Goal: Task Accomplishment & Management: Complete application form

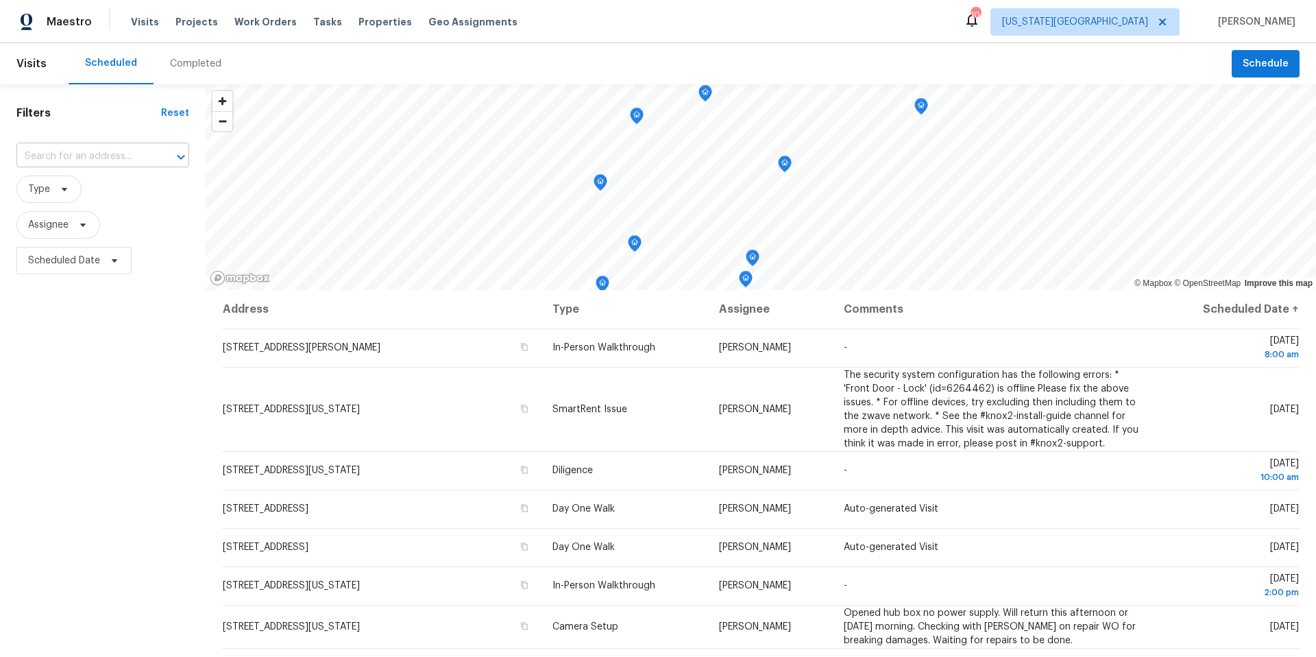
click at [72, 154] on input "text" at bounding box center [83, 156] width 134 height 21
type input "6214 clayri"
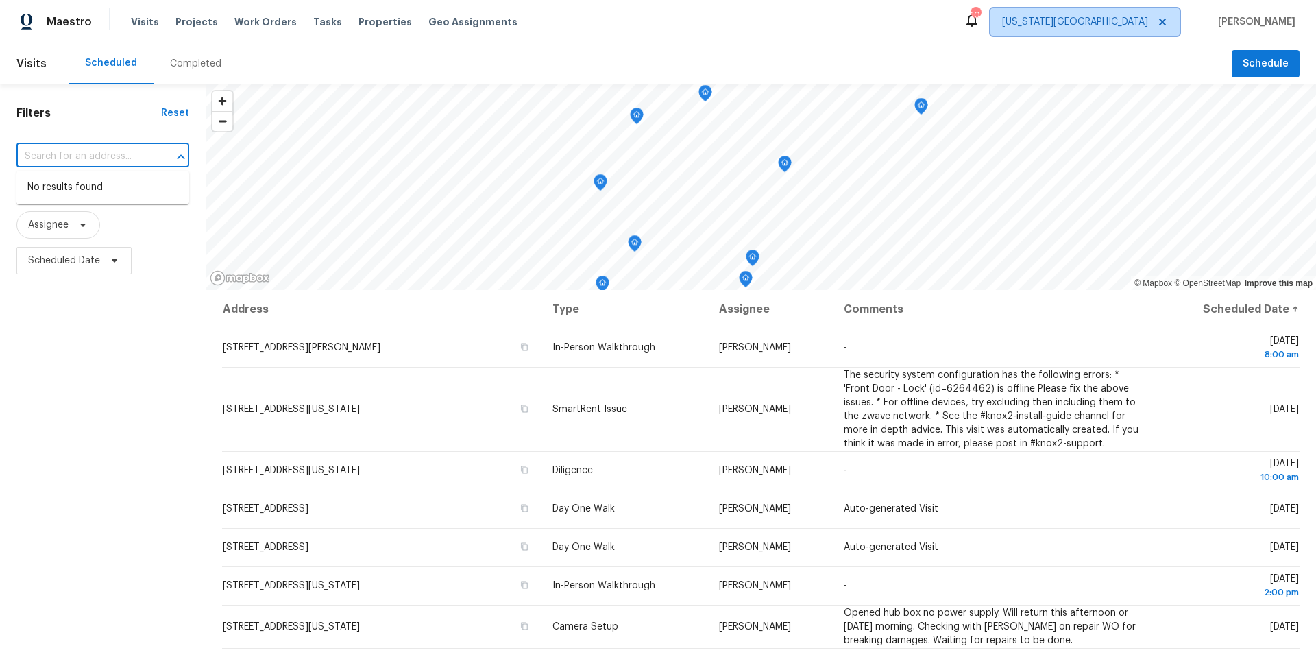
click at [1125, 32] on span "[US_STATE][GEOGRAPHIC_DATA]" at bounding box center [1085, 21] width 189 height 27
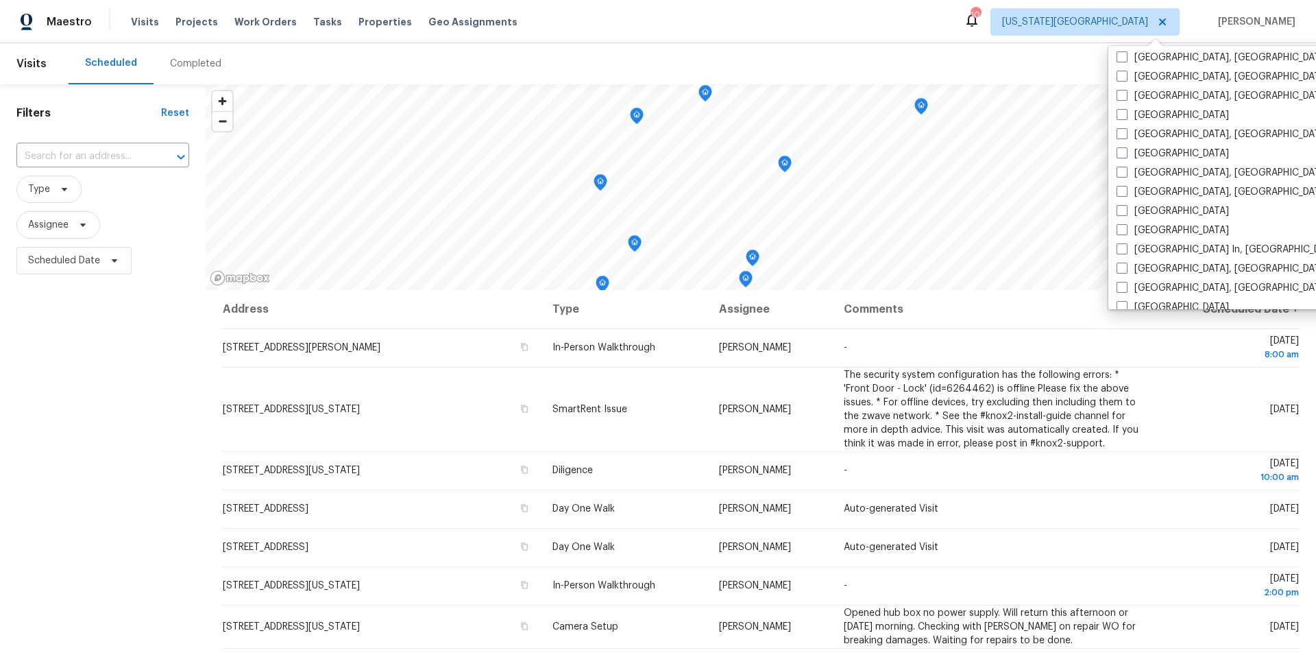
scroll to position [432, 0]
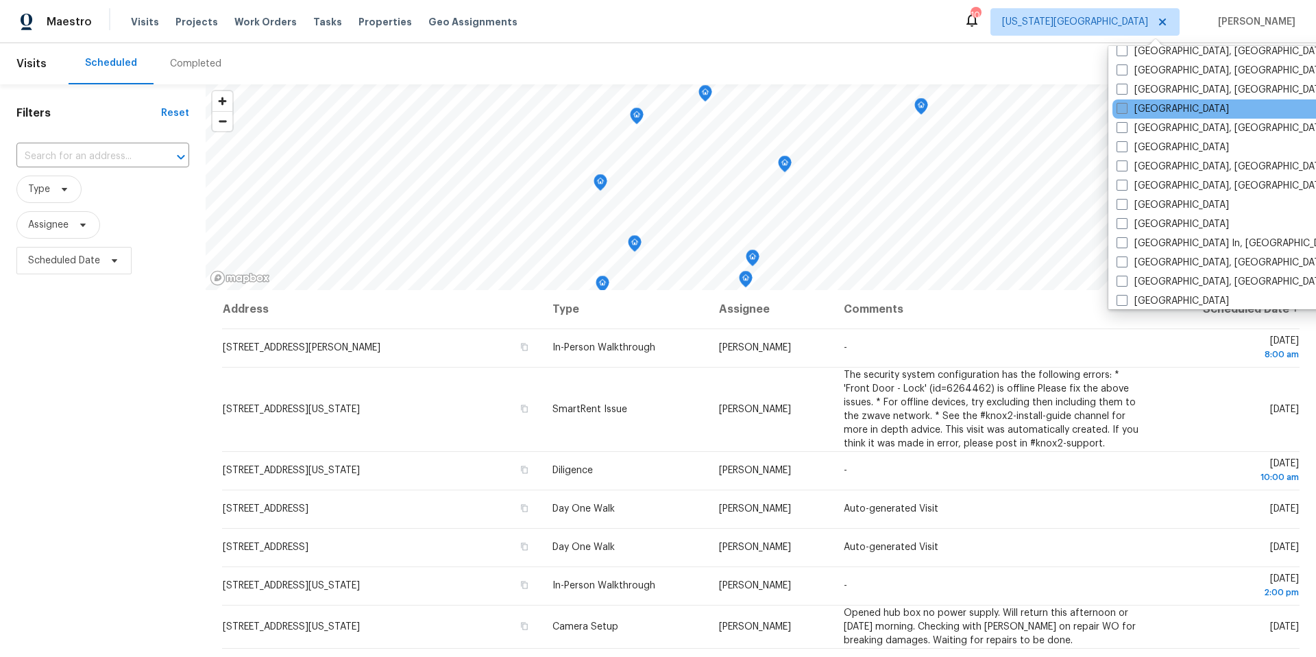
click at [1129, 113] on label "[GEOGRAPHIC_DATA]" at bounding box center [1173, 109] width 112 height 14
click at [1126, 111] on input "[GEOGRAPHIC_DATA]" at bounding box center [1121, 106] width 9 height 9
checkbox input "true"
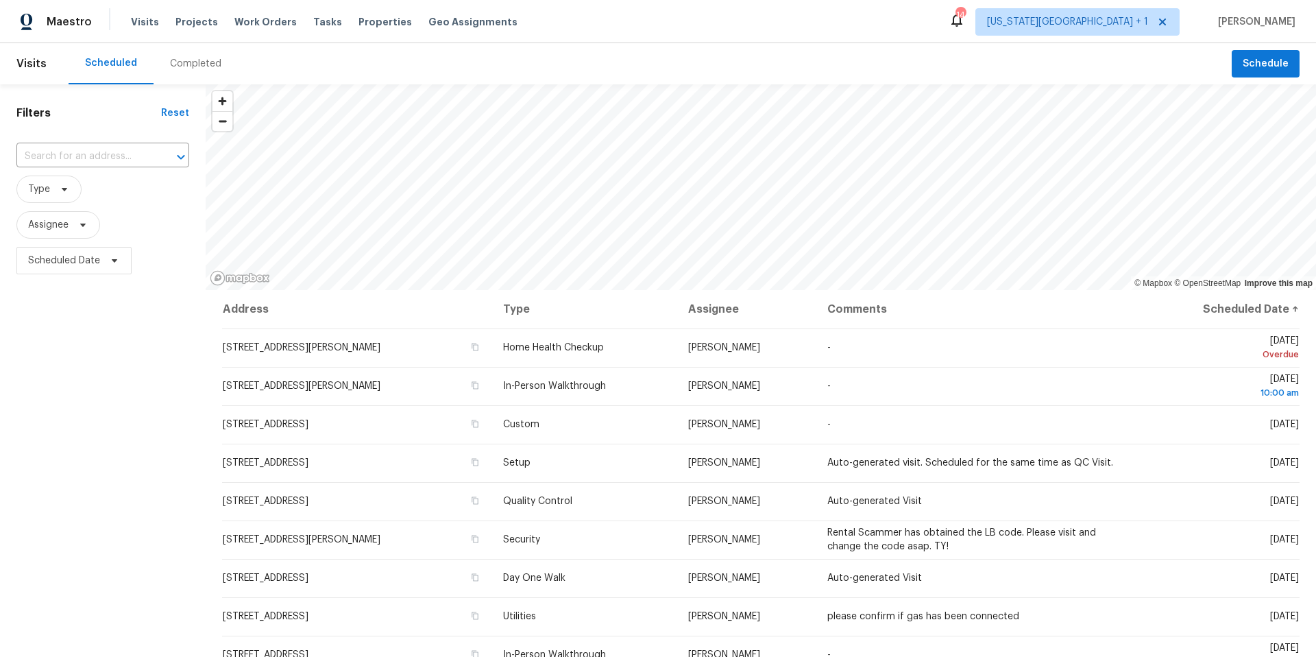
click at [806, 63] on div "Scheduled Completed" at bounding box center [651, 63] width 1164 height 41
click at [96, 166] on input "text" at bounding box center [83, 156] width 134 height 21
type input "6214 cl"
click at [74, 184] on li "6214 Clayridge Dr, Houston, TX 77053" at bounding box center [102, 187] width 173 height 23
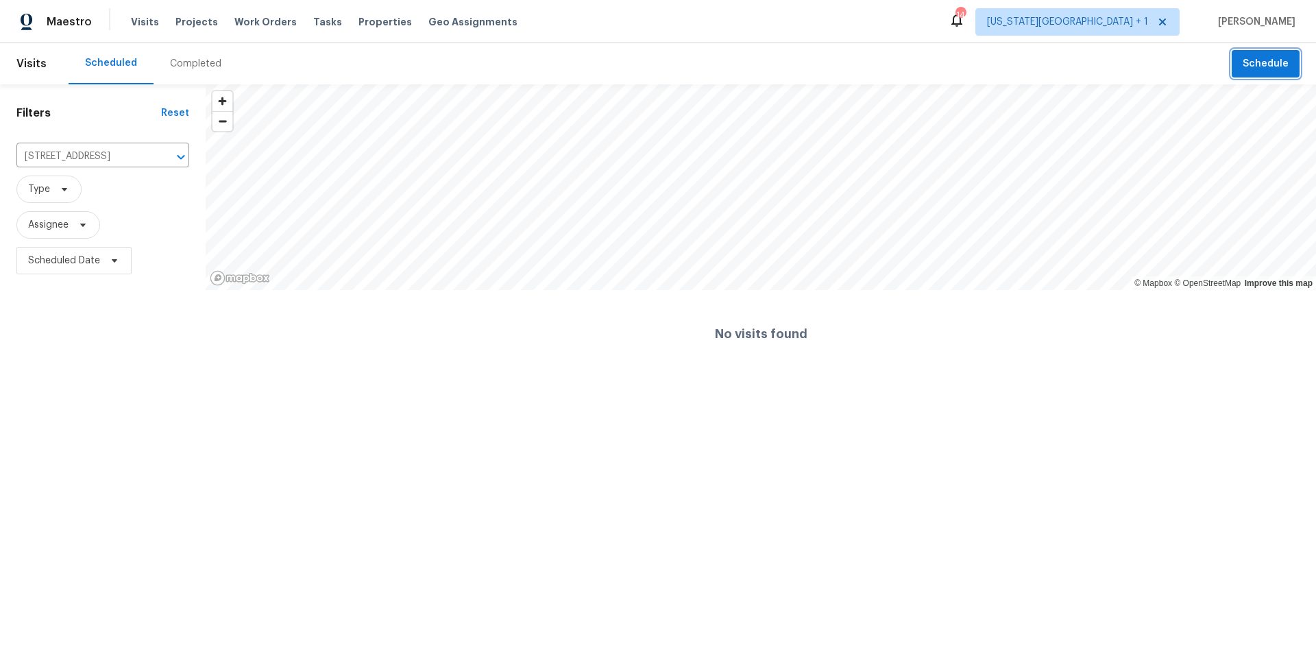
click at [1272, 64] on span "Schedule" at bounding box center [1266, 64] width 46 height 17
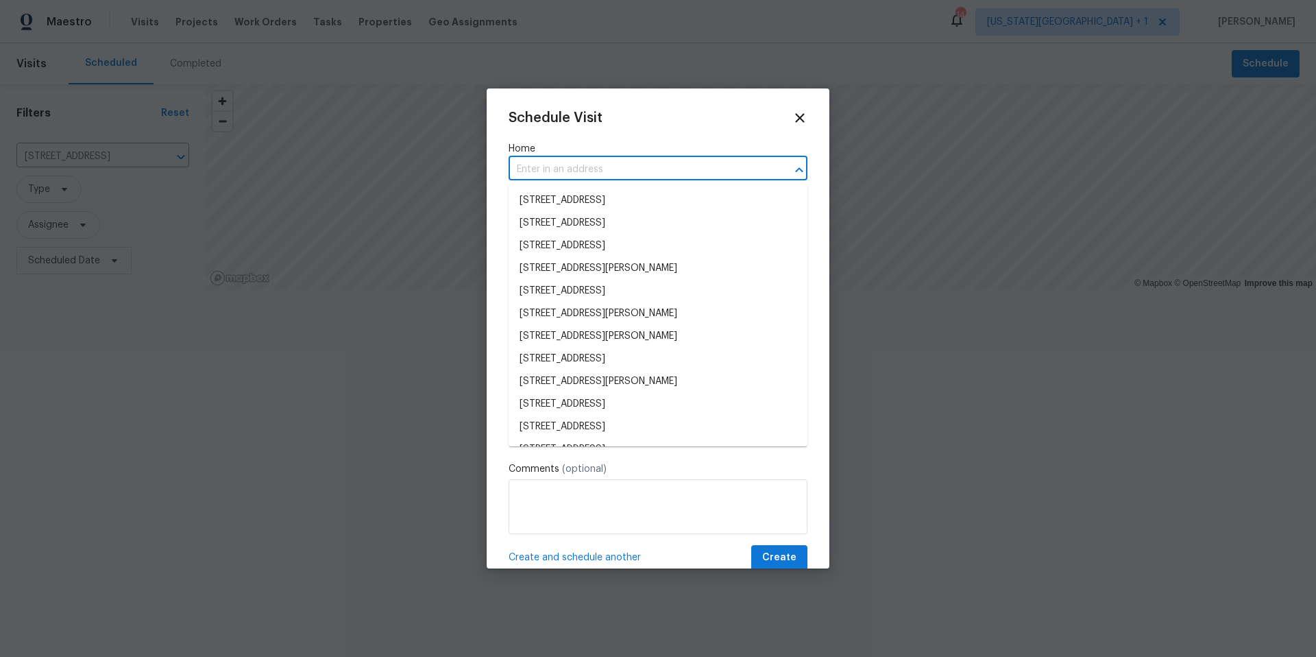
click at [594, 173] on input "text" at bounding box center [639, 169] width 261 height 21
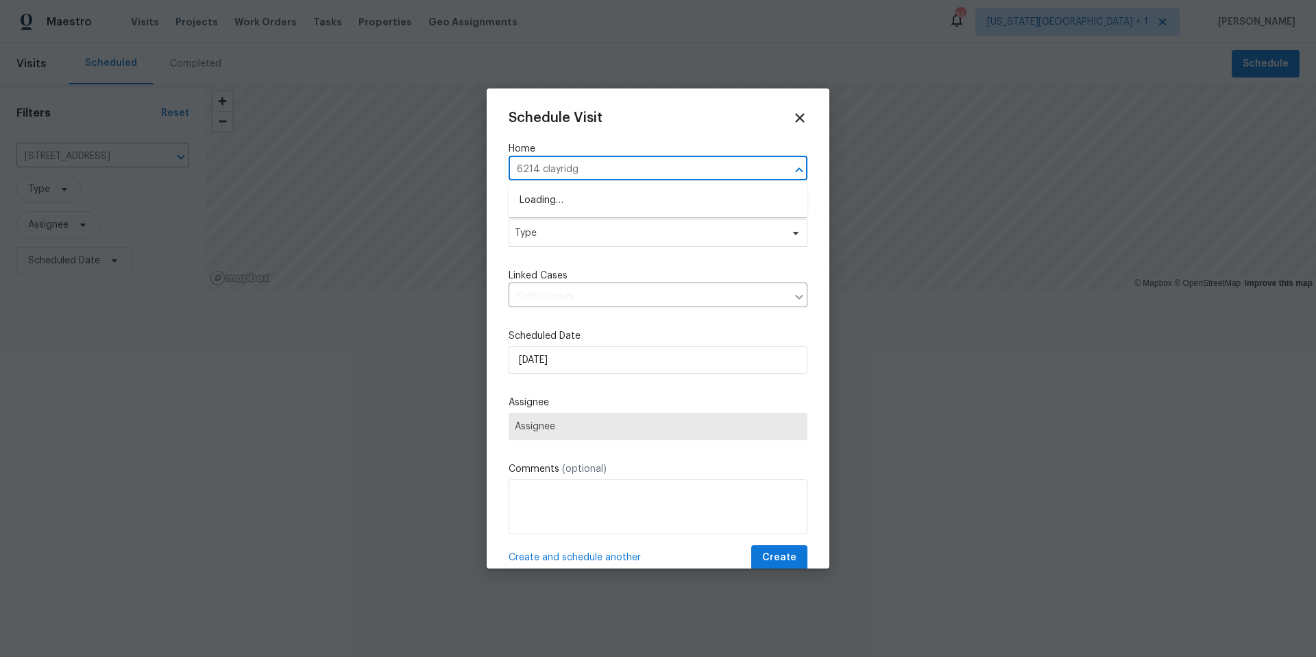
type input "6214 clayridge"
click at [586, 204] on li "6214 Clayridge Dr, Houston, TX 77053" at bounding box center [658, 200] width 299 height 23
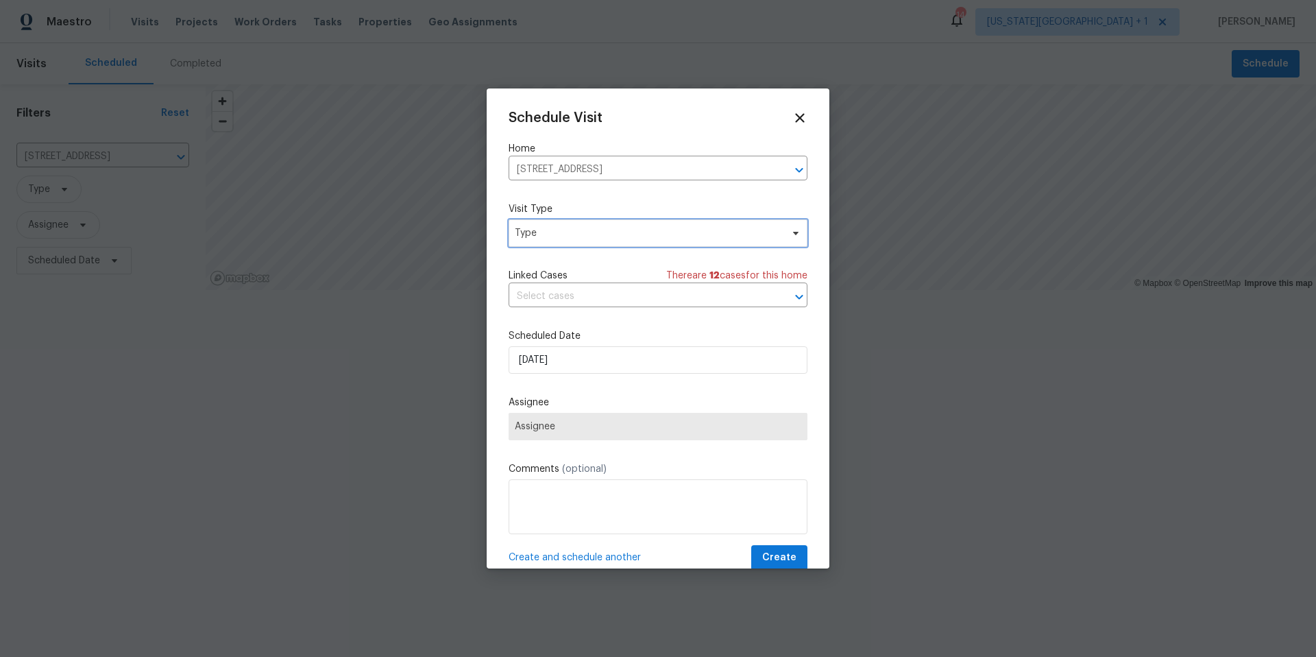
click at [578, 232] on span "Type" at bounding box center [648, 233] width 267 height 14
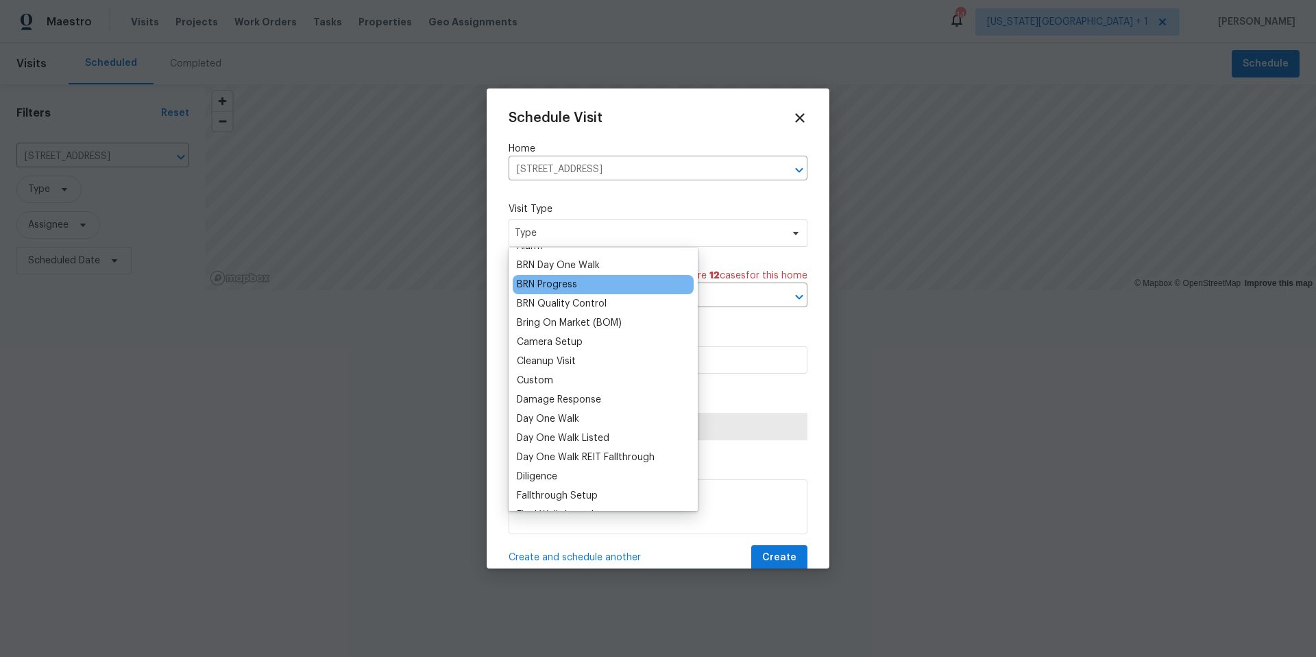
scroll to position [122, 0]
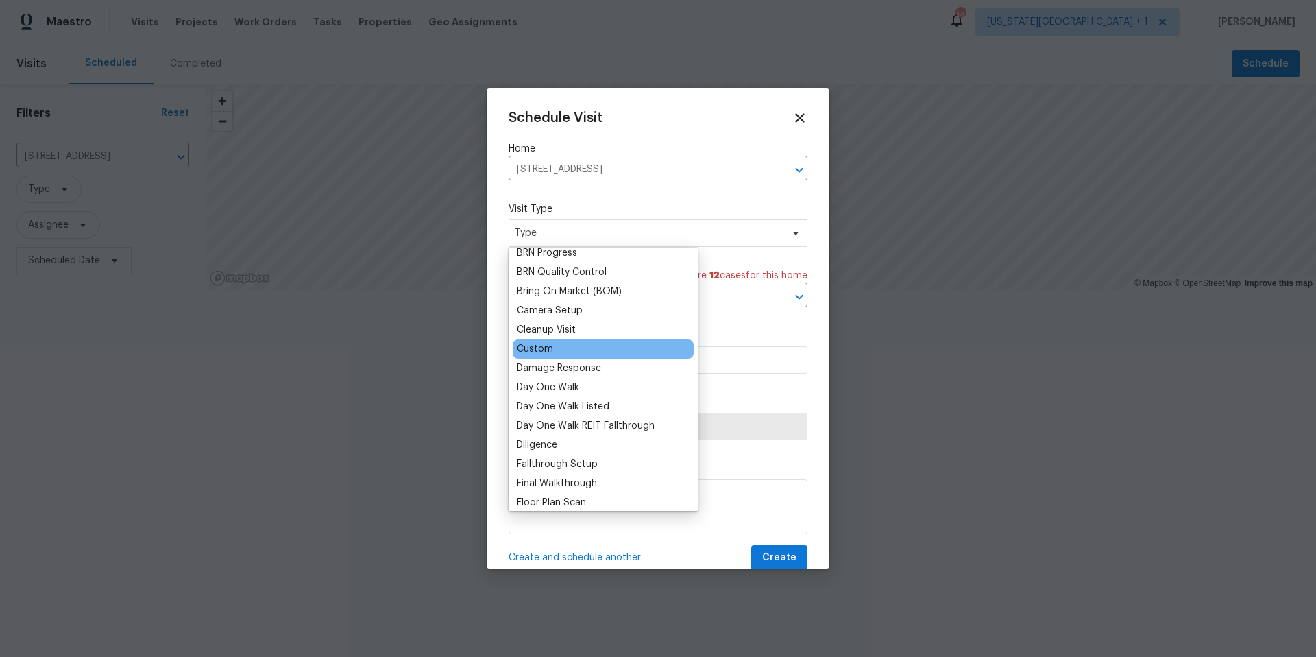
click at [550, 350] on div "Custom" at bounding box center [535, 349] width 36 height 14
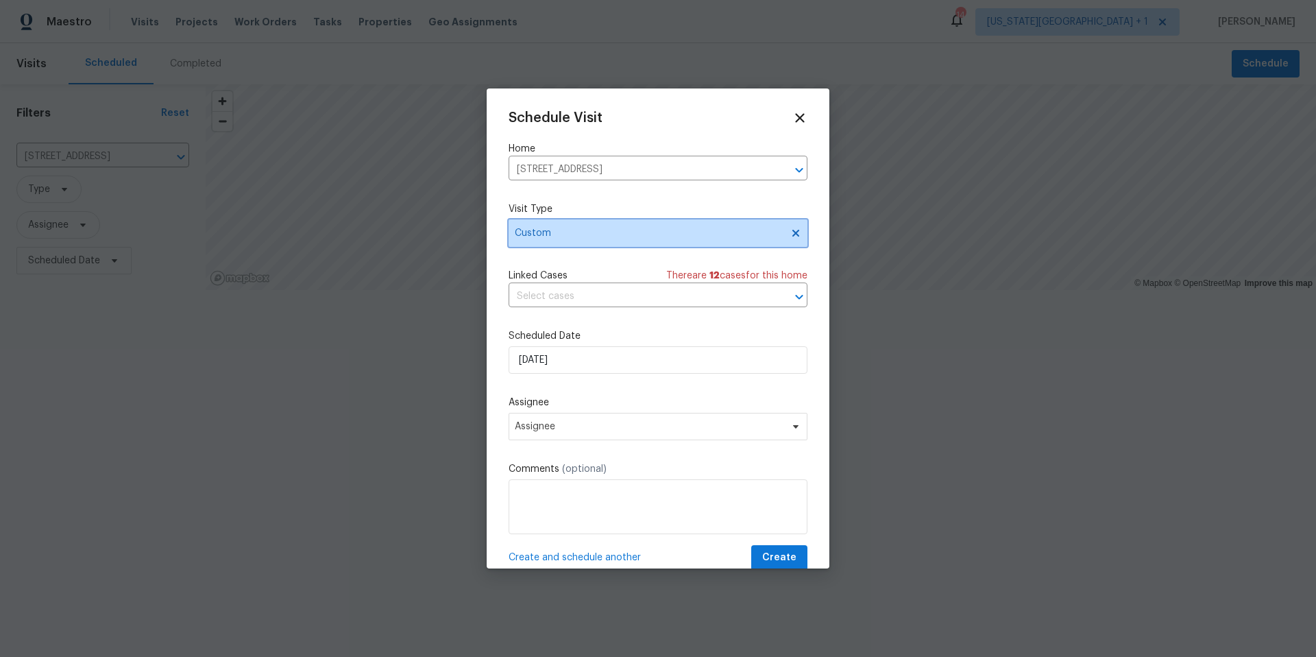
click at [614, 233] on span "Custom" at bounding box center [648, 233] width 267 height 14
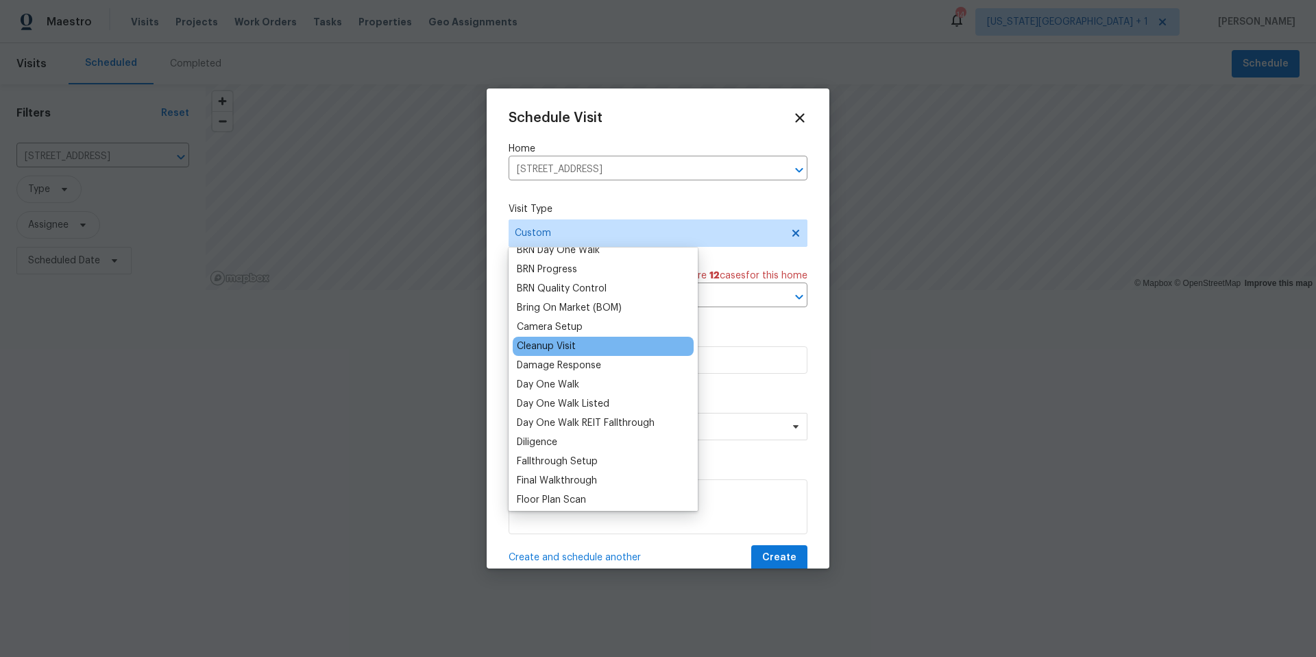
scroll to position [0, 0]
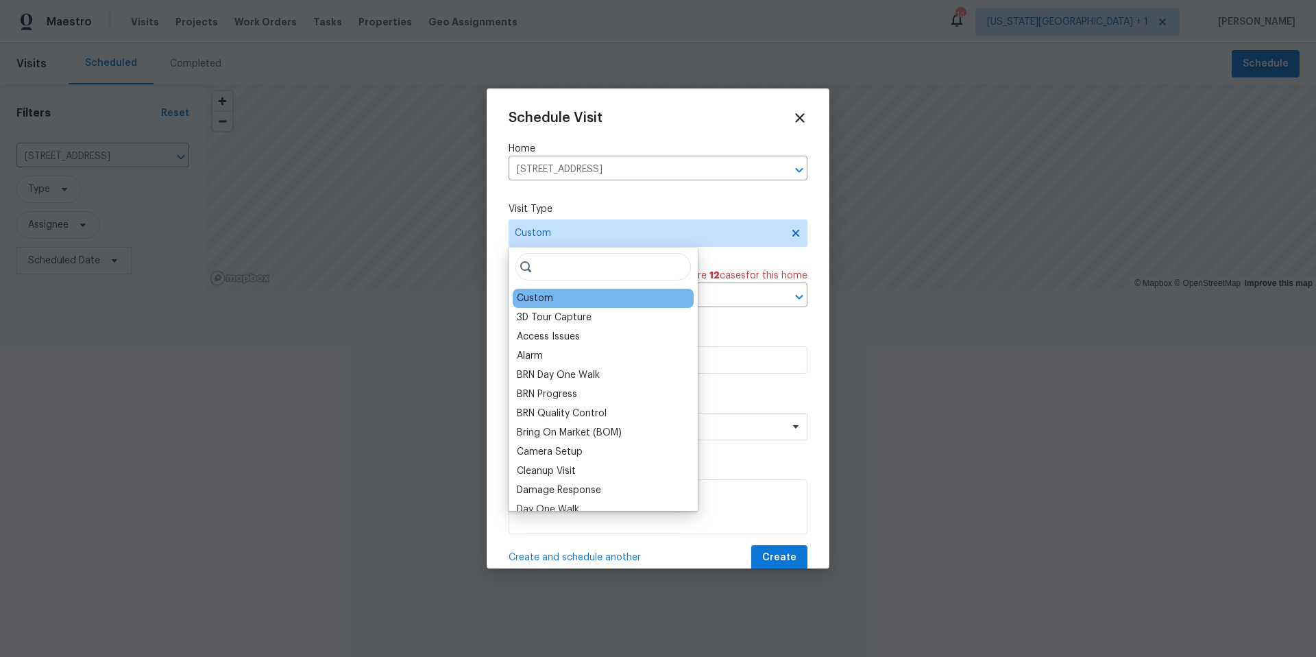
click at [546, 296] on div "Custom" at bounding box center [535, 298] width 36 height 14
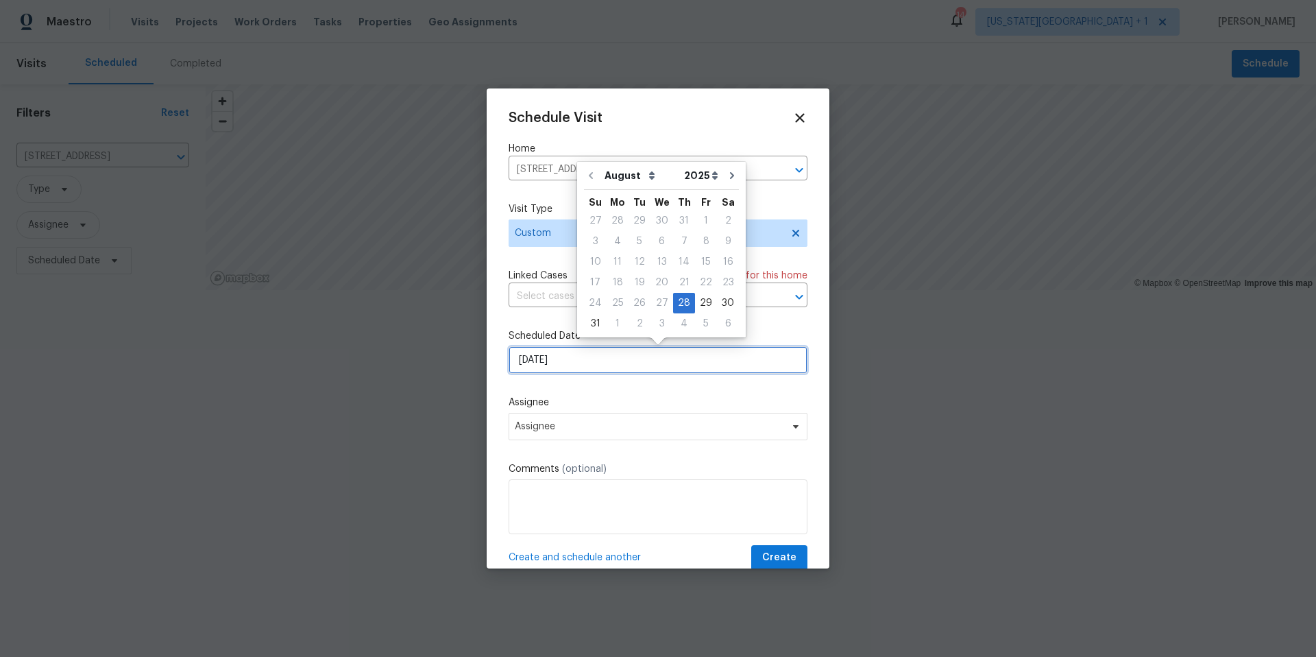
click at [591, 361] on input "8/28/2025" at bounding box center [658, 359] width 299 height 27
click at [700, 304] on div "29" at bounding box center [706, 302] width 22 height 19
type input "8/29/2025"
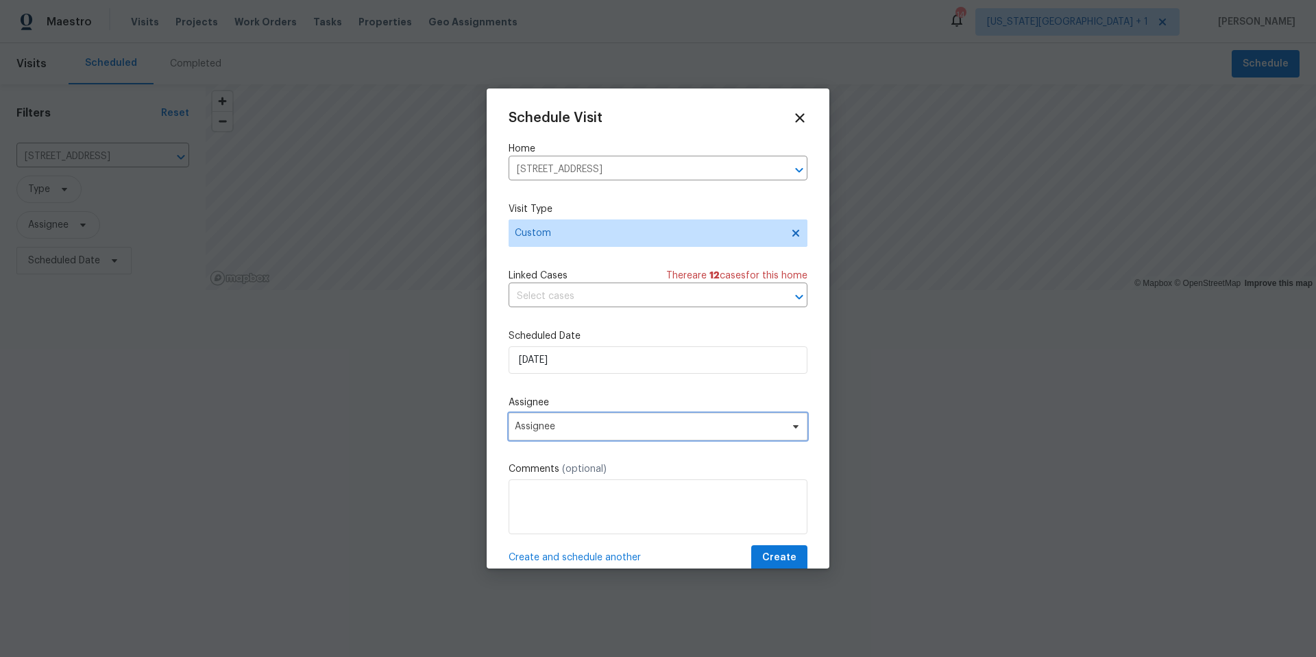
click at [570, 430] on span "Assignee" at bounding box center [649, 426] width 269 height 11
type input "lui"
click at [546, 503] on div "[PERSON_NAME]" at bounding box center [553, 503] width 72 height 14
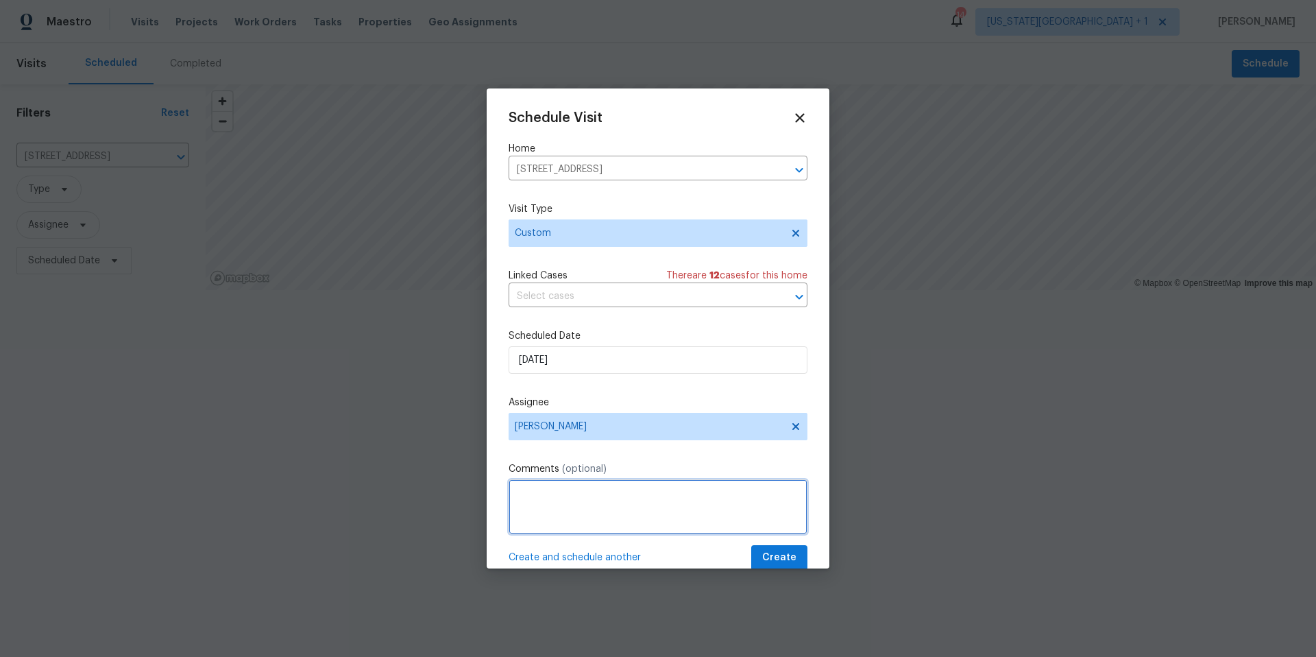
click at [540, 494] on textarea at bounding box center [658, 506] width 299 height 55
paste textarea "Repair Related Fallthrough Reasons: - Cracking noted at the foundation - Loose …"
drag, startPoint x: 685, startPoint y: 498, endPoint x: 511, endPoint y: 493, distance: 174.2
click at [511, 493] on textarea "Repair Related Fallthrough Reasons: - Cracking noted at the foundation - Loose …" at bounding box center [658, 506] width 299 height 55
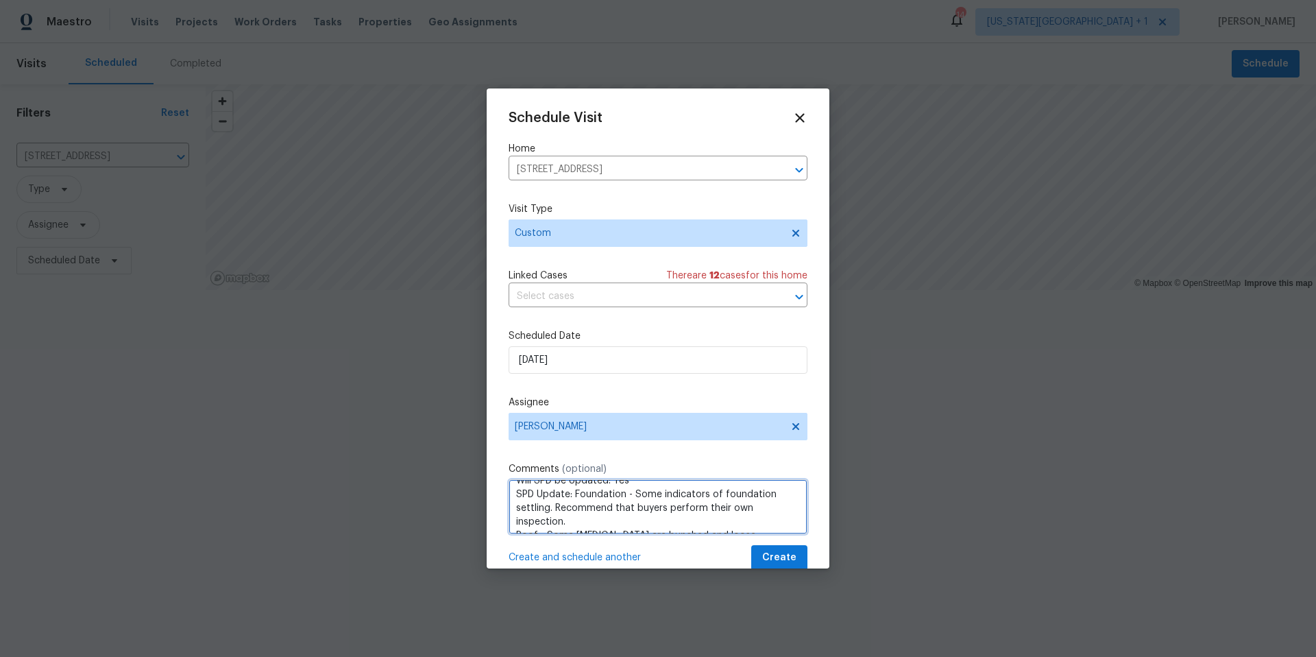
drag, startPoint x: 580, startPoint y: 525, endPoint x: 512, endPoint y: 498, distance: 73.6
click at [512, 498] on textarea "-Cracking noted at the foundation - Loose shingles - Broken rafter the the fron…" at bounding box center [658, 506] width 299 height 55
drag, startPoint x: 641, startPoint y: 504, endPoint x: 505, endPoint y: 499, distance: 136.5
click at [505, 499] on div "Schedule Visit Home 6214 Clayridge Dr, Houston, TX 77053 ​ Visit Type Custom Li…" at bounding box center [658, 328] width 343 height 480
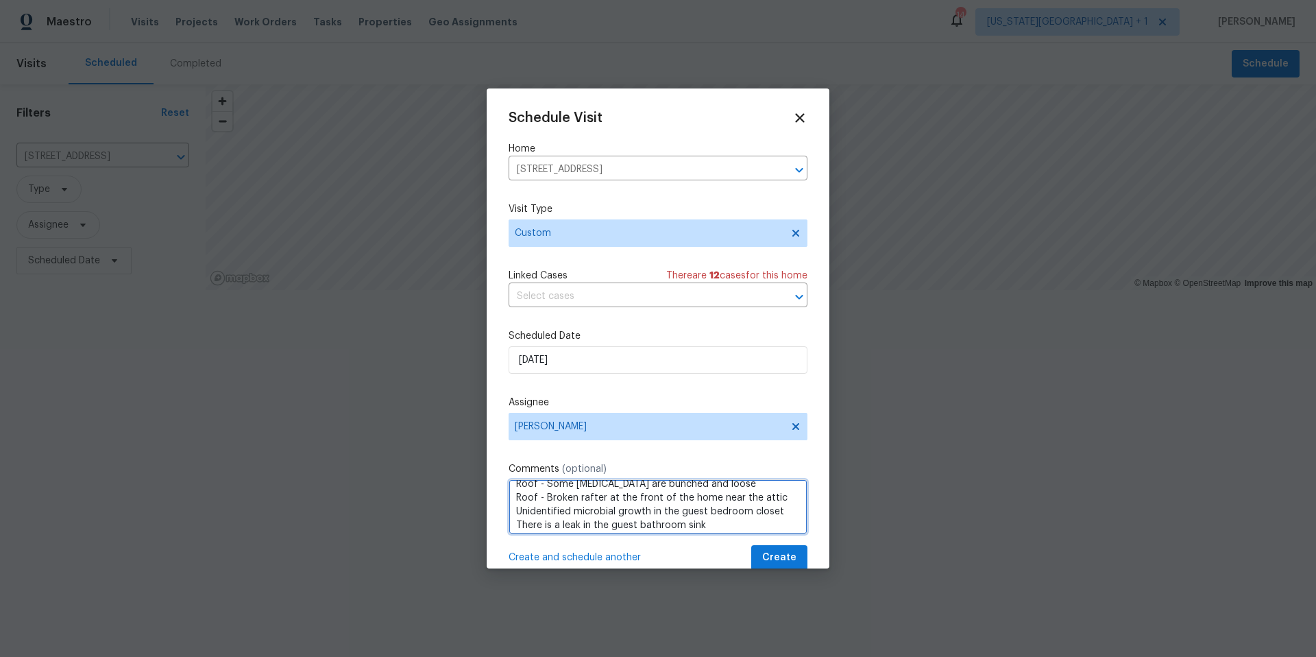
scroll to position [131, 0]
click at [548, 501] on textarea "-Cracking noted at the foundation - Loose shingles - Broken rafter the the fron…" at bounding box center [658, 506] width 299 height 55
click at [514, 522] on textarea "-Cracking noted at the foundation - Loose shingles - Broken rafter the the fron…" at bounding box center [658, 506] width 299 height 55
click at [516, 518] on textarea "-Cracking noted at the foundation - Loose shingles - Broken rafter the the fron…" at bounding box center [658, 506] width 299 height 55
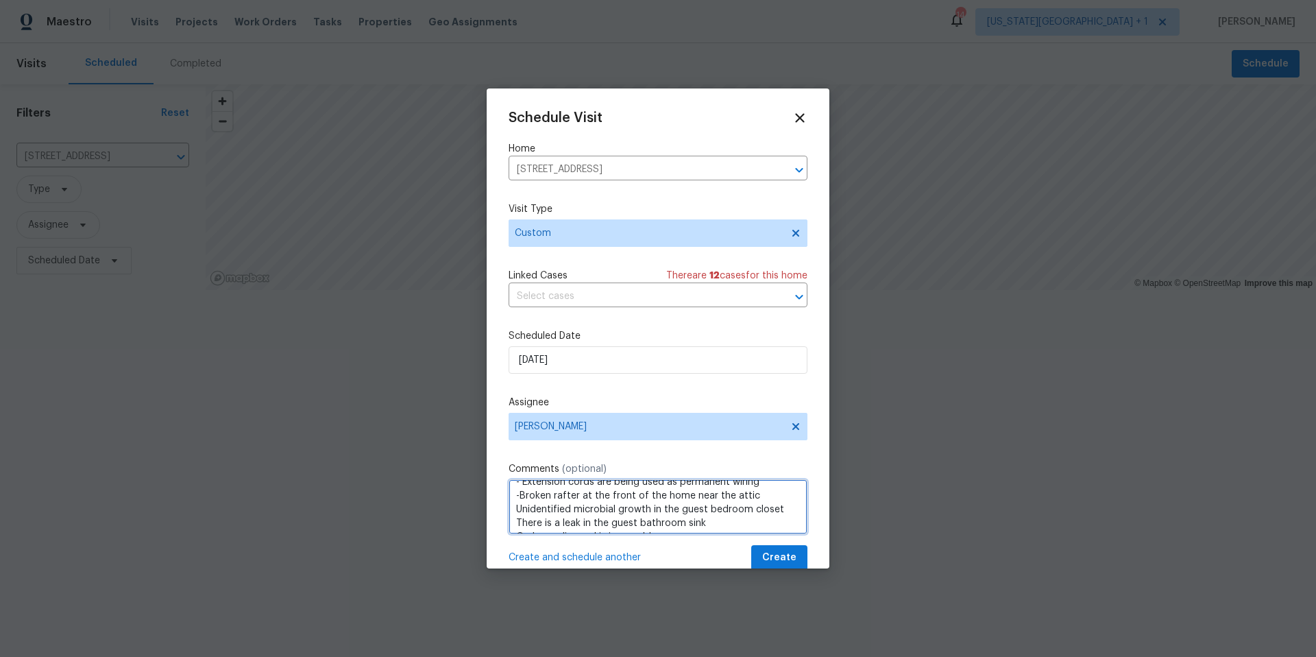
scroll to position [112, 0]
click at [514, 507] on textarea "-Cracking noted at the foundation - Loose shingles - Broken rafter the the fron…" at bounding box center [658, 506] width 299 height 55
type textarea "-Cracking noted at the foundation - Loose shingles - Broken rafter the the fron…"
click at [772, 555] on span "Create" at bounding box center [779, 557] width 34 height 17
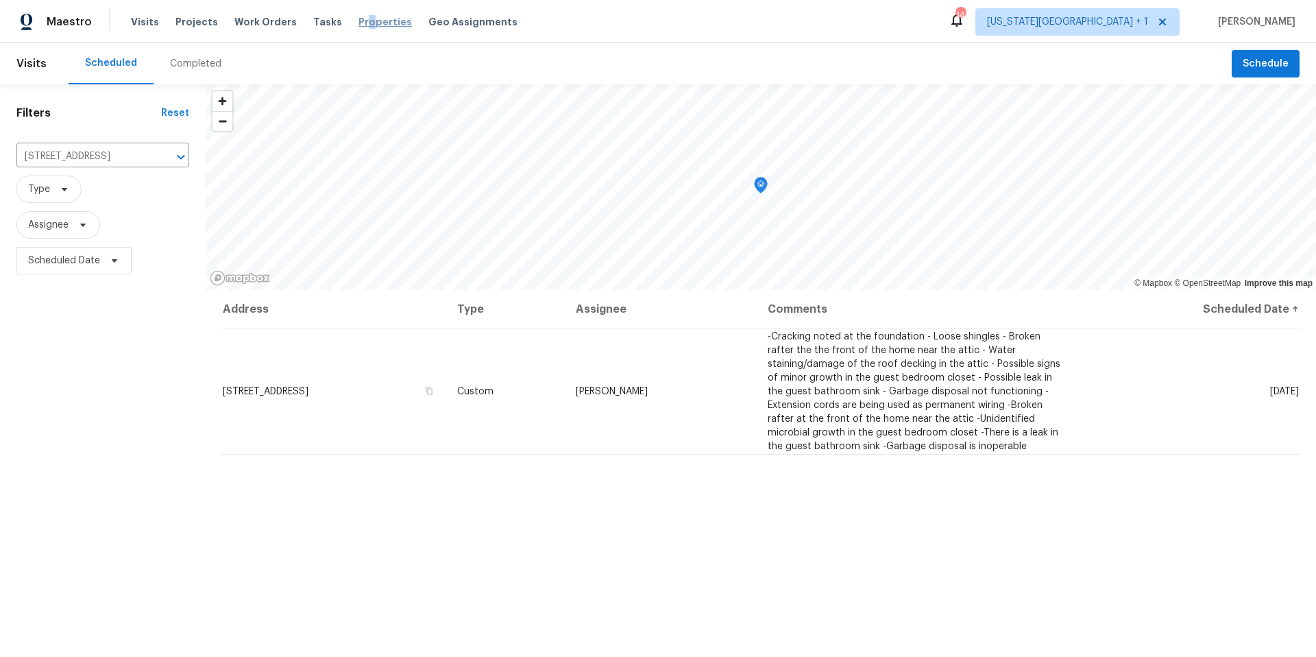
click at [359, 17] on span "Properties" at bounding box center [385, 22] width 53 height 14
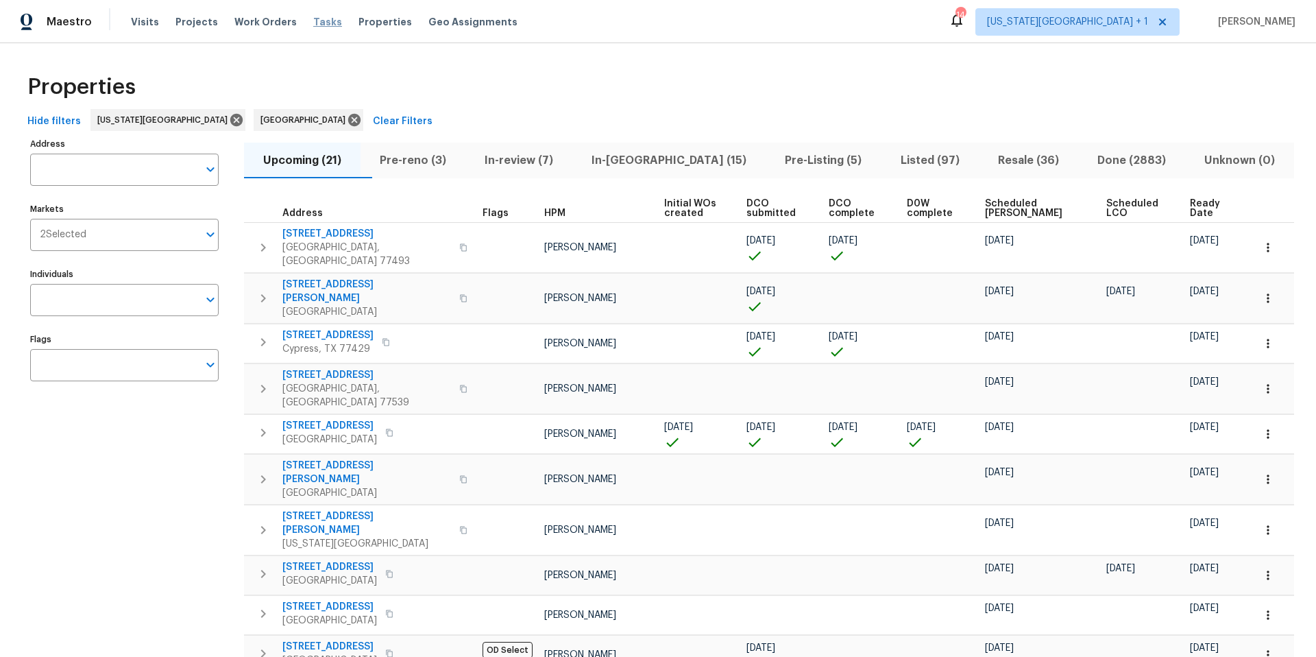
click at [313, 22] on span "Tasks" at bounding box center [327, 22] width 29 height 10
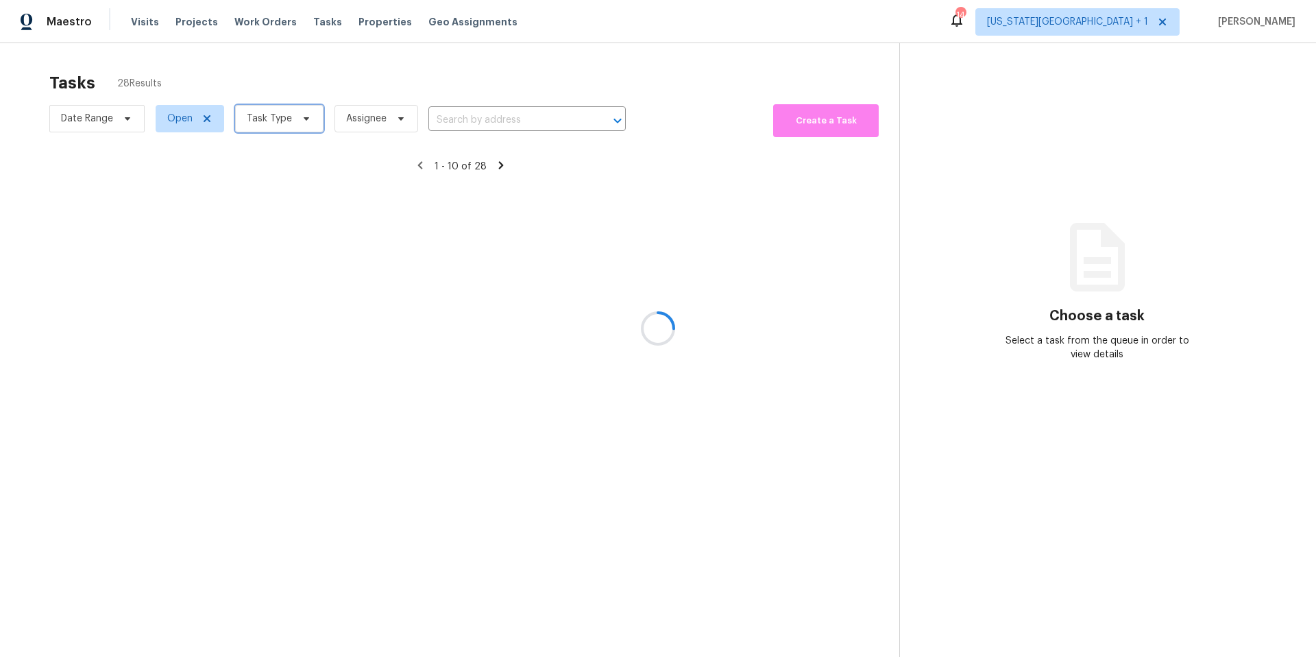
click at [278, 117] on span "Task Type" at bounding box center [269, 119] width 45 height 14
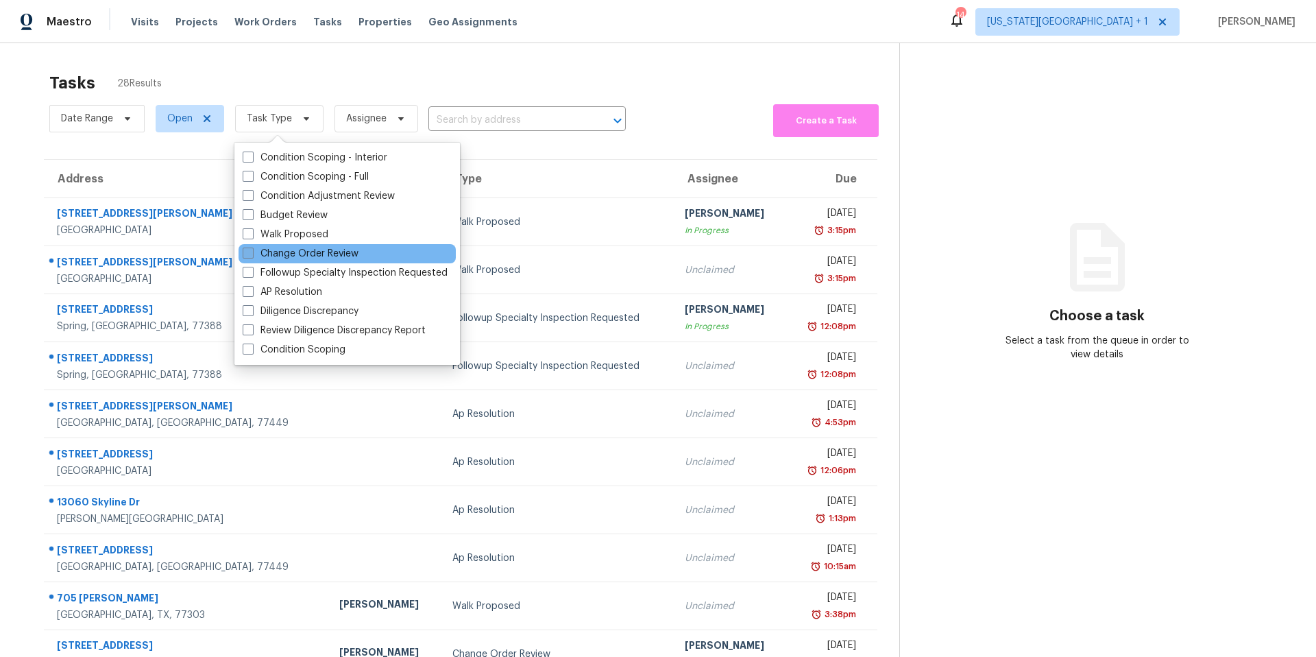
click at [266, 254] on label "Change Order Review" at bounding box center [301, 254] width 116 height 14
click at [252, 254] on input "Change Order Review" at bounding box center [247, 251] width 9 height 9
checkbox input "true"
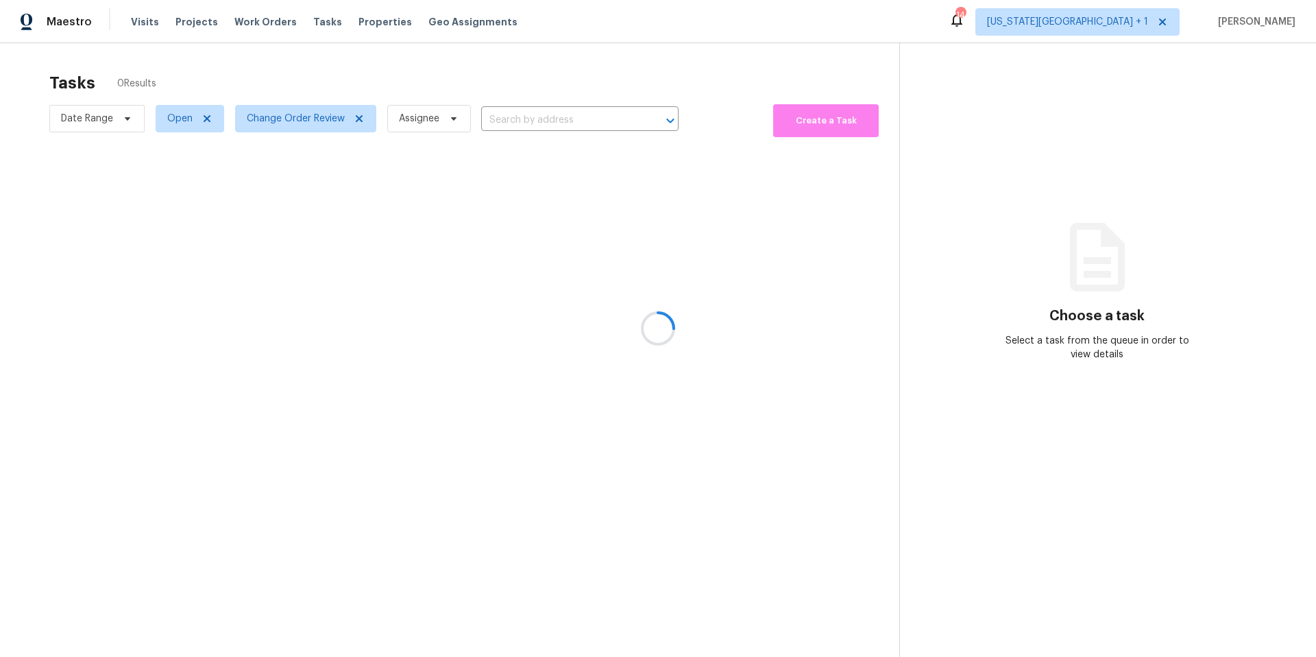
click at [333, 86] on div at bounding box center [658, 328] width 1316 height 657
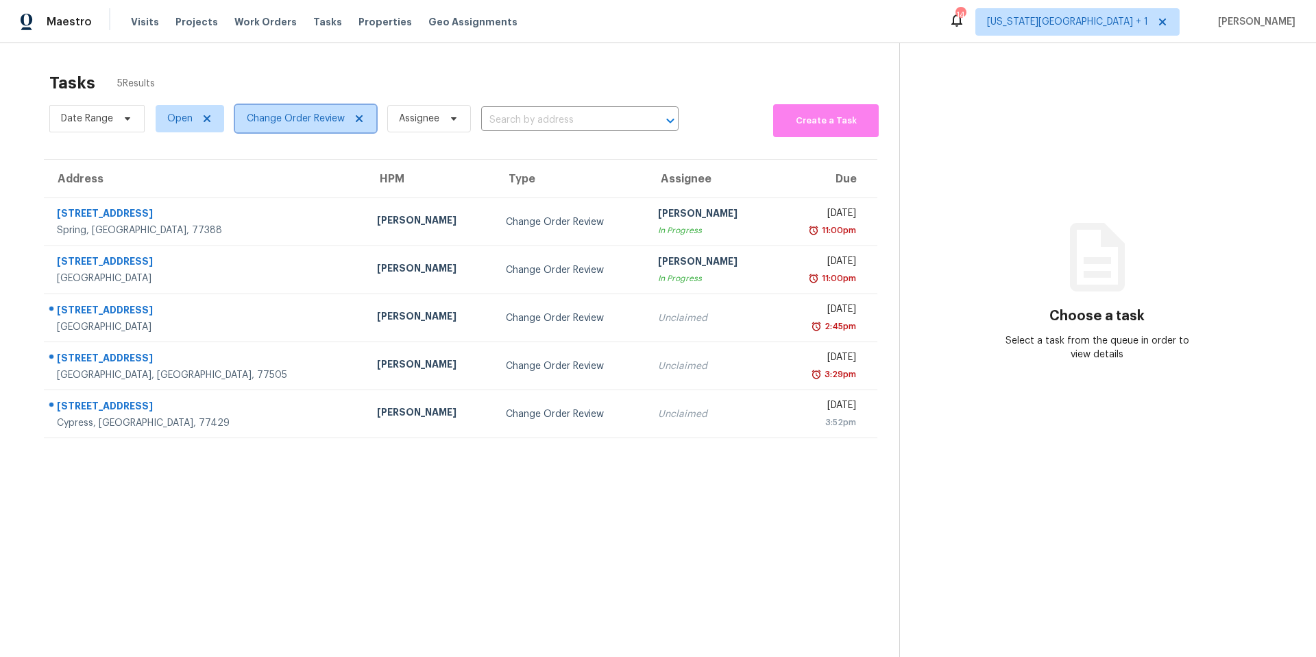
click at [359, 117] on icon at bounding box center [359, 118] width 11 height 11
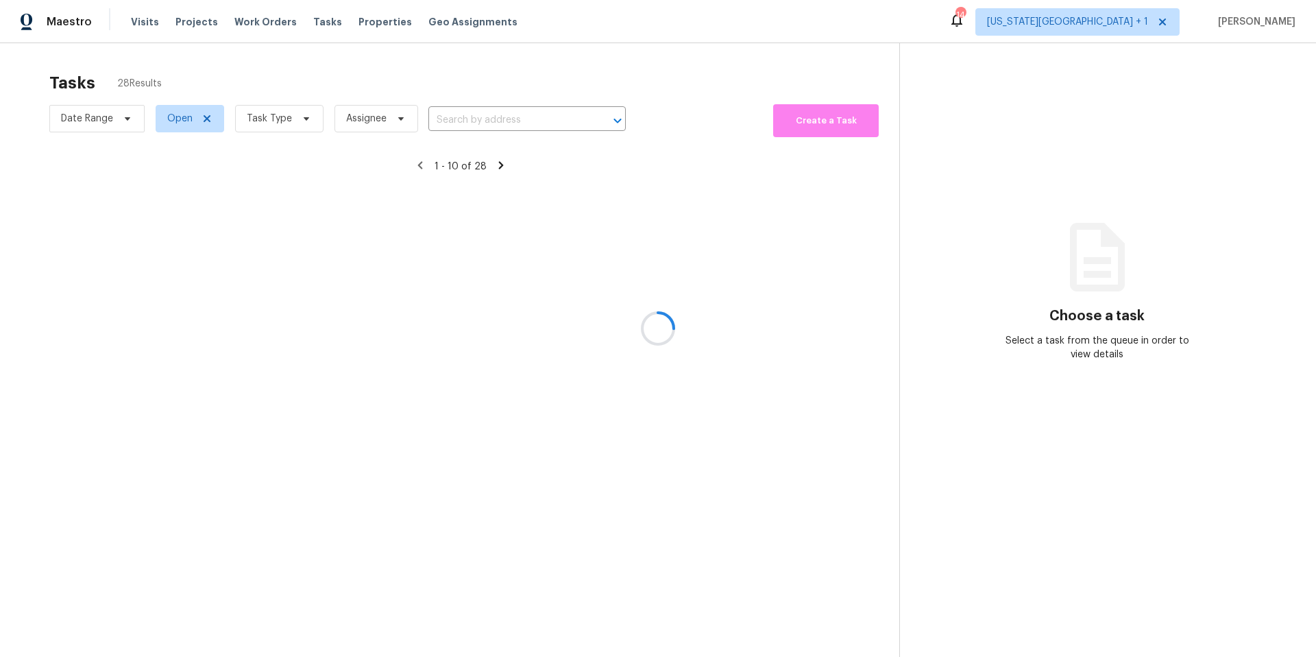
click at [285, 121] on div at bounding box center [658, 328] width 1316 height 657
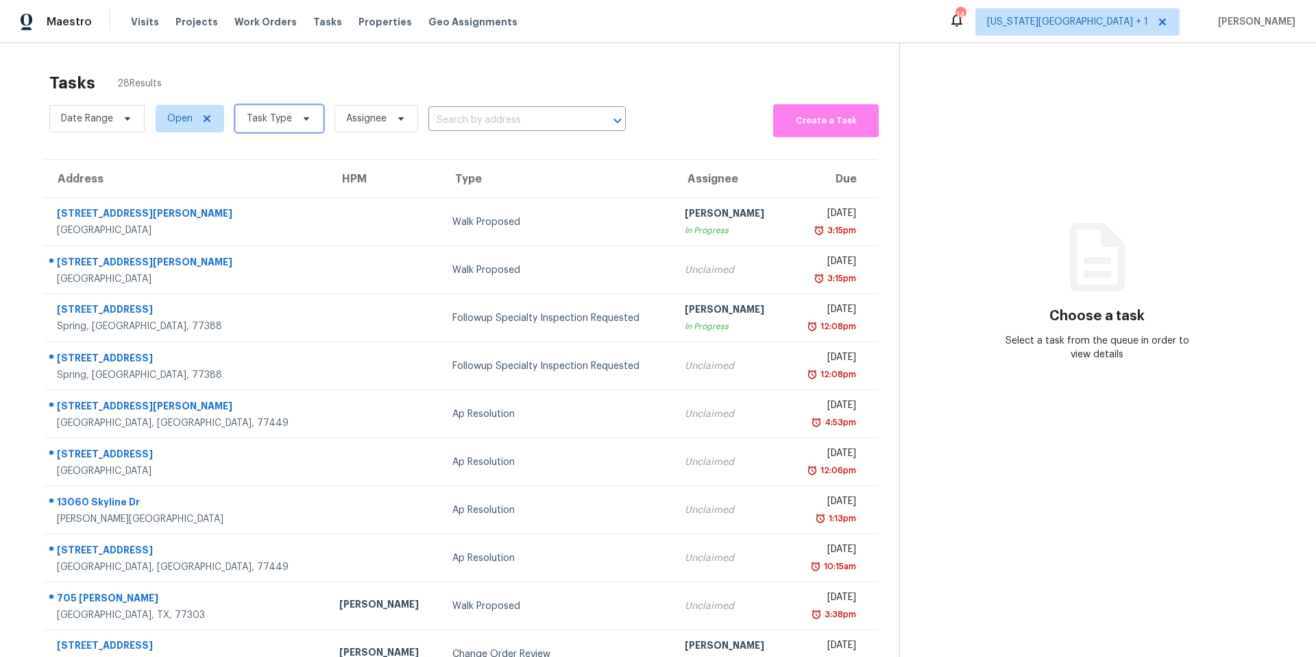
click at [285, 121] on span "Task Type" at bounding box center [269, 119] width 45 height 14
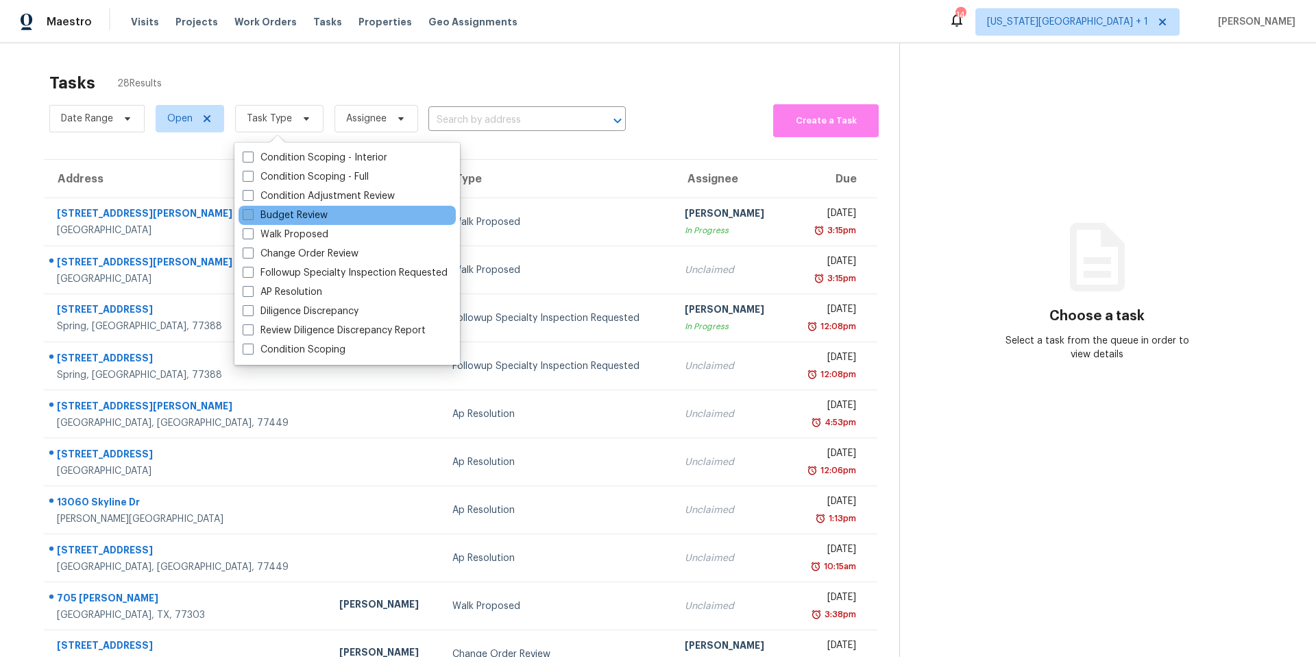
click at [263, 219] on label "Budget Review" at bounding box center [285, 215] width 85 height 14
click at [252, 217] on input "Budget Review" at bounding box center [247, 212] width 9 height 9
checkbox input "true"
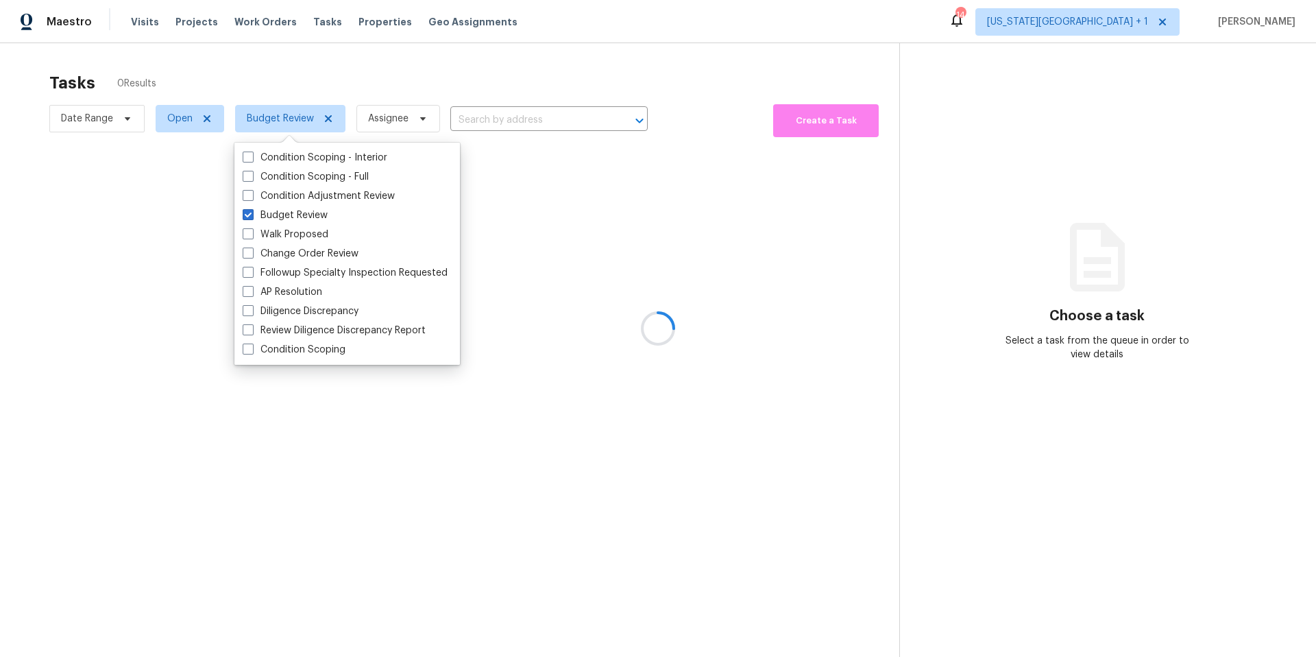
click at [306, 97] on div at bounding box center [658, 328] width 1316 height 657
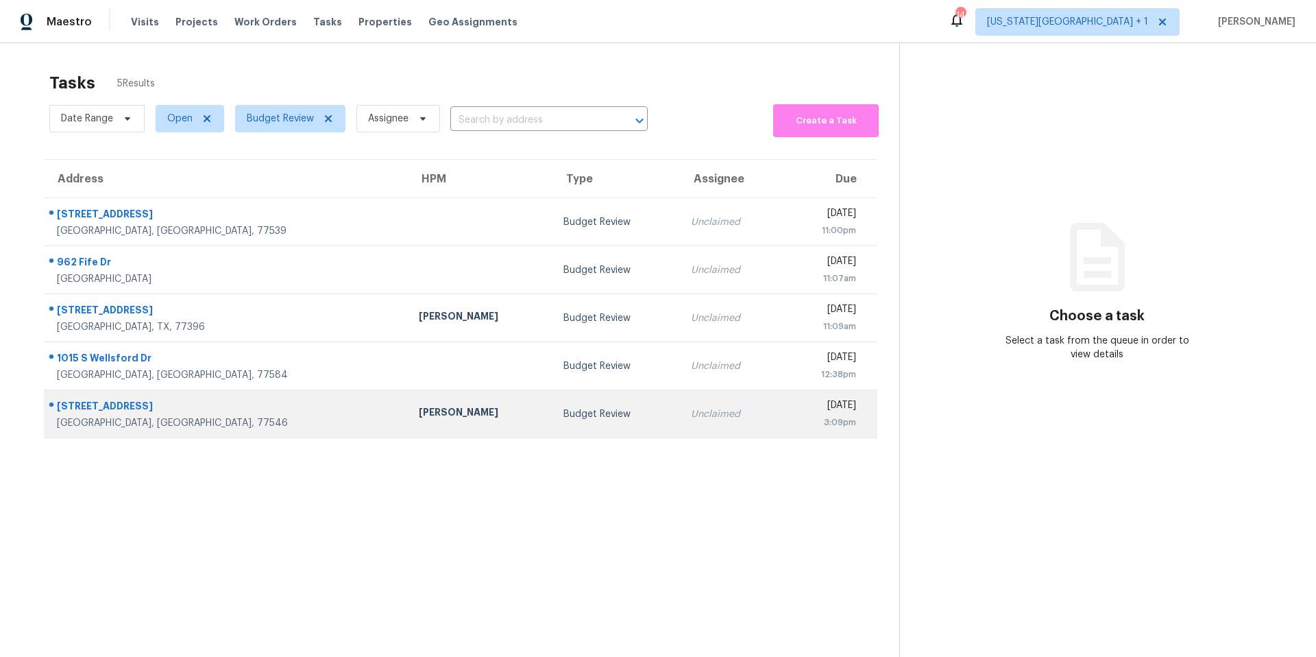
click at [254, 408] on td "1808 N Mission Cir Friendswood, TX, 77546" at bounding box center [226, 414] width 364 height 48
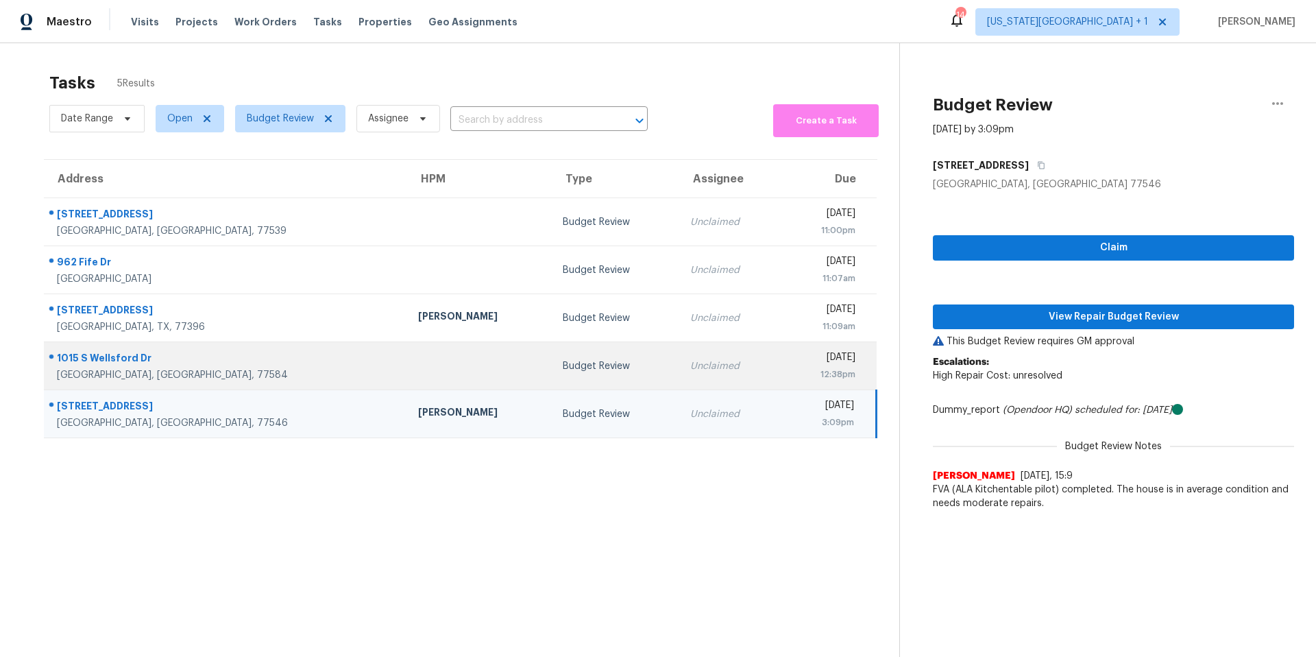
click at [552, 373] on td "Budget Review" at bounding box center [615, 366] width 127 height 48
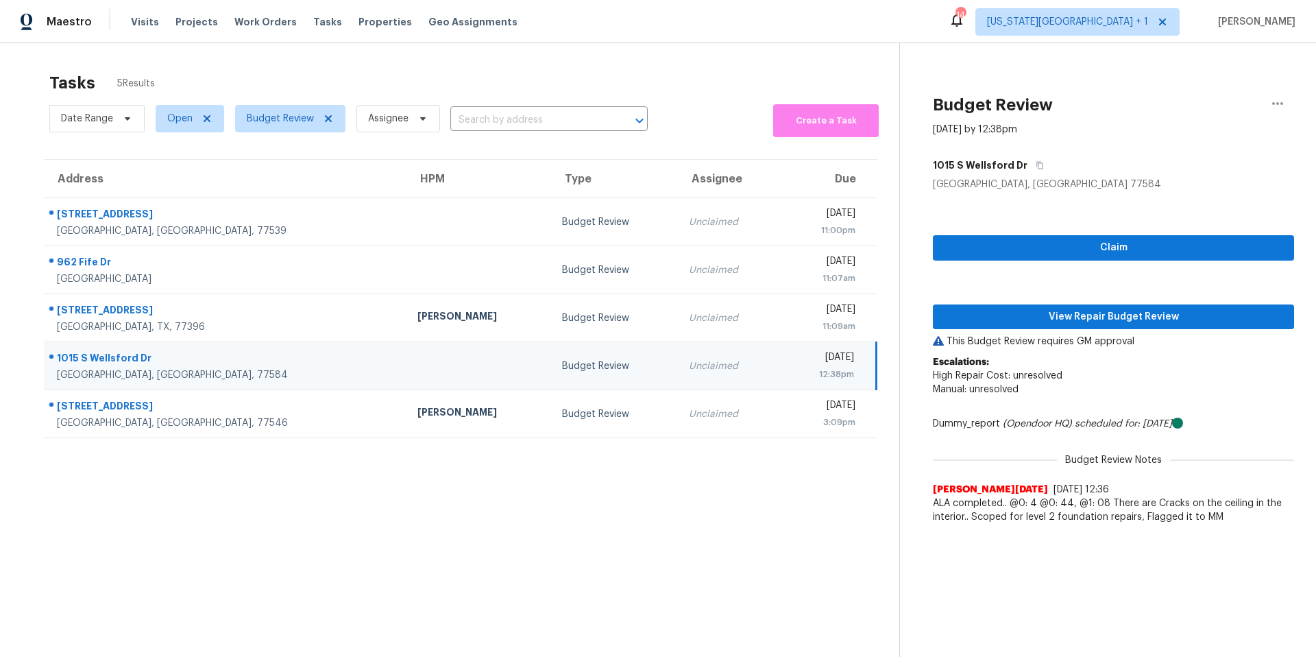
click at [407, 376] on td at bounding box center [479, 366] width 145 height 48
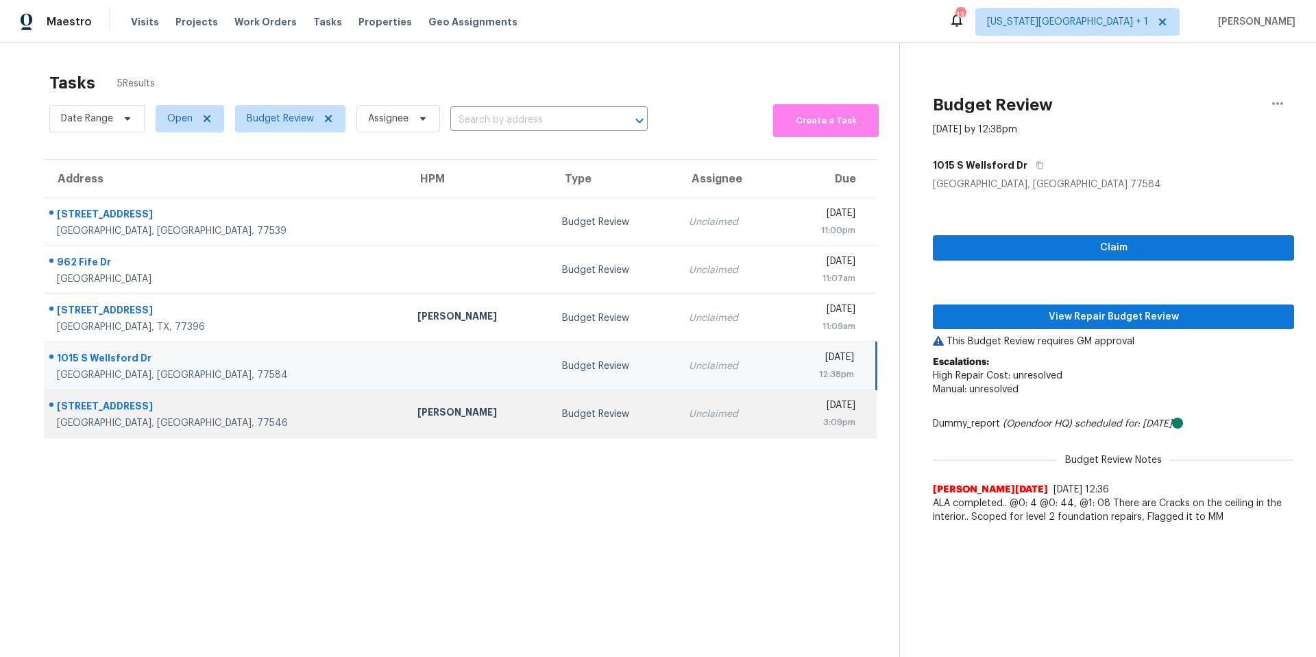
click at [407, 392] on td "Navid Ranjbar" at bounding box center [479, 414] width 145 height 48
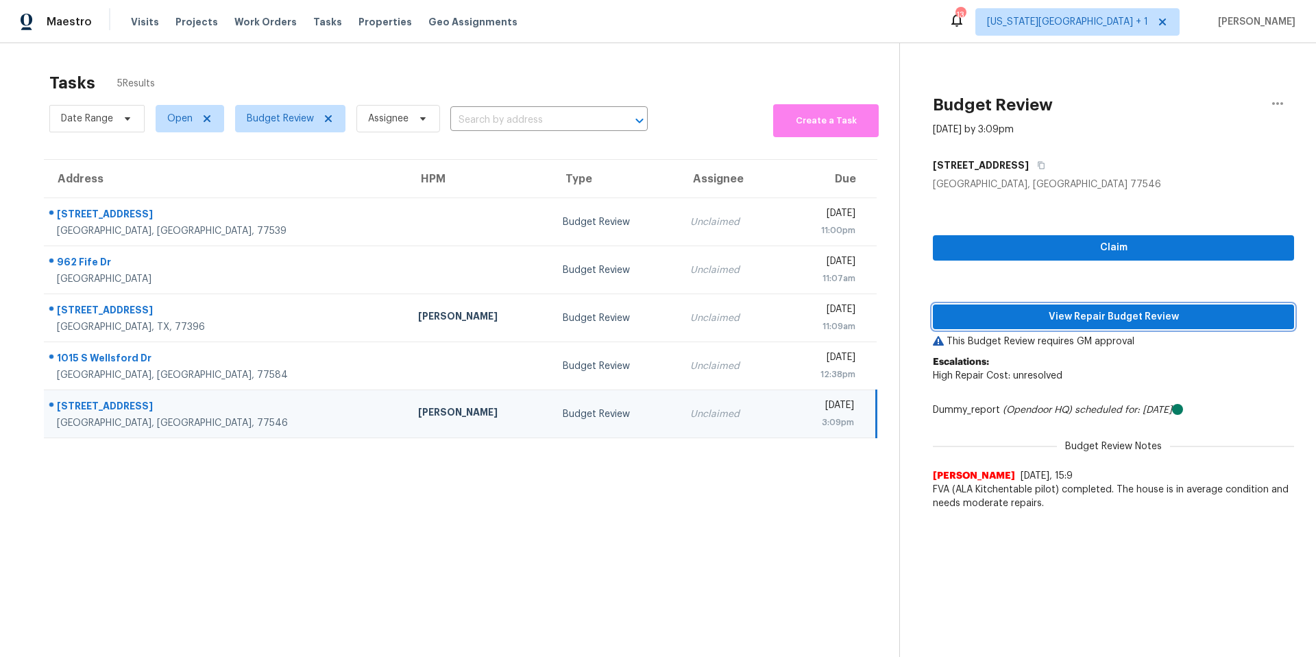
click at [1061, 318] on span "View Repair Budget Review" at bounding box center [1113, 317] width 339 height 17
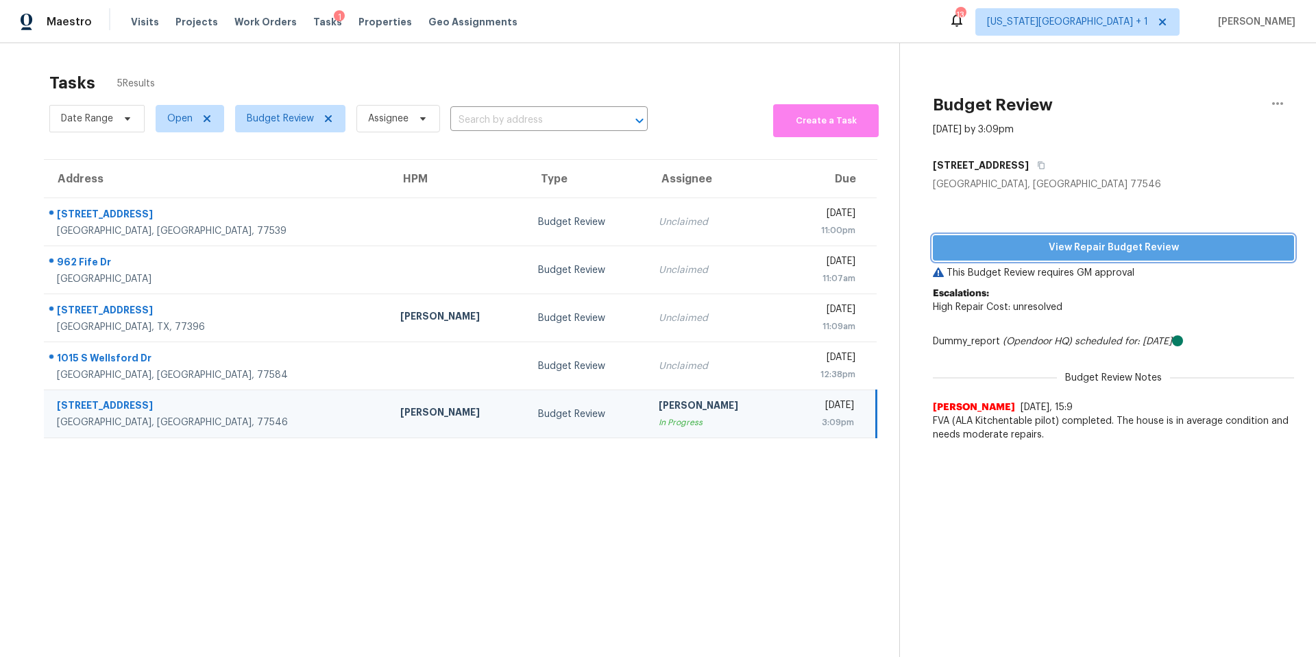
click at [996, 251] on span "View Repair Budget Review" at bounding box center [1113, 247] width 339 height 17
click at [1038, 168] on icon "button" at bounding box center [1041, 166] width 7 height 8
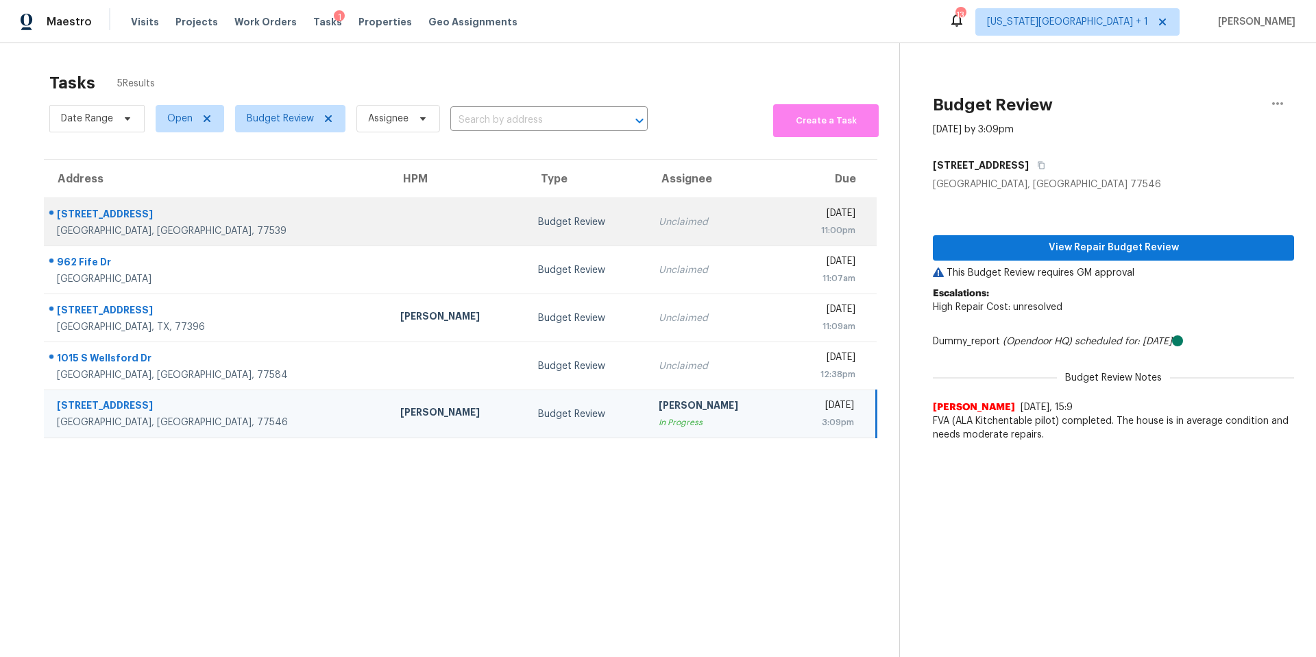
click at [389, 232] on td at bounding box center [458, 222] width 138 height 48
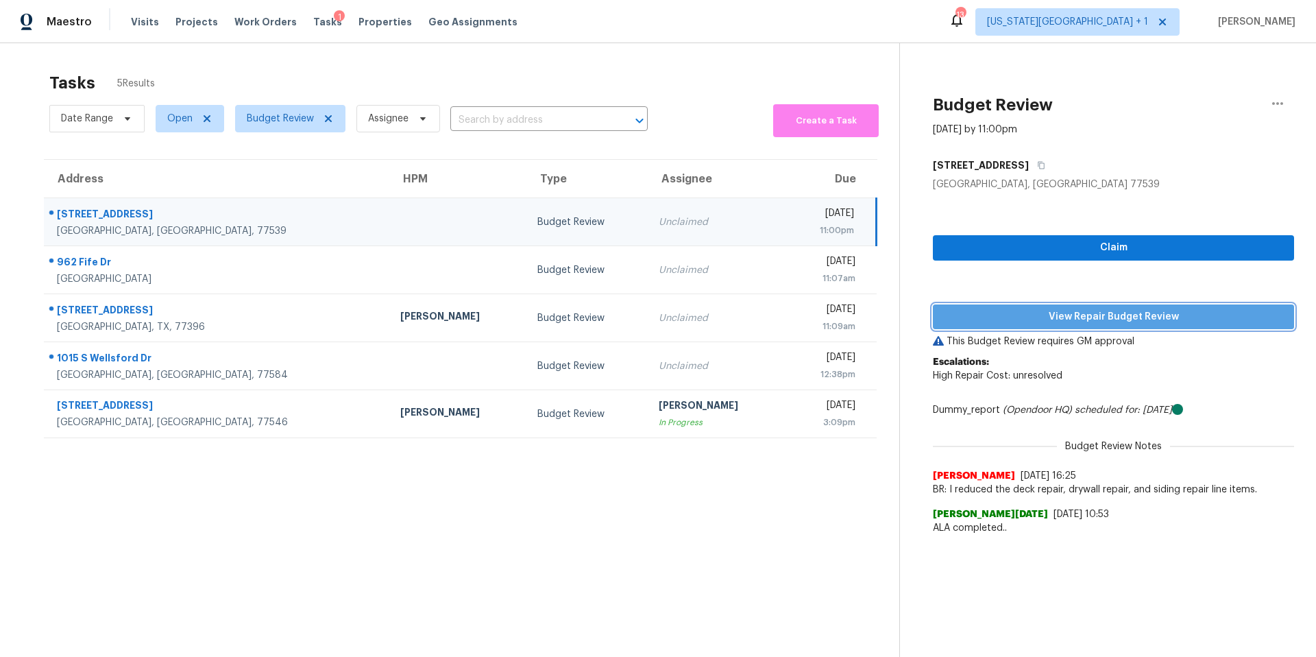
click at [987, 315] on span "View Repair Budget Review" at bounding box center [1113, 317] width 339 height 17
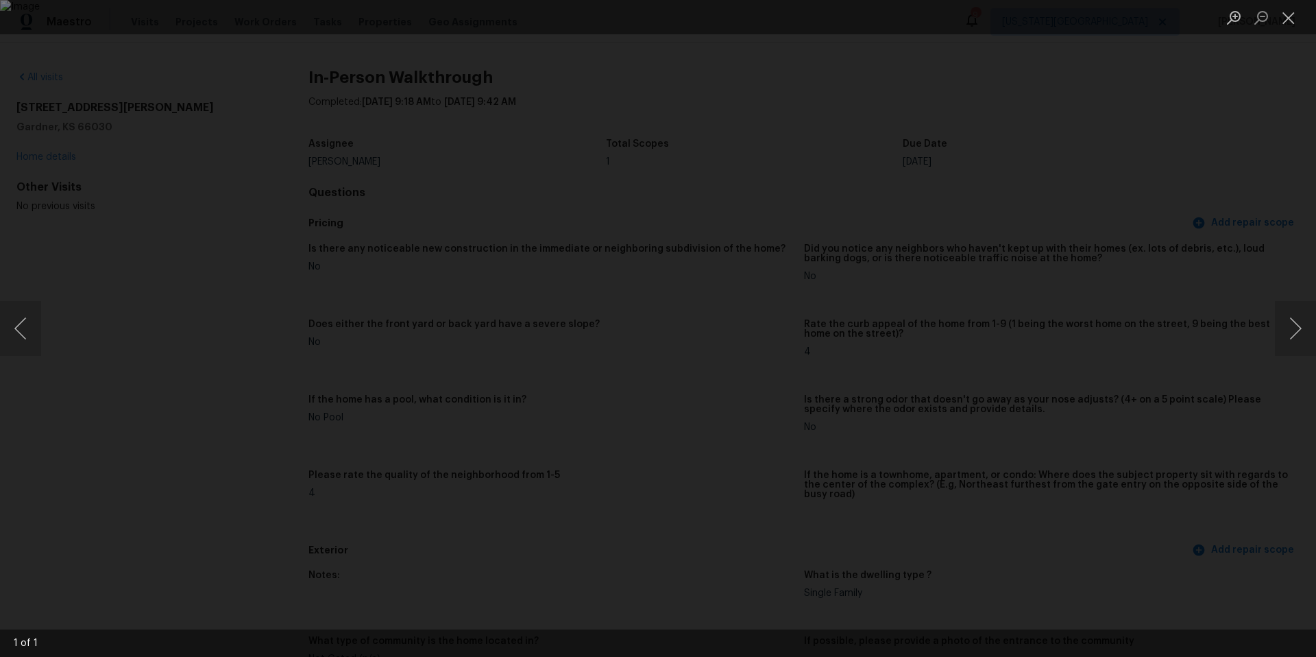
click at [215, 151] on div "Lightbox" at bounding box center [658, 328] width 1316 height 657
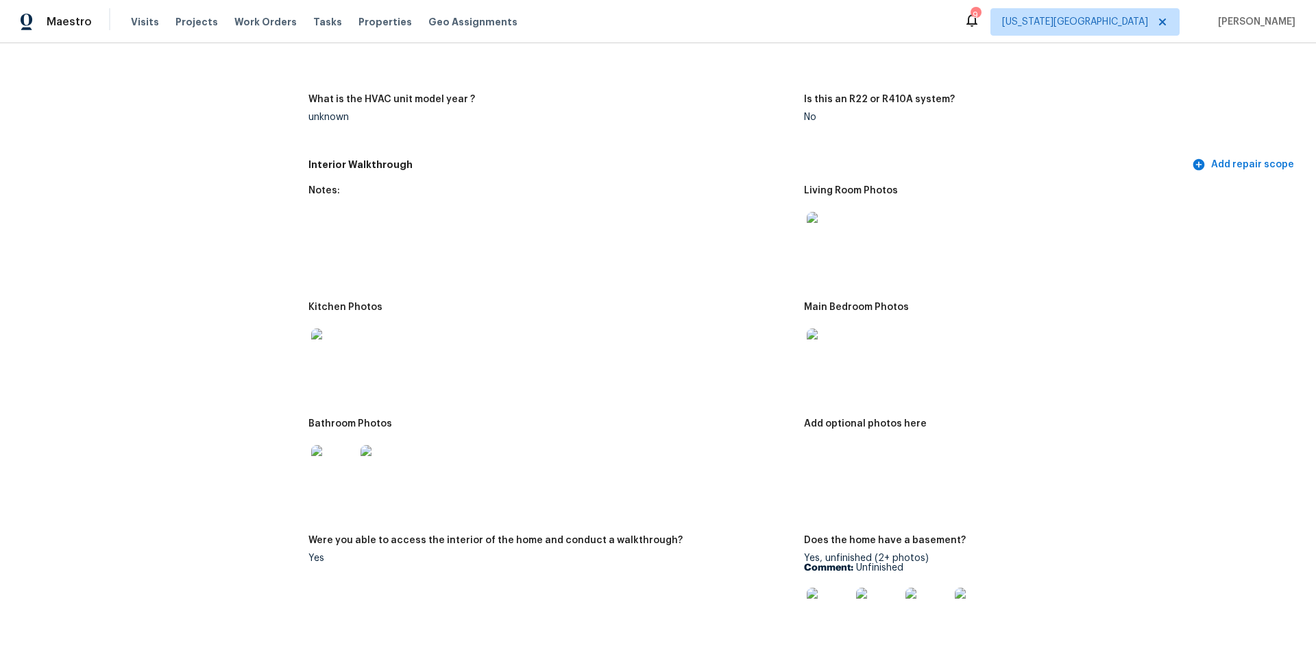
scroll to position [1234, 0]
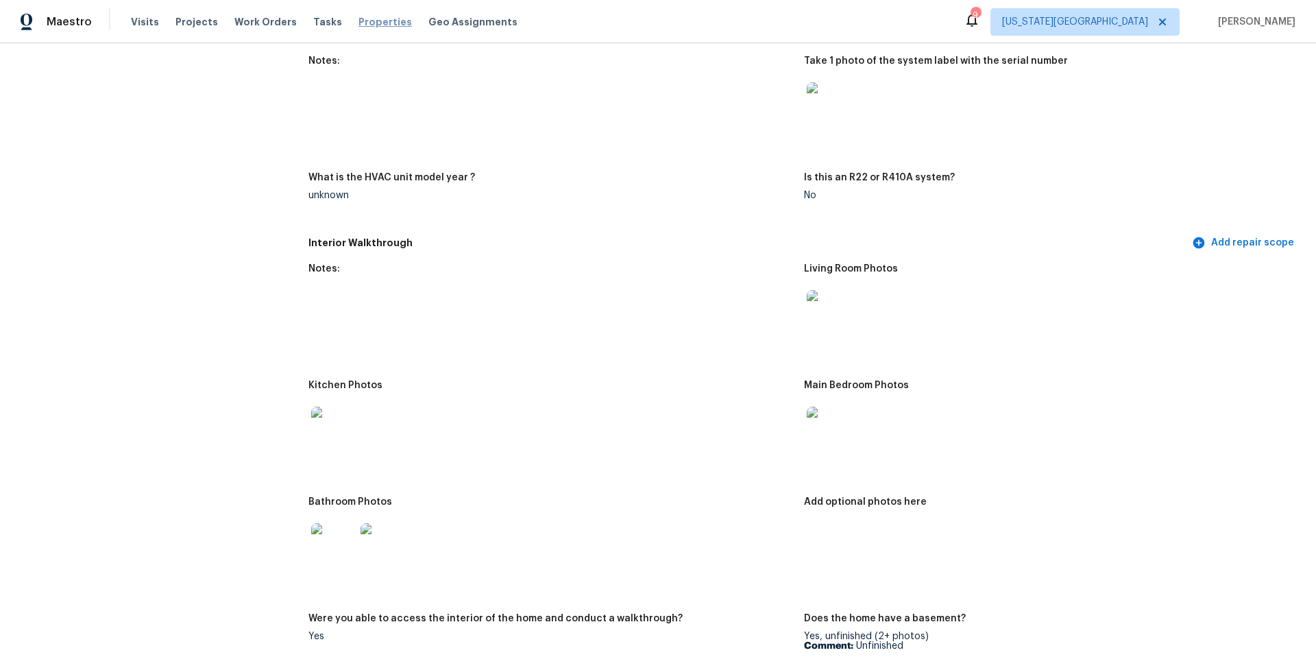
click at [359, 21] on span "Properties" at bounding box center [385, 22] width 53 height 14
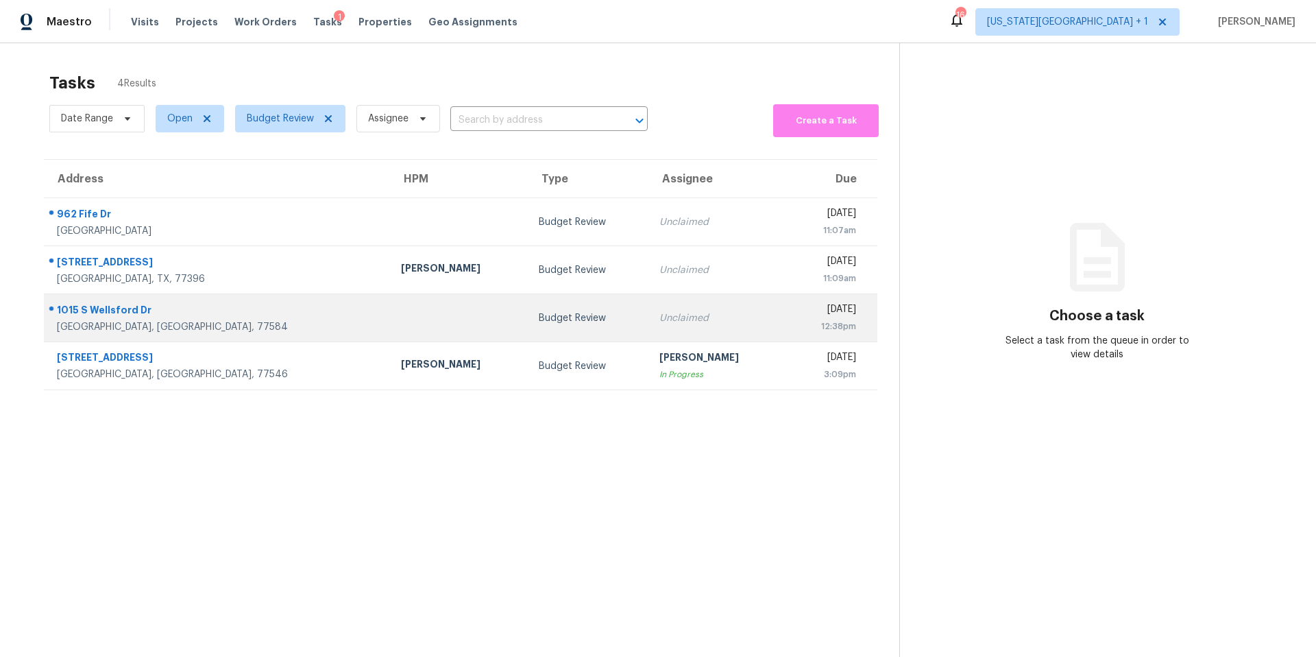
click at [248, 316] on div "1015 S Wellsford Dr" at bounding box center [218, 311] width 322 height 17
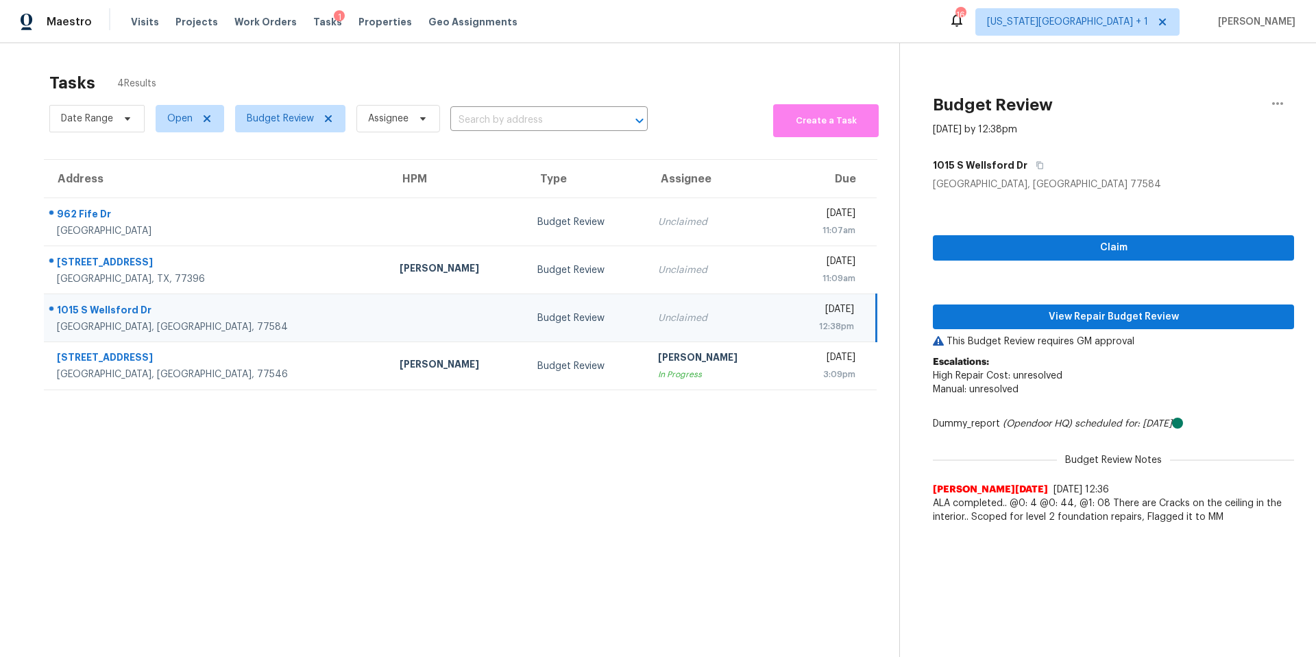
click at [1019, 302] on div "Claim View Repair Budget Review This Budget Review requires GM approval Escalat…" at bounding box center [1113, 360] width 361 height 339
click at [1037, 164] on icon "button" at bounding box center [1040, 166] width 7 height 8
click at [1040, 316] on span "View Repair Budget Review" at bounding box center [1113, 317] width 339 height 17
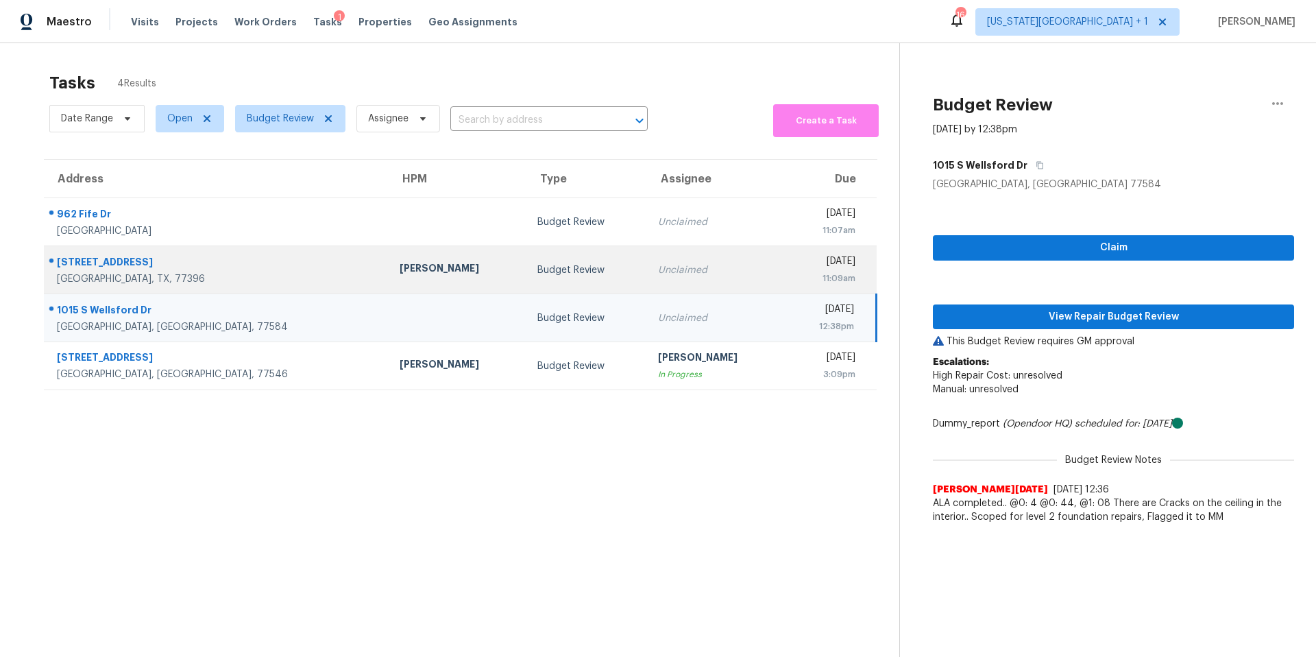
click at [162, 276] on div "[GEOGRAPHIC_DATA], TX, 77396" at bounding box center [217, 279] width 321 height 14
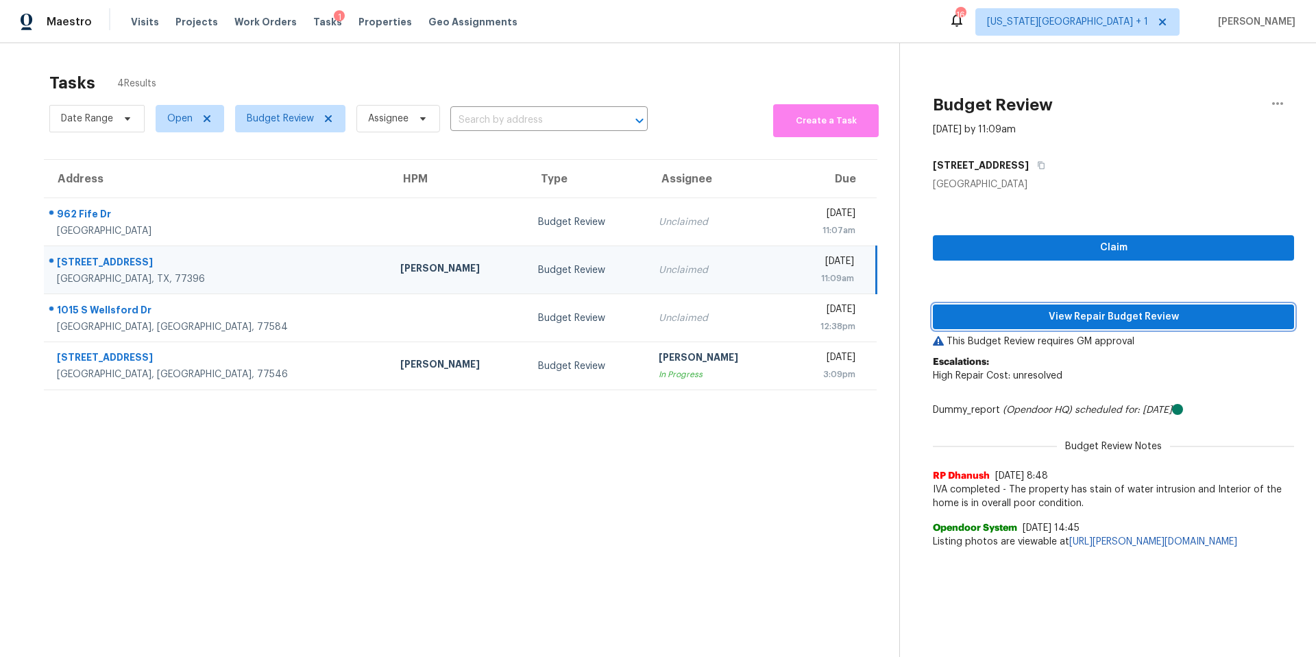
click at [983, 317] on span "View Repair Budget Review" at bounding box center [1113, 317] width 339 height 17
click at [131, 19] on span "Visits" at bounding box center [145, 22] width 28 height 14
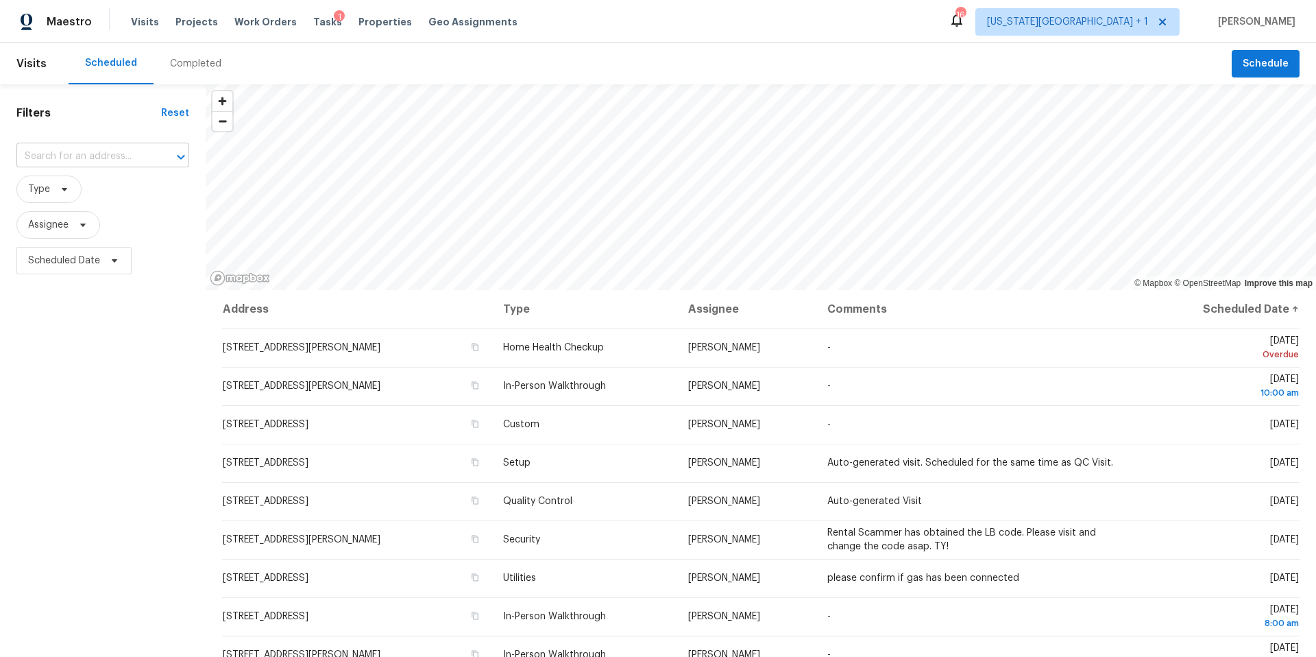
click at [67, 158] on input "text" at bounding box center [83, 156] width 134 height 21
type input "10612"
click at [128, 258] on span "Scheduled Date" at bounding box center [73, 260] width 115 height 27
click at [69, 189] on icon at bounding box center [64, 189] width 11 height 11
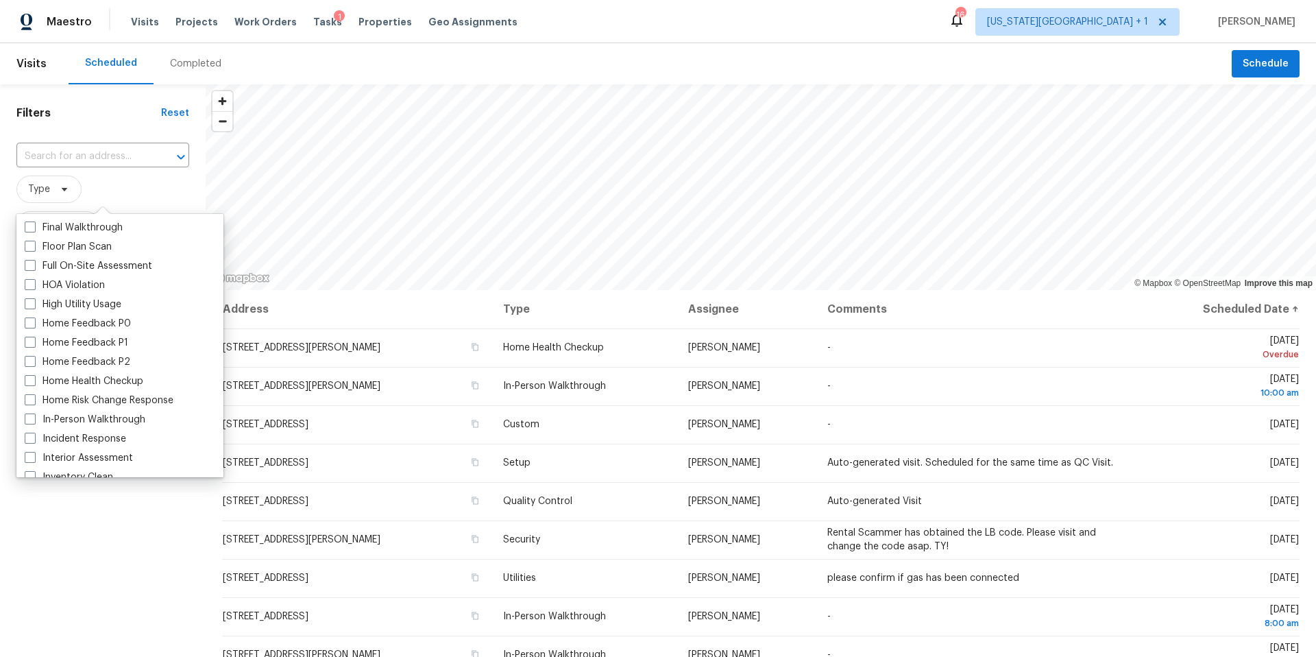
scroll to position [346, 0]
click at [76, 410] on div "In-Person Walkthrough" at bounding box center [120, 418] width 199 height 19
click at [90, 418] on label "In-Person Walkthrough" at bounding box center [85, 418] width 121 height 14
click at [34, 418] on input "In-Person Walkthrough" at bounding box center [29, 415] width 9 height 9
checkbox input "true"
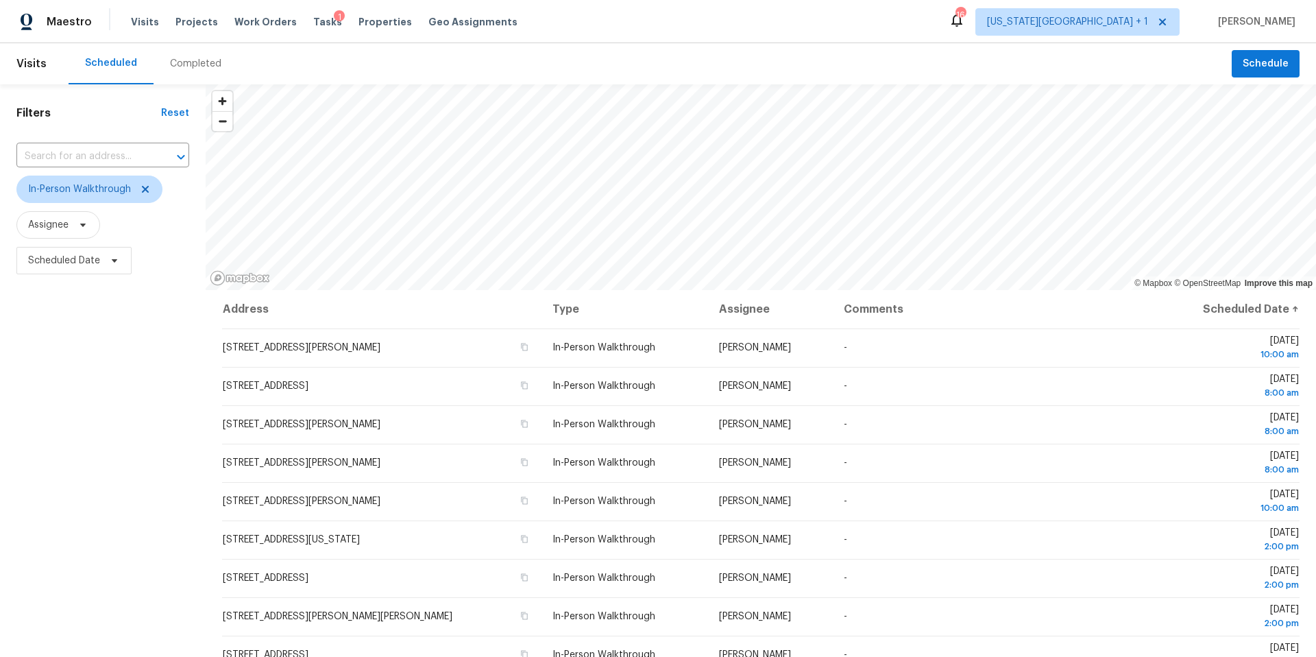
click at [84, 513] on div "Filters Reset ​ In-Person Walkthrough Assignee Scheduled Date" at bounding box center [103, 449] width 206 height 731
click at [101, 261] on span "Scheduled Date" at bounding box center [73, 260] width 115 height 27
click at [176, 309] on input "text" at bounding box center [228, 306] width 135 height 27
select select "7"
select select "2025"
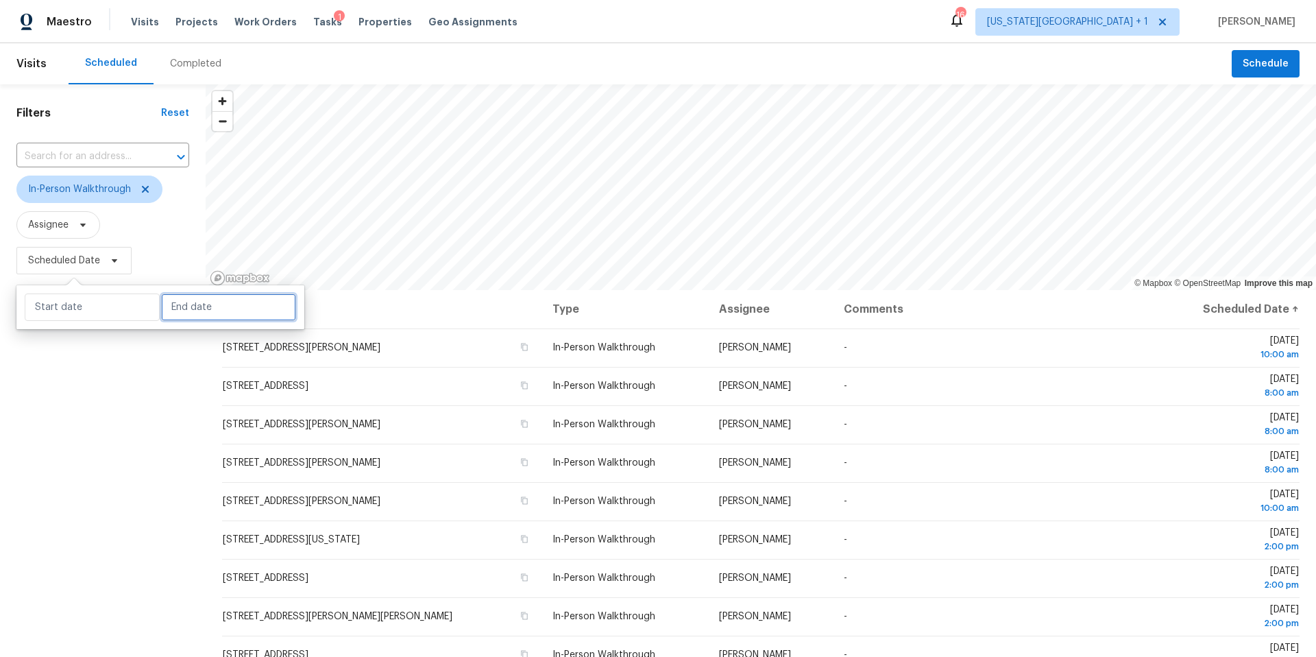
select select "8"
select select "2025"
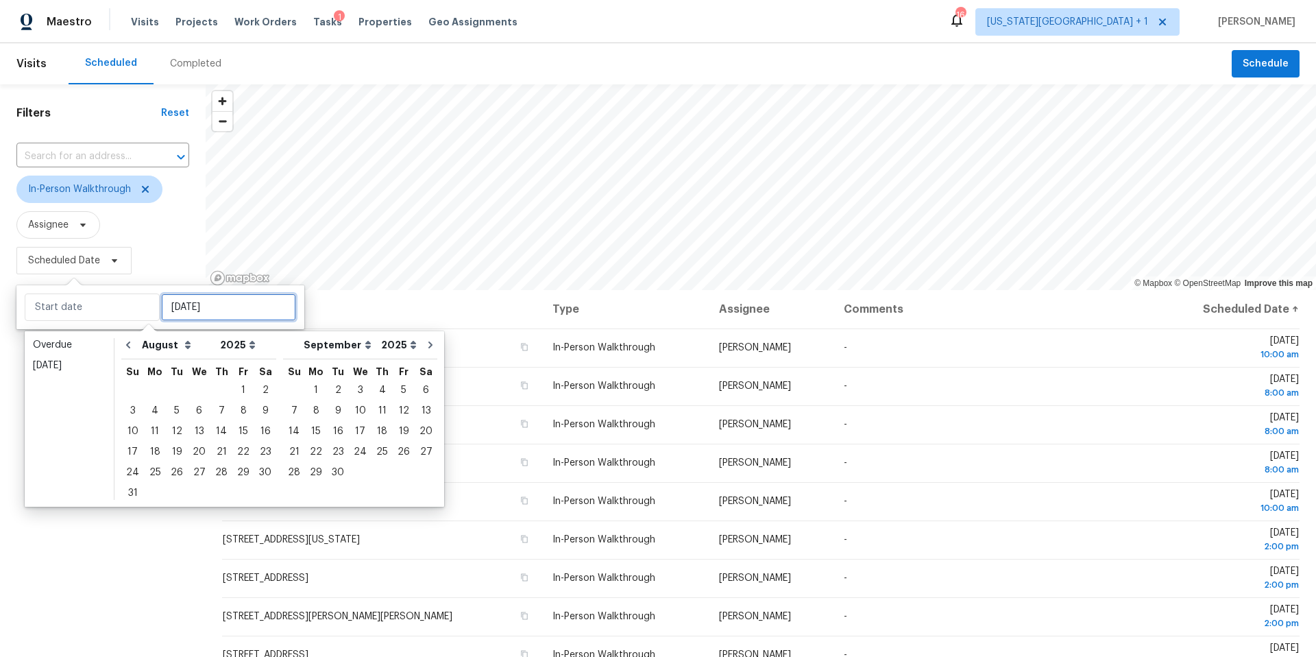
type input "Sun, Sep 07"
click at [331, 389] on div "2" at bounding box center [338, 390] width 22 height 19
type input "Tue, Sep 02"
click at [331, 389] on div "2" at bounding box center [338, 390] width 22 height 19
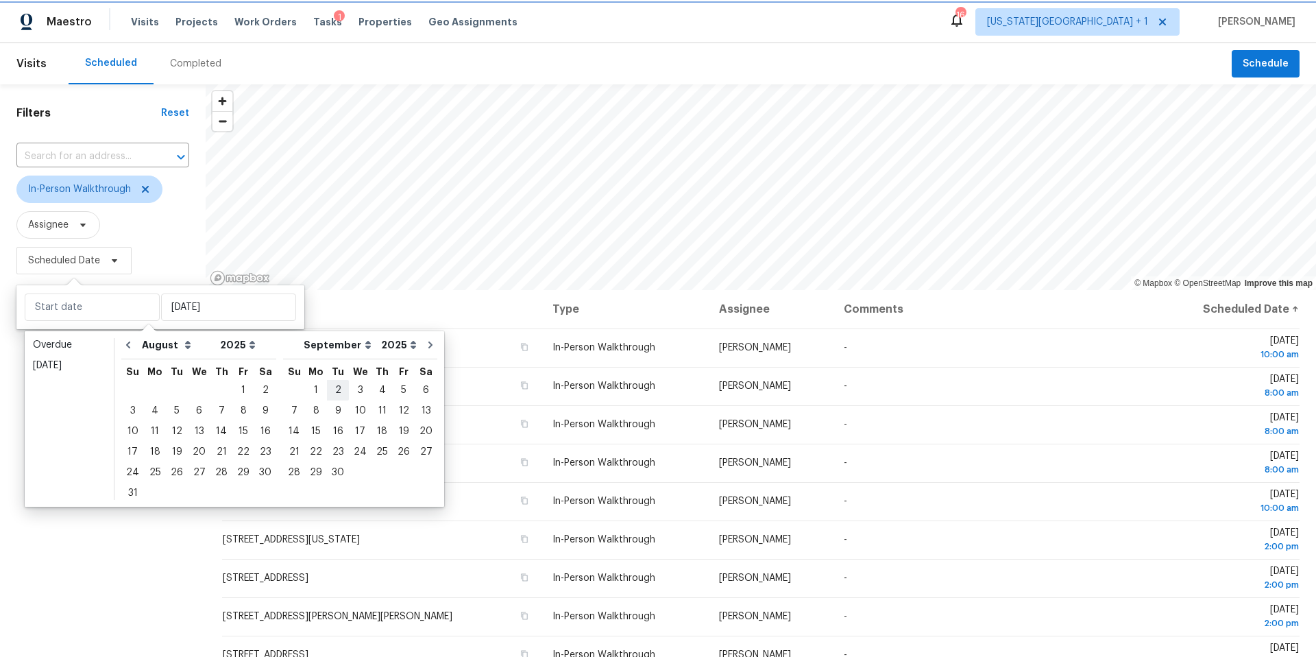
type input "Tue, Sep 02"
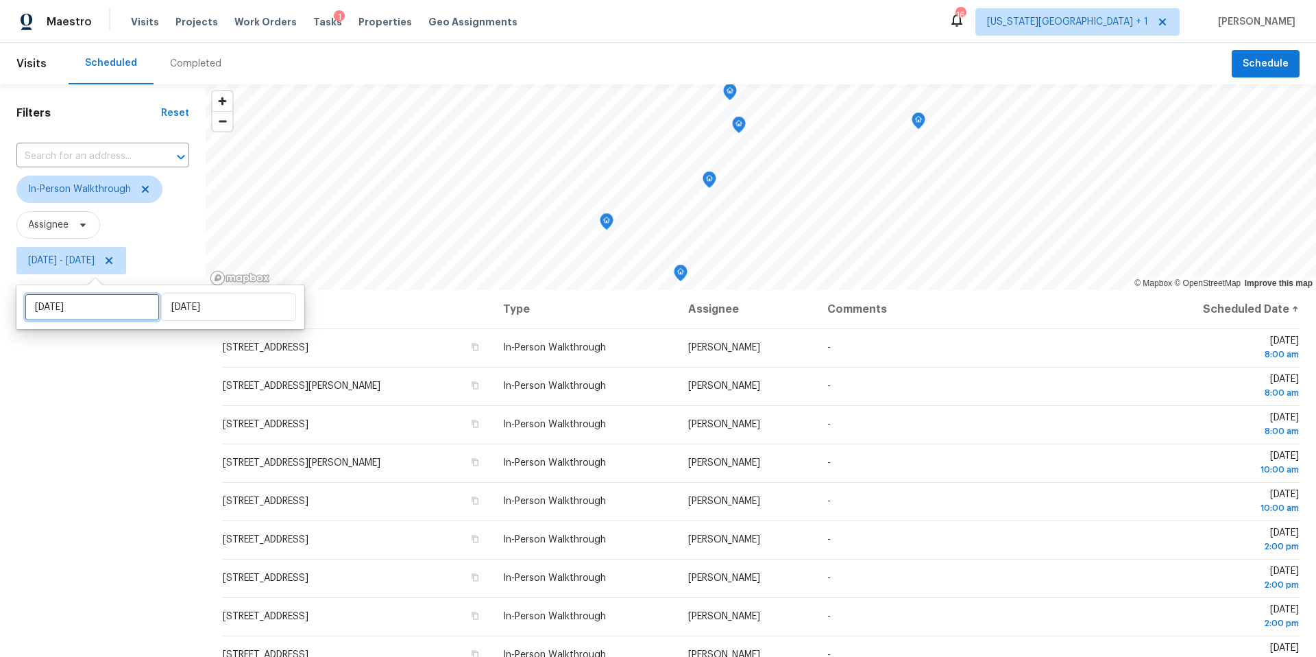
select select "8"
select select "2025"
select select "9"
select select "2025"
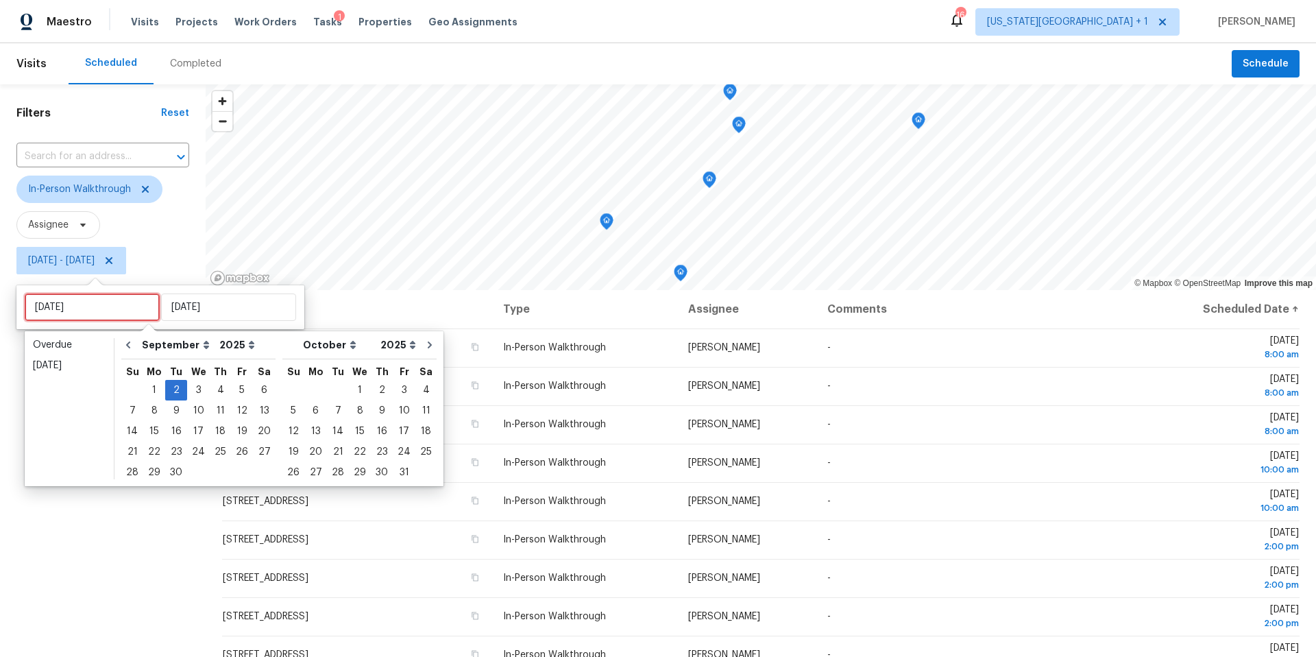
click at [99, 304] on input "Tue, Sep 02" at bounding box center [92, 306] width 135 height 27
type input "Mon, Sep 01"
type input "Tue, Sep 02"
click at [155, 385] on div "1" at bounding box center [154, 390] width 22 height 19
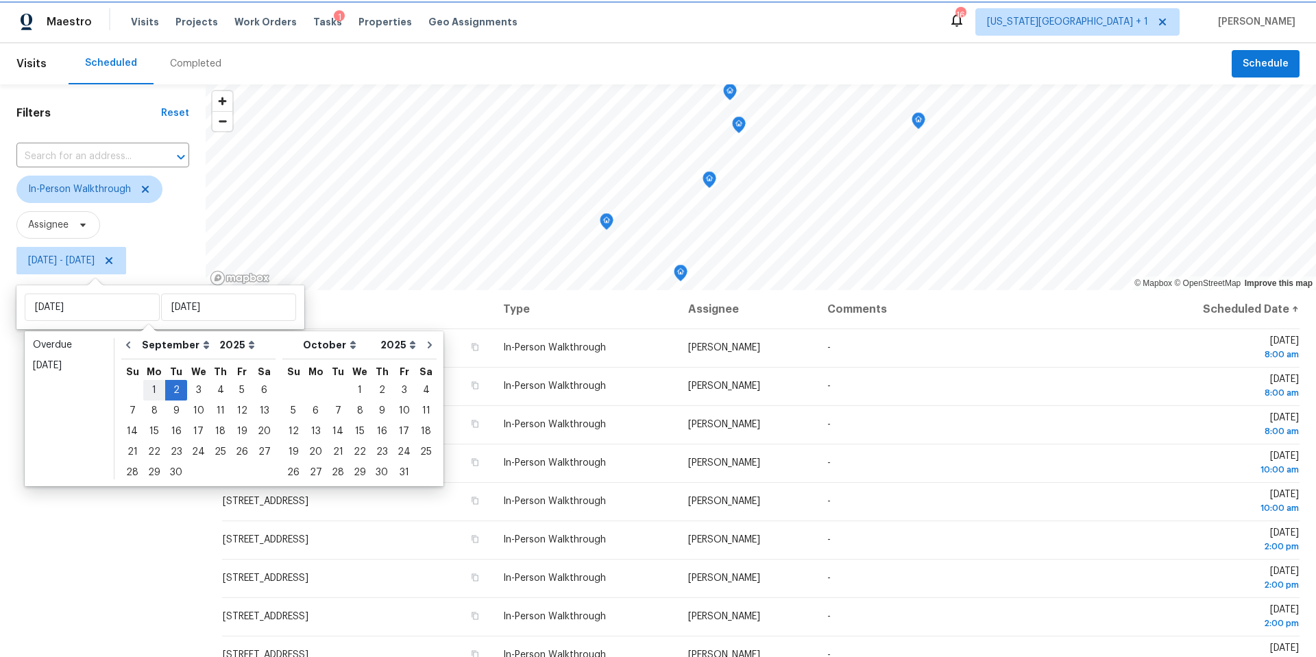
type input "Mon, Sep 01"
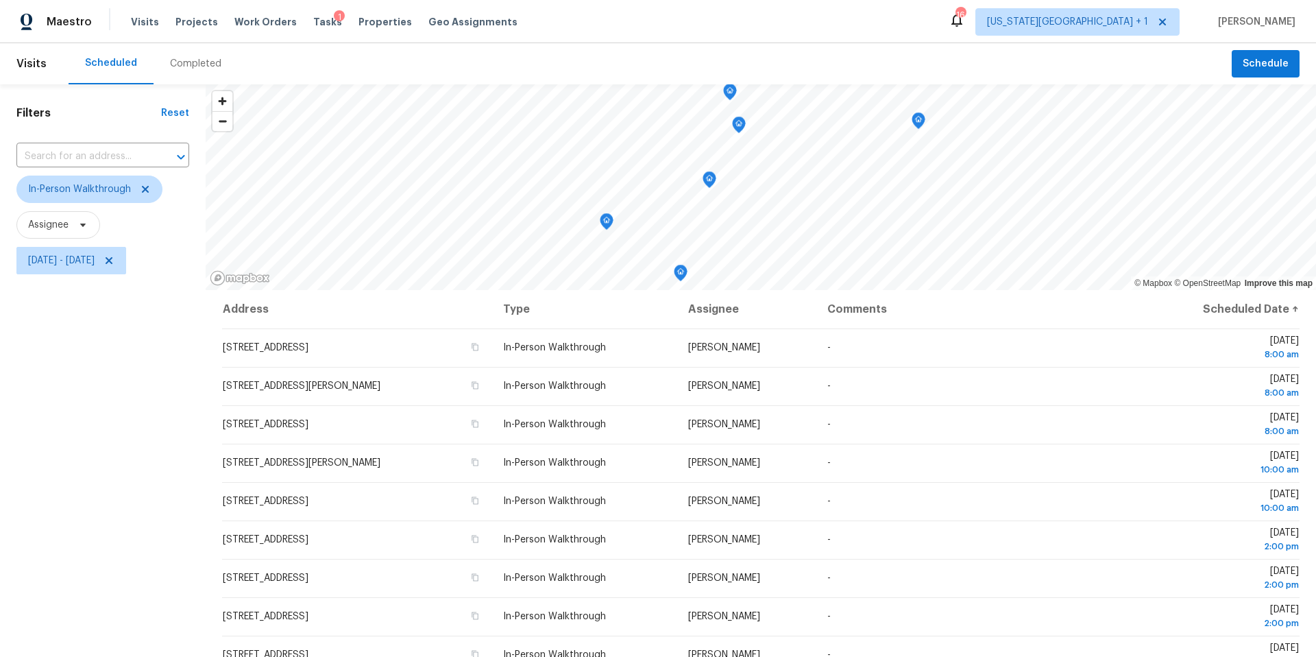
click at [133, 460] on div "Filters Reset ​ In-Person Walkthrough Assignee Mon, Sep 01 - Tue, Sep 02" at bounding box center [103, 449] width 206 height 731
click at [1133, 21] on span "Kansas City + 1" at bounding box center [1067, 22] width 161 height 14
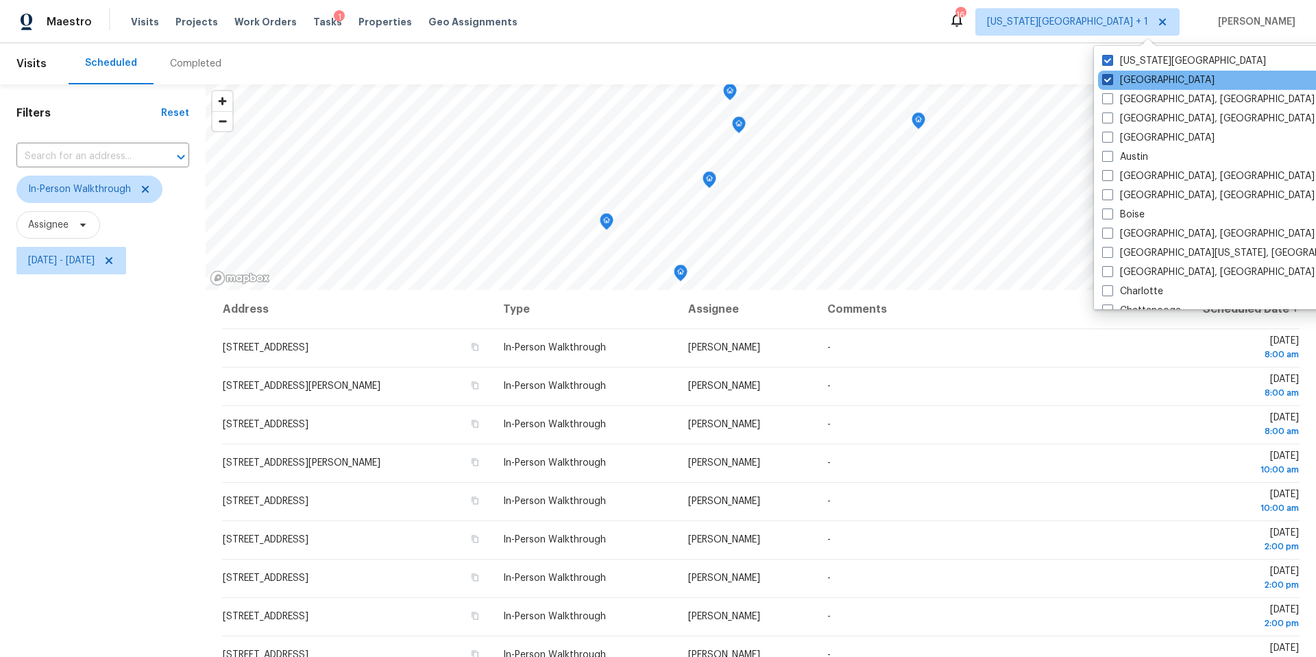
click at [1113, 81] on span at bounding box center [1108, 79] width 11 height 11
click at [1111, 81] on input "Houston" at bounding box center [1107, 77] width 9 height 9
checkbox input "false"
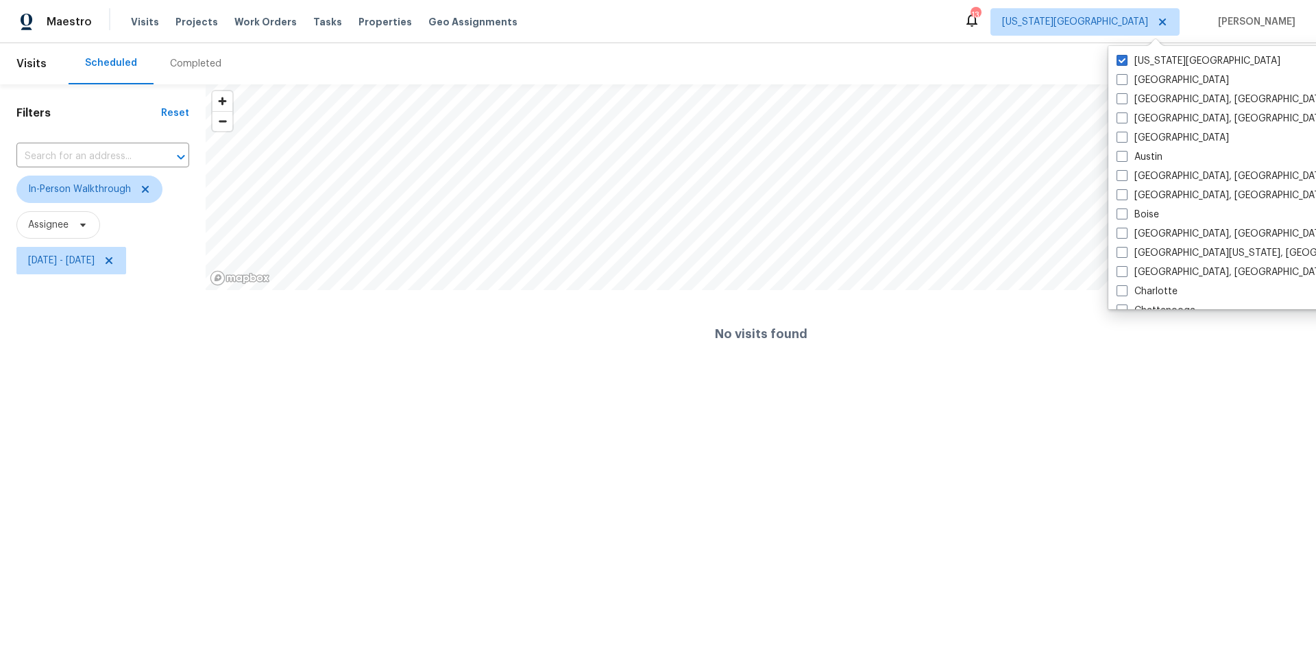
click at [978, 64] on div "Scheduled Completed" at bounding box center [651, 63] width 1164 height 41
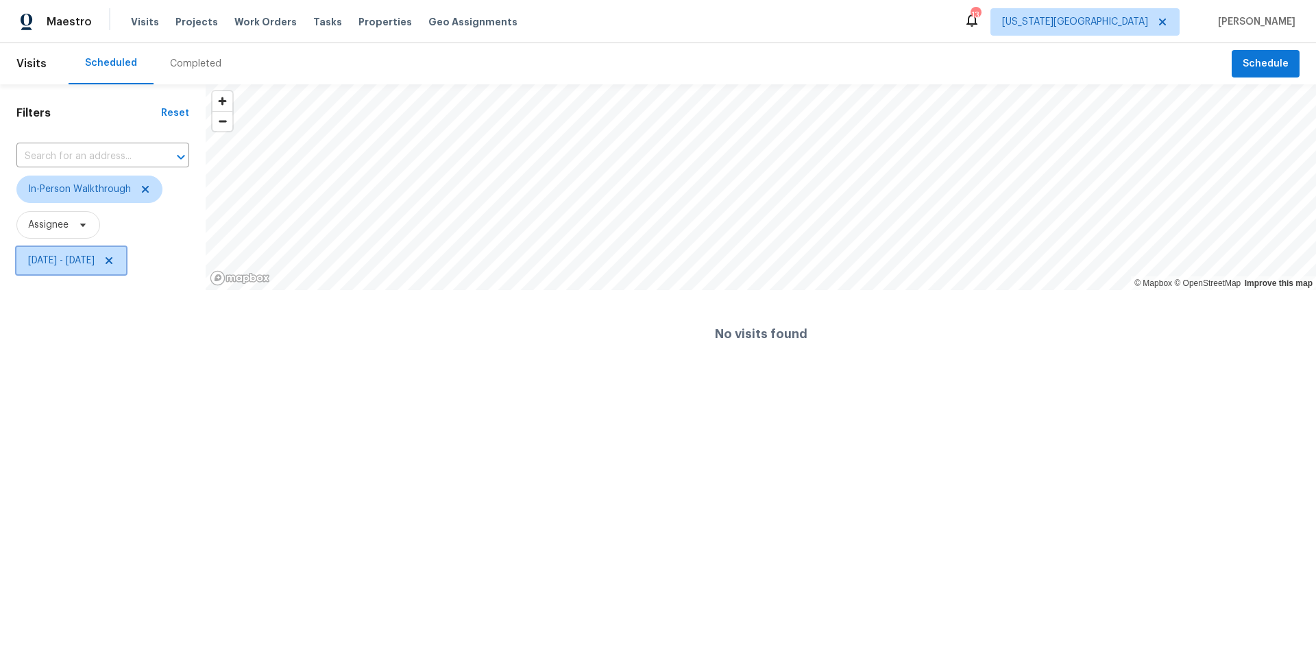
click at [95, 264] on span "Mon, Sep 01 - Tue, Sep 02" at bounding box center [61, 261] width 67 height 14
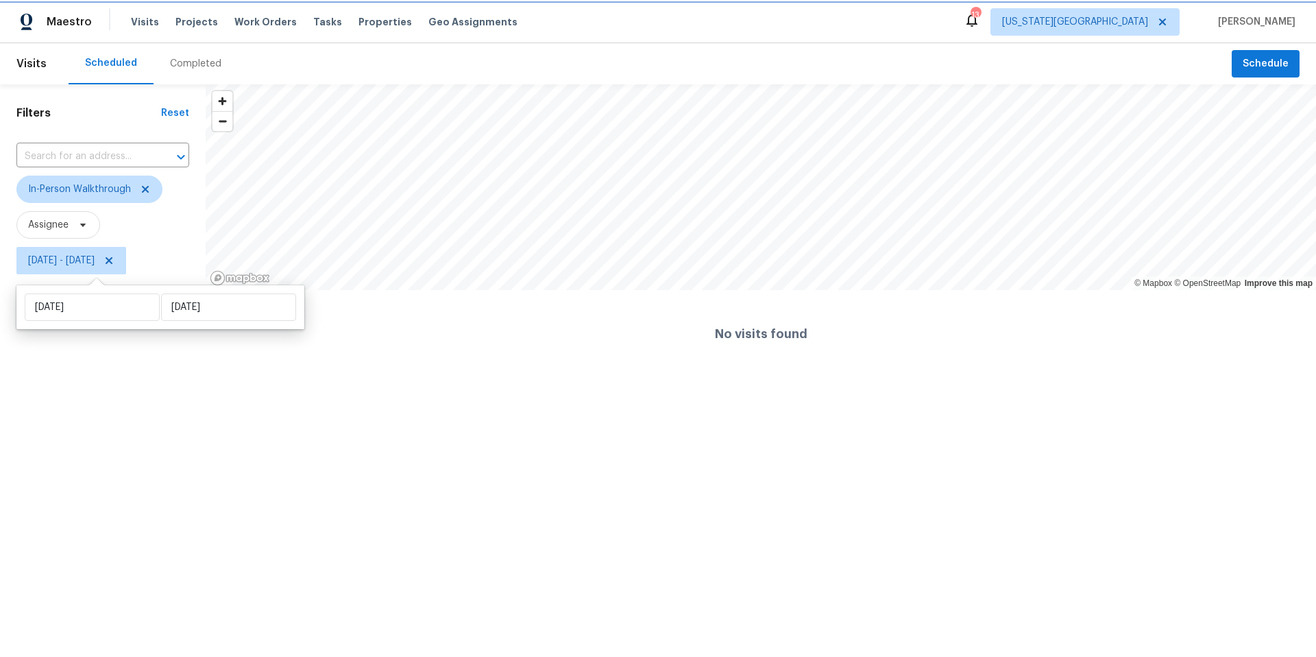
click at [115, 265] on icon at bounding box center [109, 260] width 11 height 11
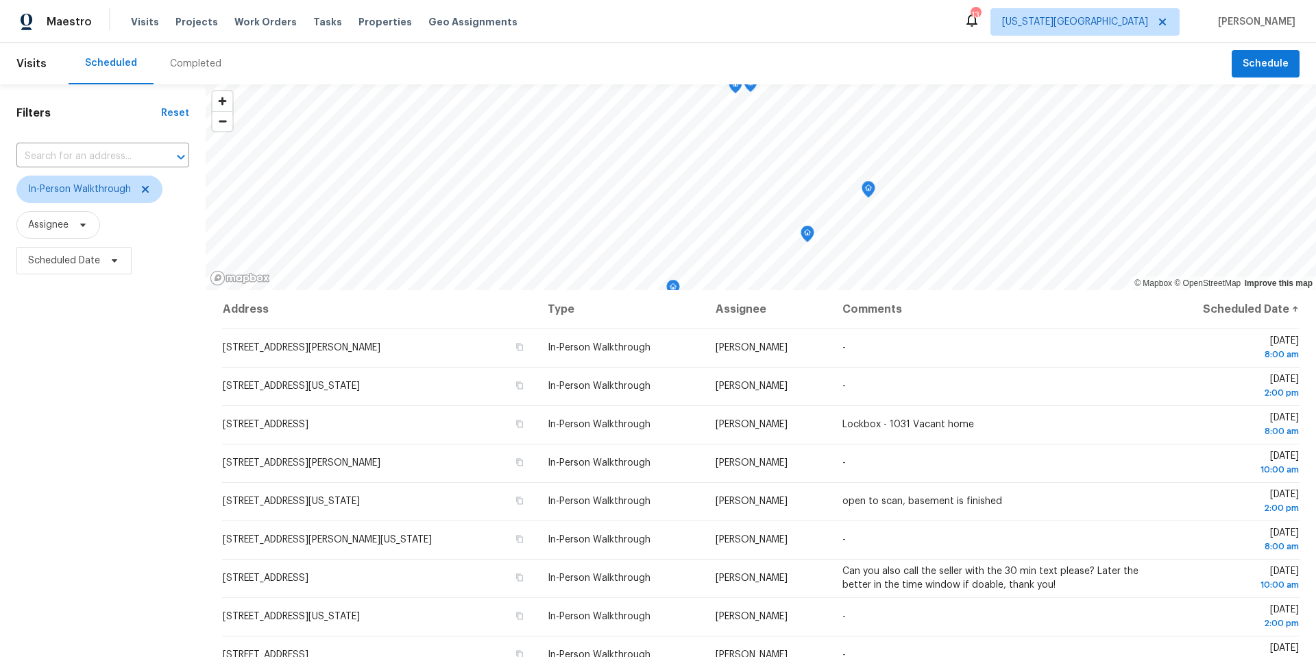
click at [94, 418] on div "Filters Reset ​ In-Person Walkthrough Assignee Scheduled Date" at bounding box center [103, 449] width 206 height 731
click at [145, 182] on span "In-Person Walkthrough" at bounding box center [89, 189] width 146 height 27
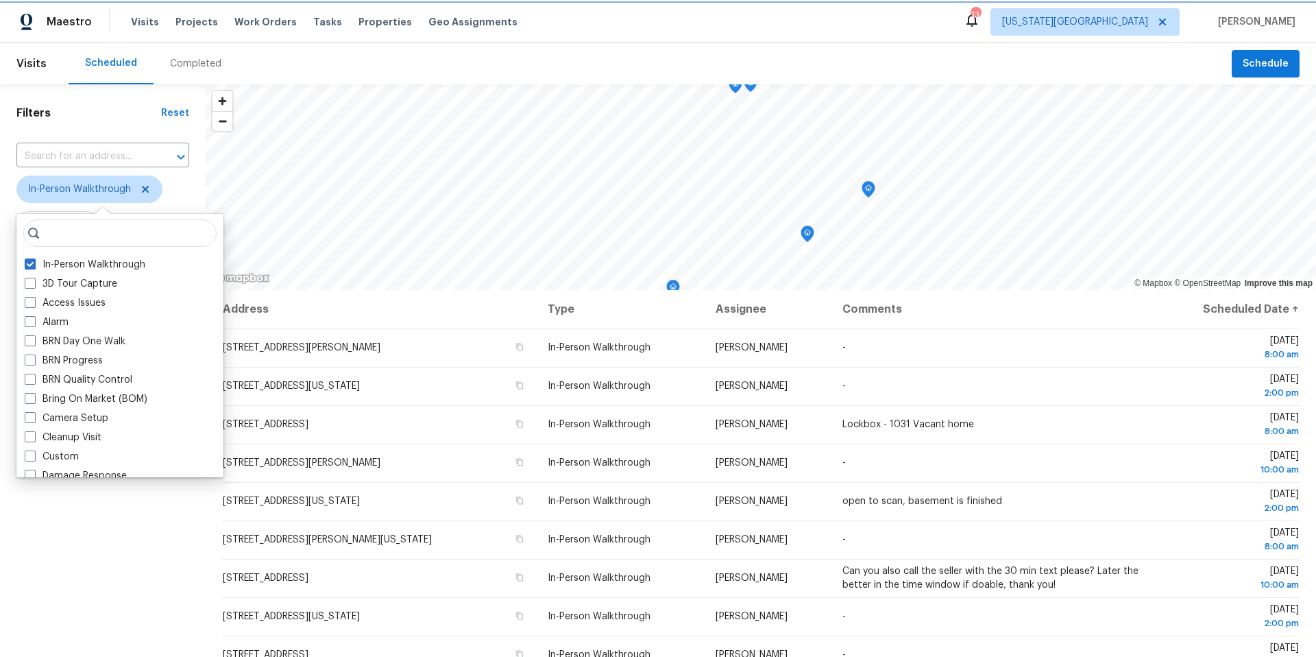
click at [147, 194] on icon at bounding box center [145, 189] width 11 height 11
checkbox input "false"
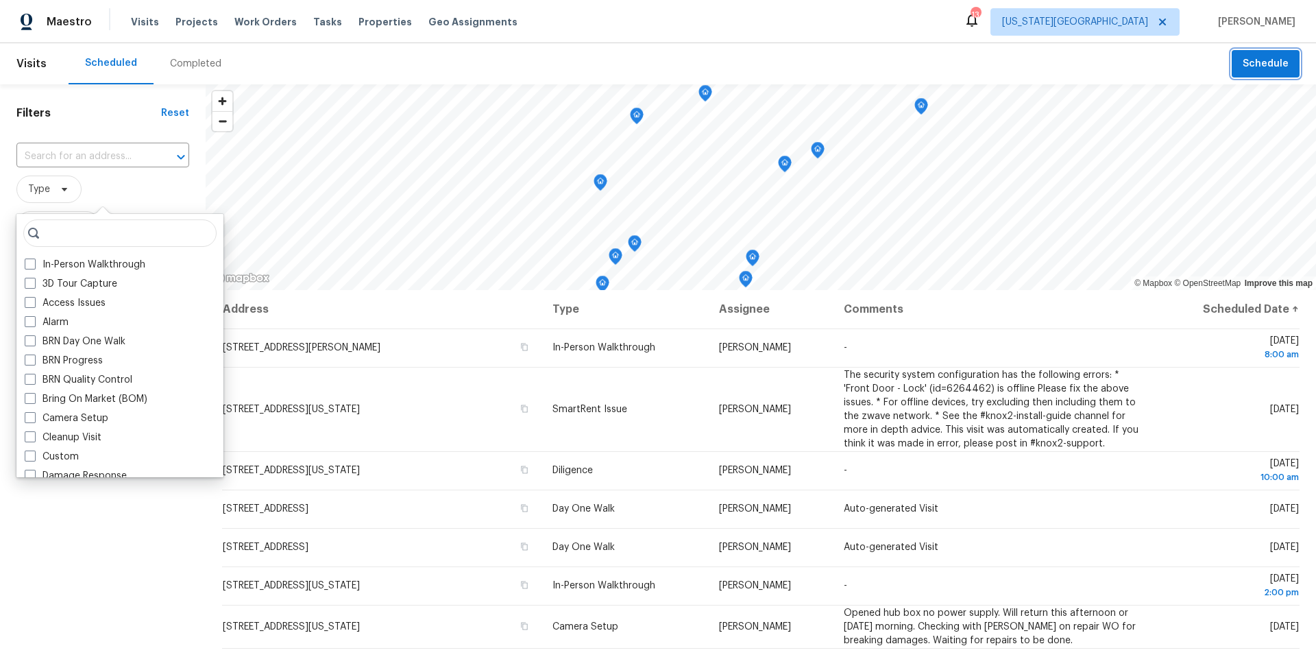
click at [1268, 62] on span "Schedule" at bounding box center [1266, 64] width 46 height 17
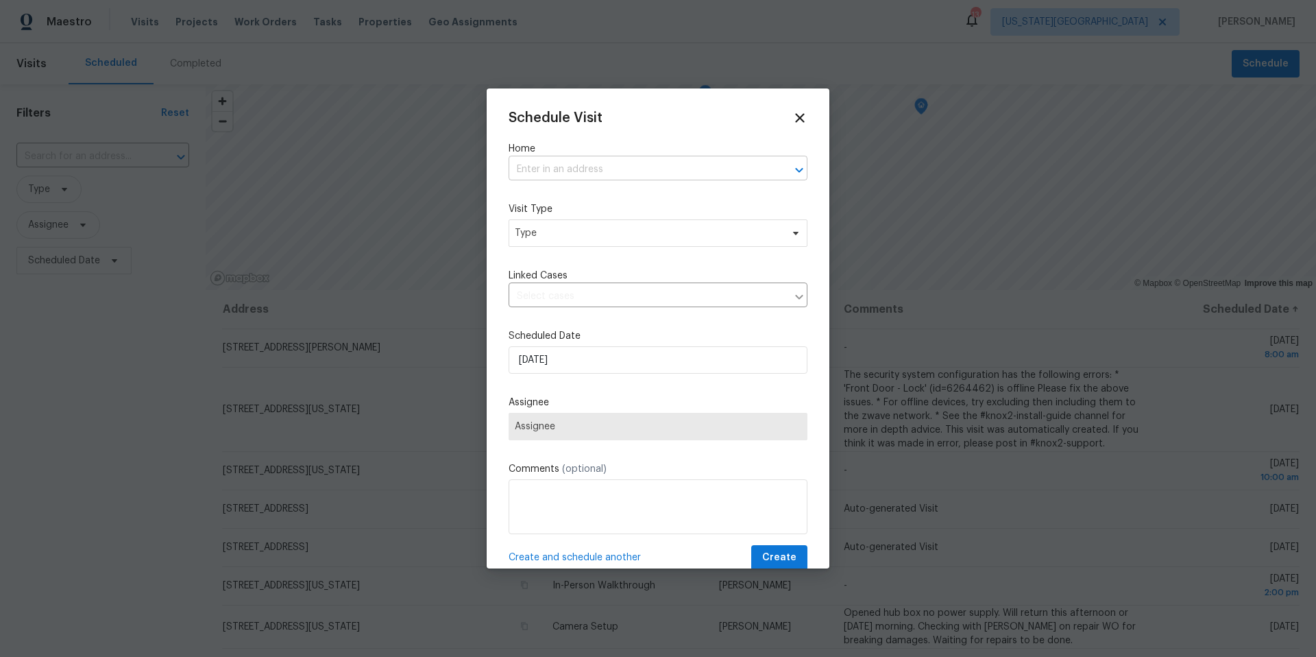
click at [577, 160] on input "text" at bounding box center [639, 169] width 261 height 21
type input "10612"
click at [481, 45] on div at bounding box center [658, 328] width 1316 height 657
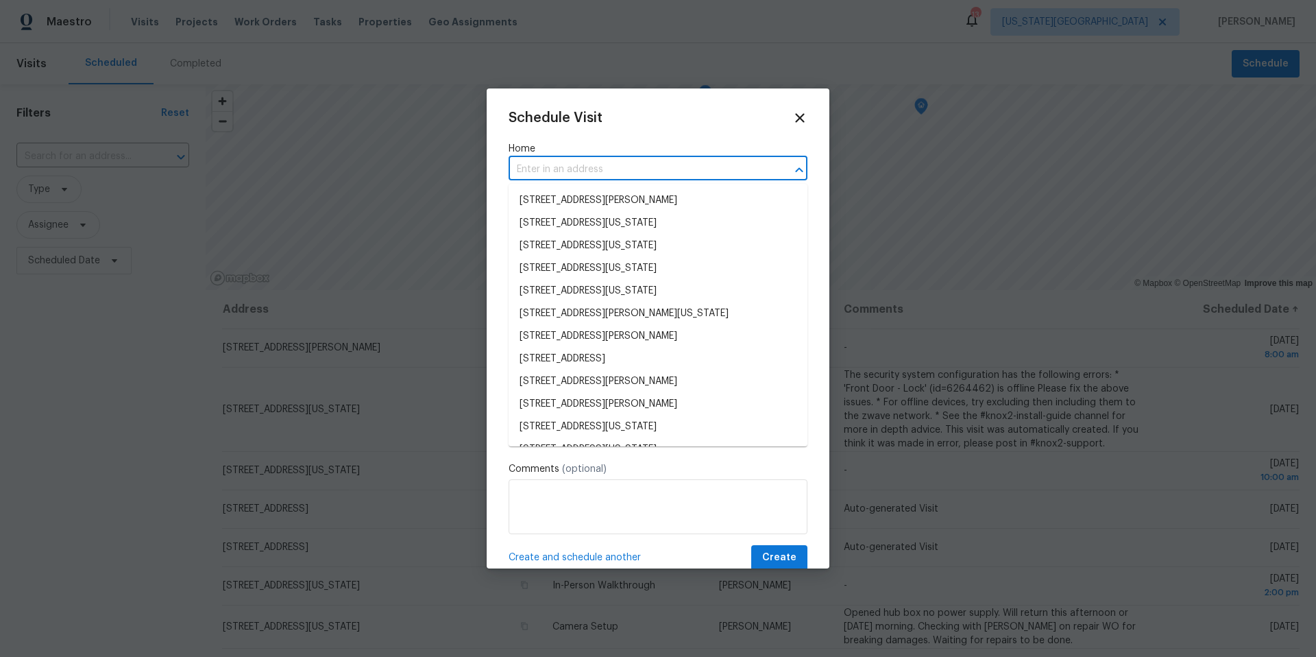
click at [542, 171] on input "text" at bounding box center [639, 169] width 261 height 21
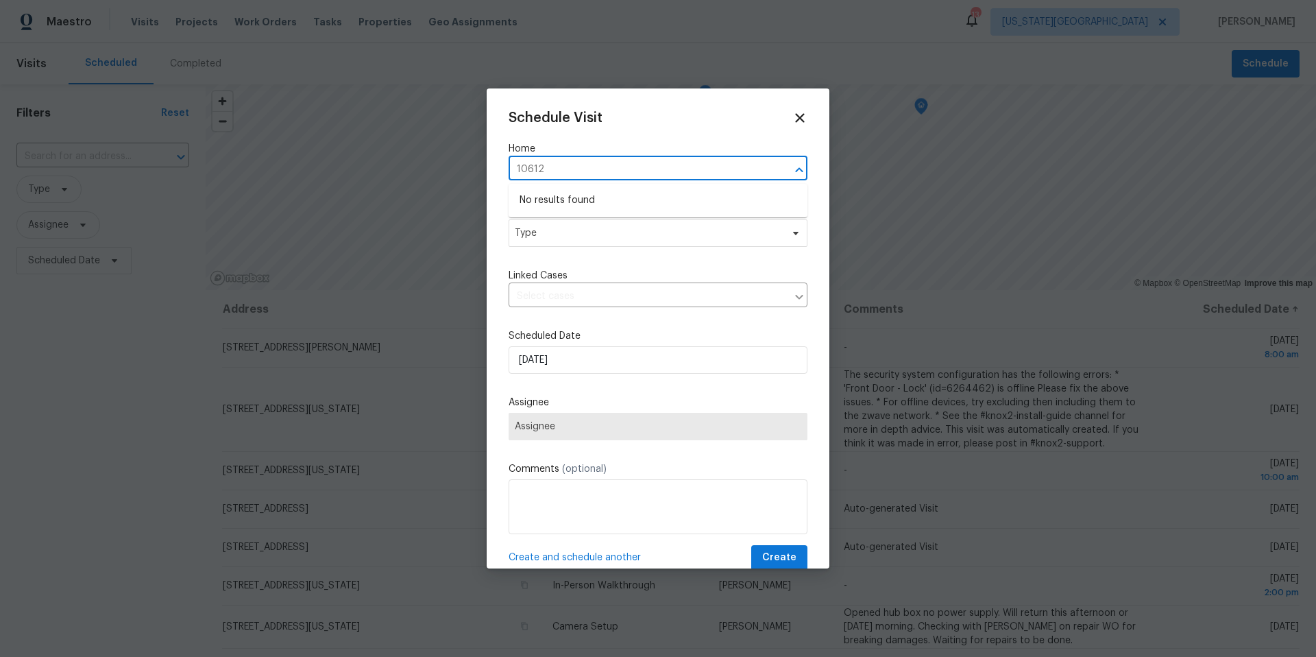
type input "10612"
click at [439, 74] on div at bounding box center [658, 328] width 1316 height 657
click at [798, 114] on icon at bounding box center [800, 118] width 16 height 16
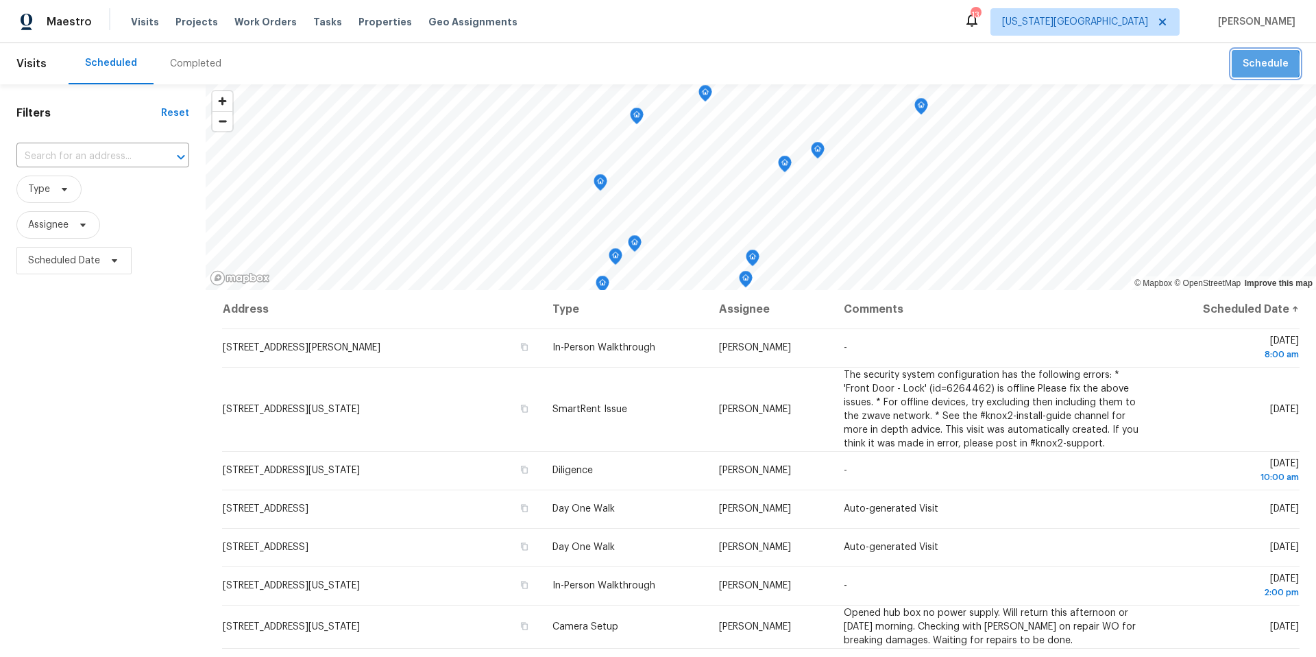
click at [1264, 64] on span "Schedule" at bounding box center [1266, 64] width 46 height 17
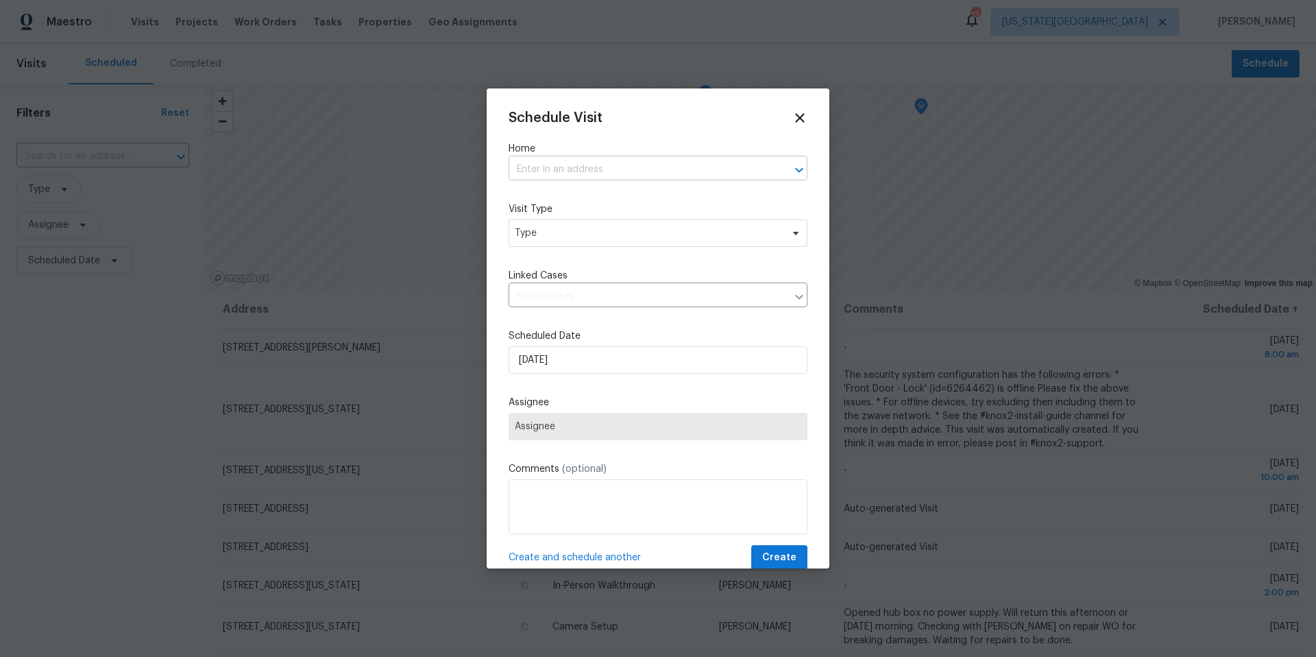
click at [595, 167] on input "text" at bounding box center [639, 169] width 261 height 21
type input "10612"
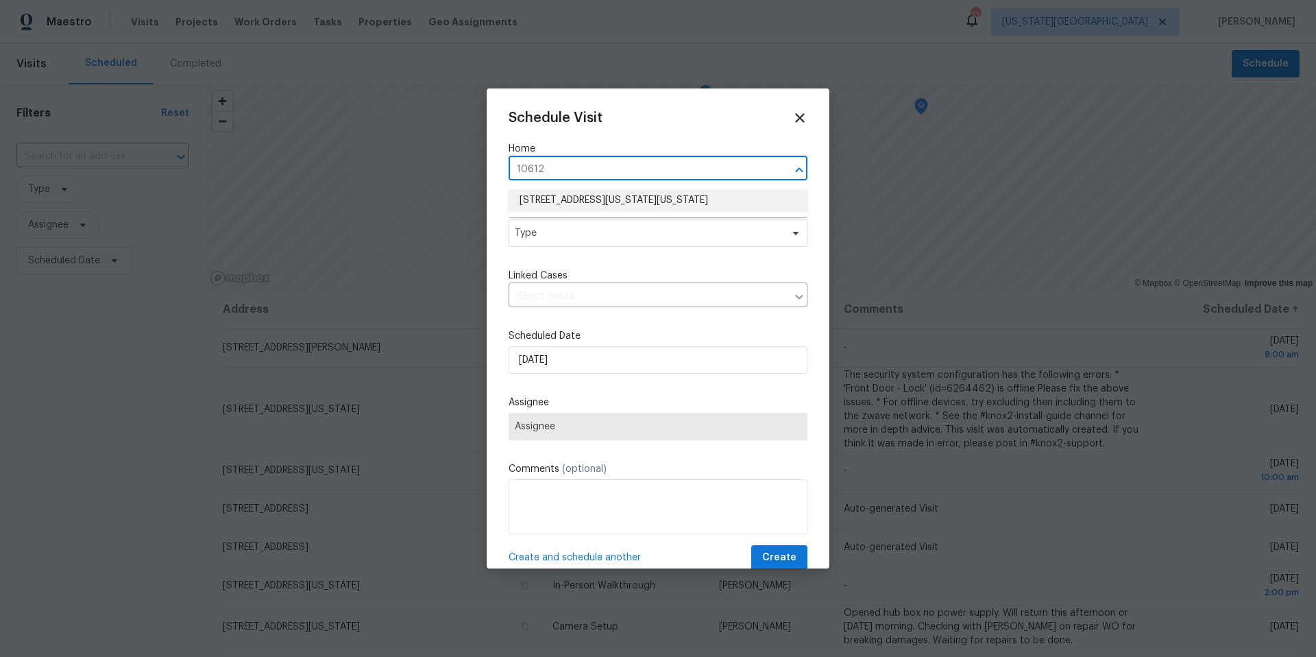
click at [594, 204] on li "10612 N Michigan Ave, Kansas City, MO 64155" at bounding box center [658, 200] width 299 height 23
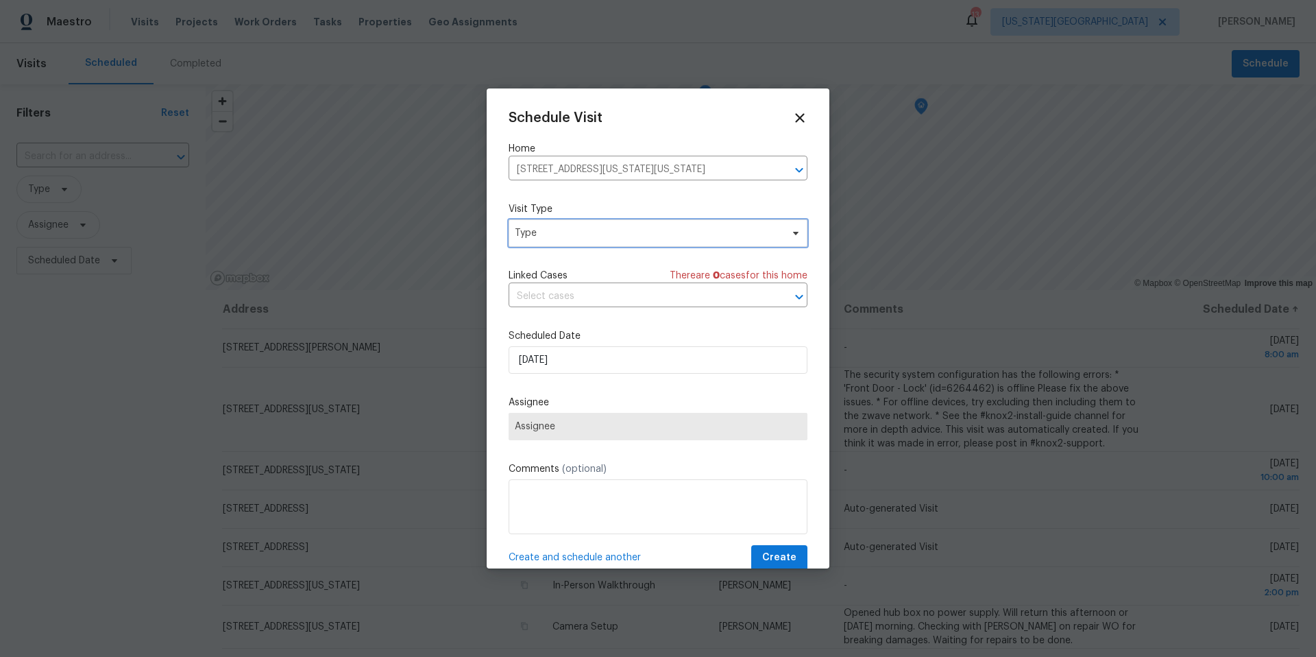
click at [572, 241] on span "Type" at bounding box center [658, 232] width 299 height 27
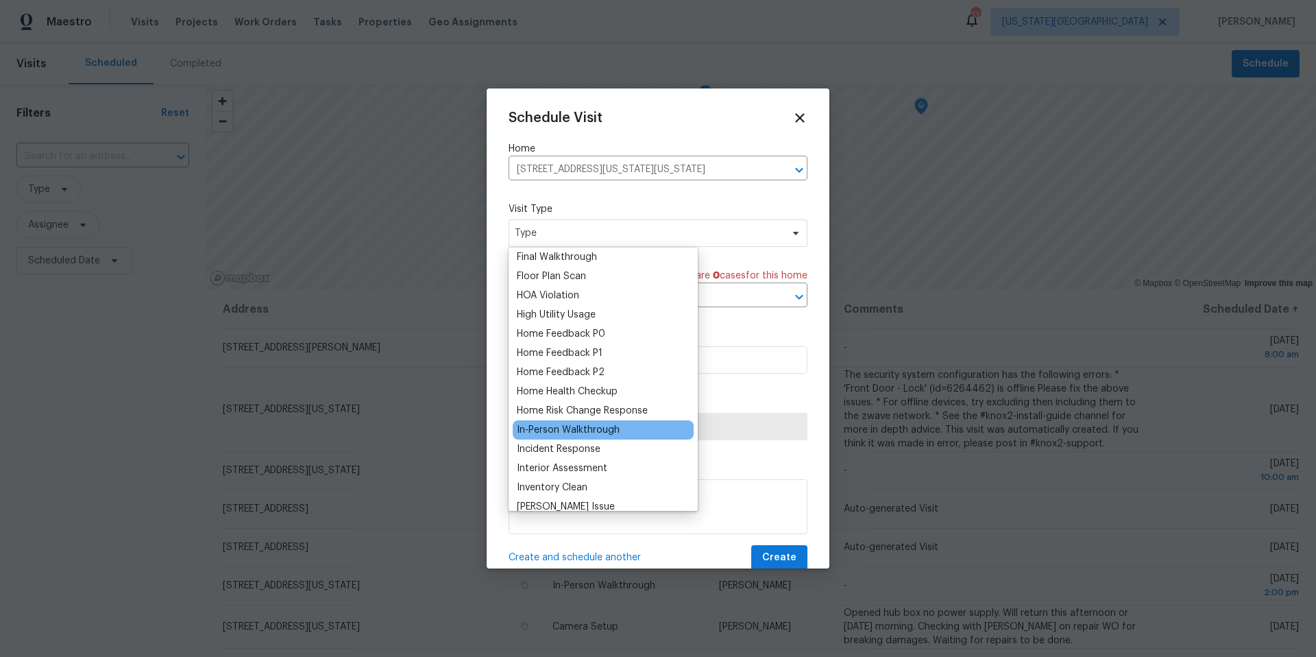
scroll to position [350, 0]
click at [549, 426] on div "In-Person Walkthrough" at bounding box center [568, 429] width 103 height 14
type input "08/28/2025 4:45 pm"
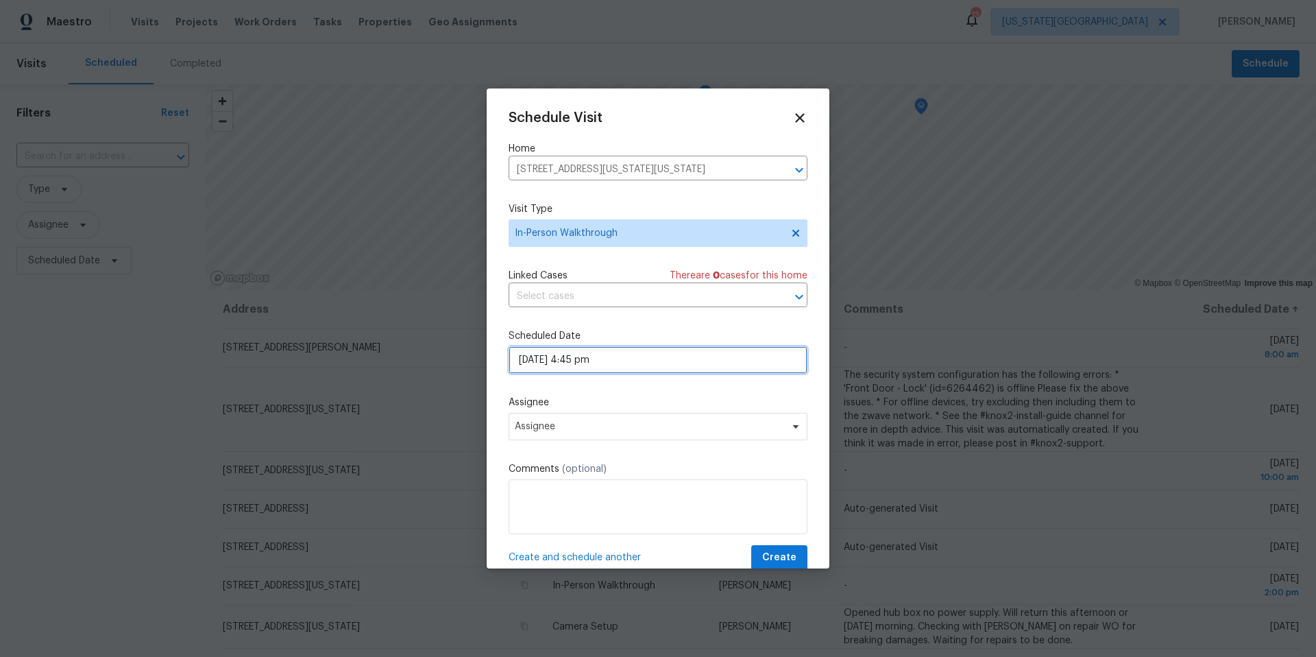
click at [574, 364] on input "08/28/2025 4:45 pm" at bounding box center [658, 359] width 299 height 27
select select "pm"
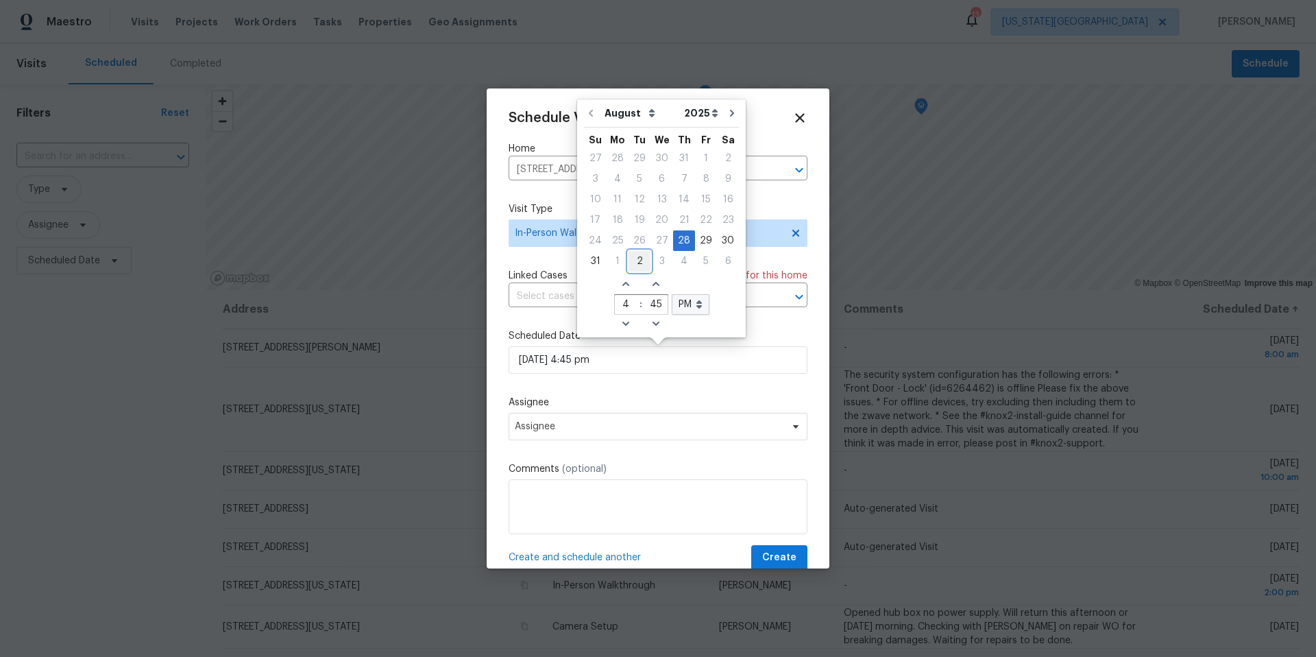
click at [631, 263] on div "2" at bounding box center [640, 261] width 22 height 19
type input "09/02/2025 4:45 pm"
select select "8"
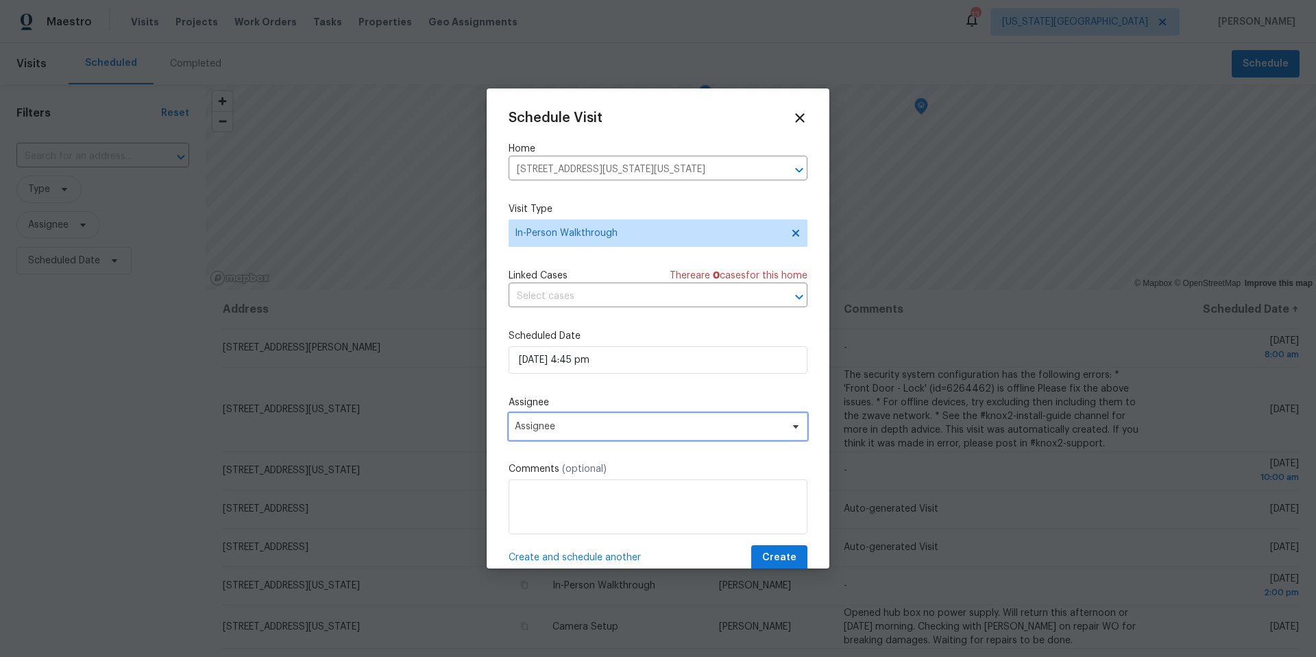
click at [563, 436] on span "Assignee" at bounding box center [658, 426] width 299 height 27
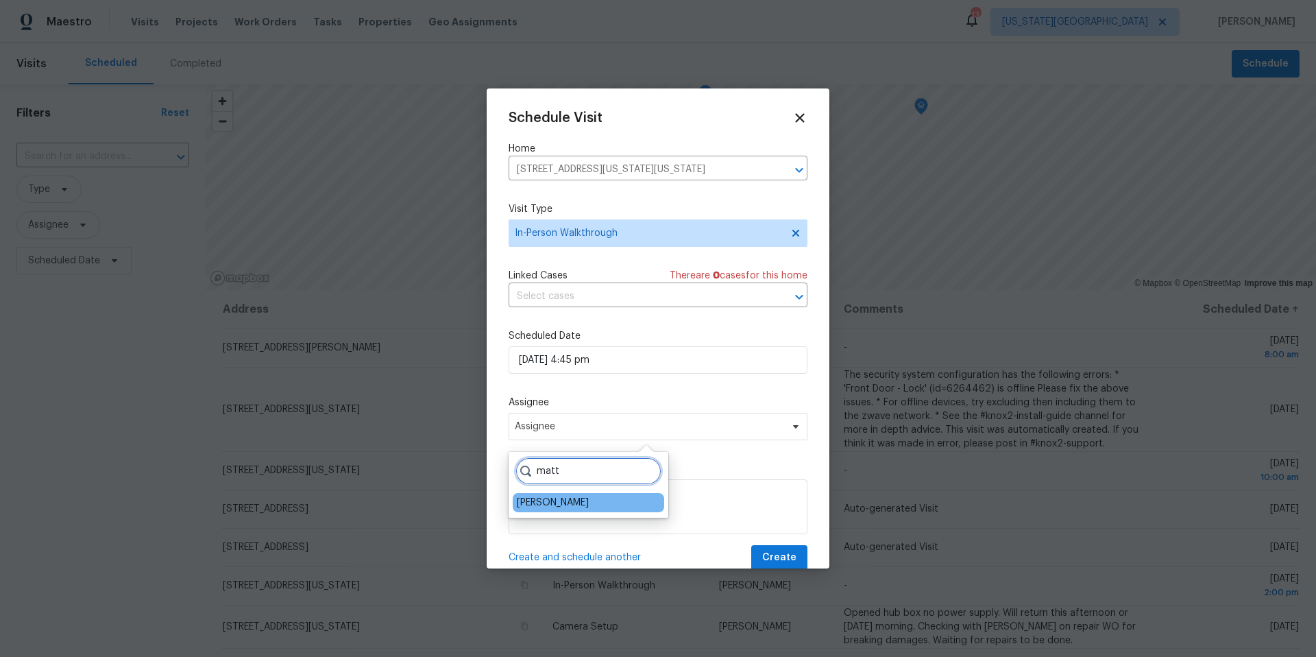
type input "matt"
click at [540, 497] on div "Matt McEvoy" at bounding box center [553, 503] width 72 height 14
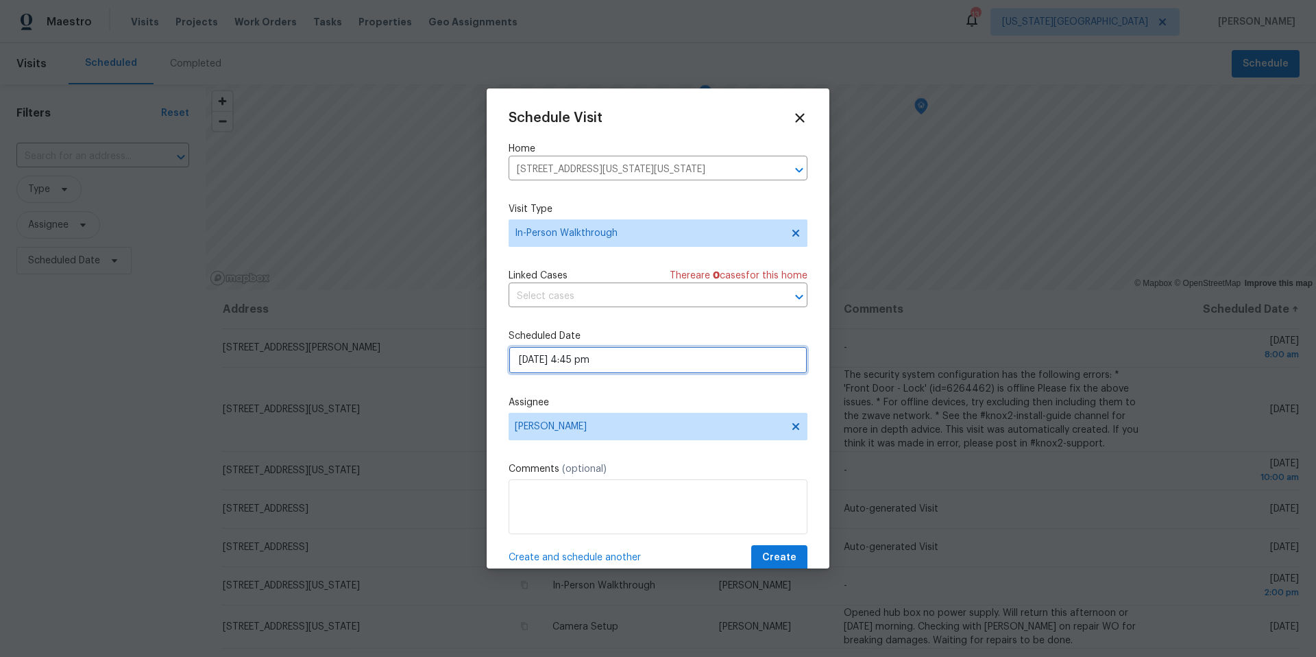
select select "8"
select select "pm"
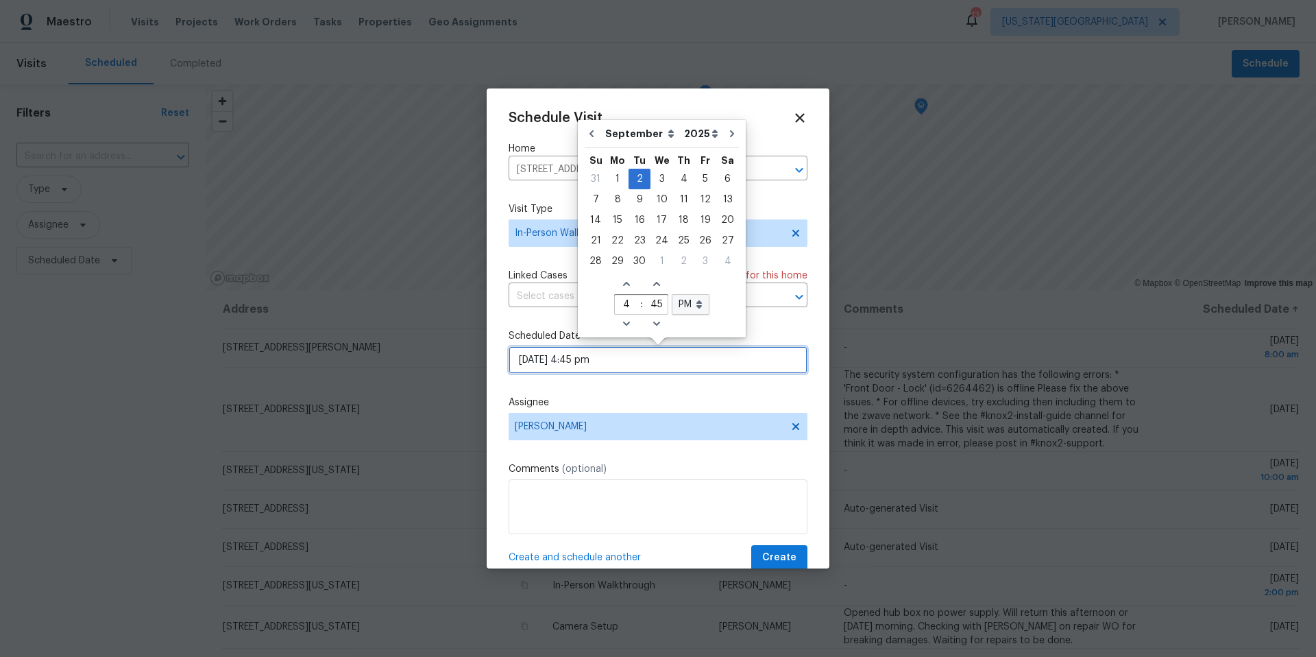
click at [636, 363] on input "09/02/2025 4:45 pm" at bounding box center [658, 359] width 299 height 27
click at [623, 285] on icon "Increase hours (12hr clock)" at bounding box center [626, 283] width 11 height 11
type input "09/02/2025 5:45 pm"
type input "5"
click at [623, 285] on icon "Increase hours (12hr clock)" at bounding box center [626, 283] width 11 height 11
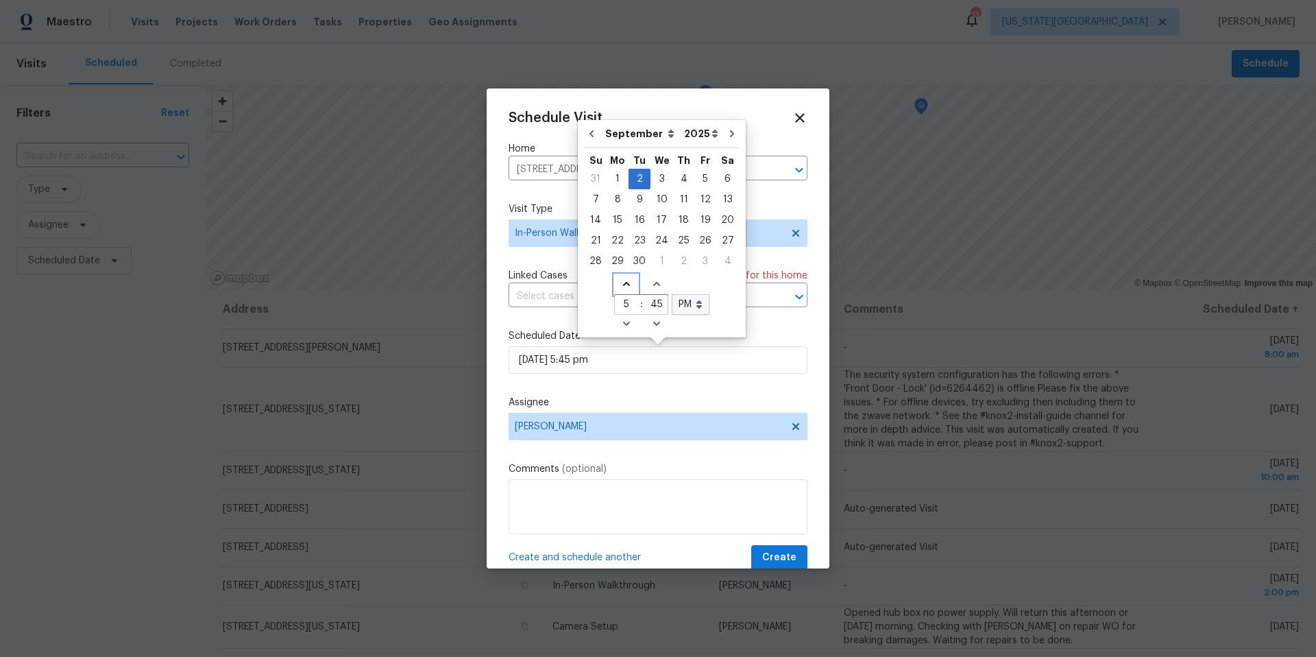
type input "09/02/2025 6:45 pm"
type input "6"
click at [623, 285] on icon "Increase hours (12hr clock)" at bounding box center [626, 283] width 11 height 11
type input "09/02/2025 7:45 pm"
type input "7"
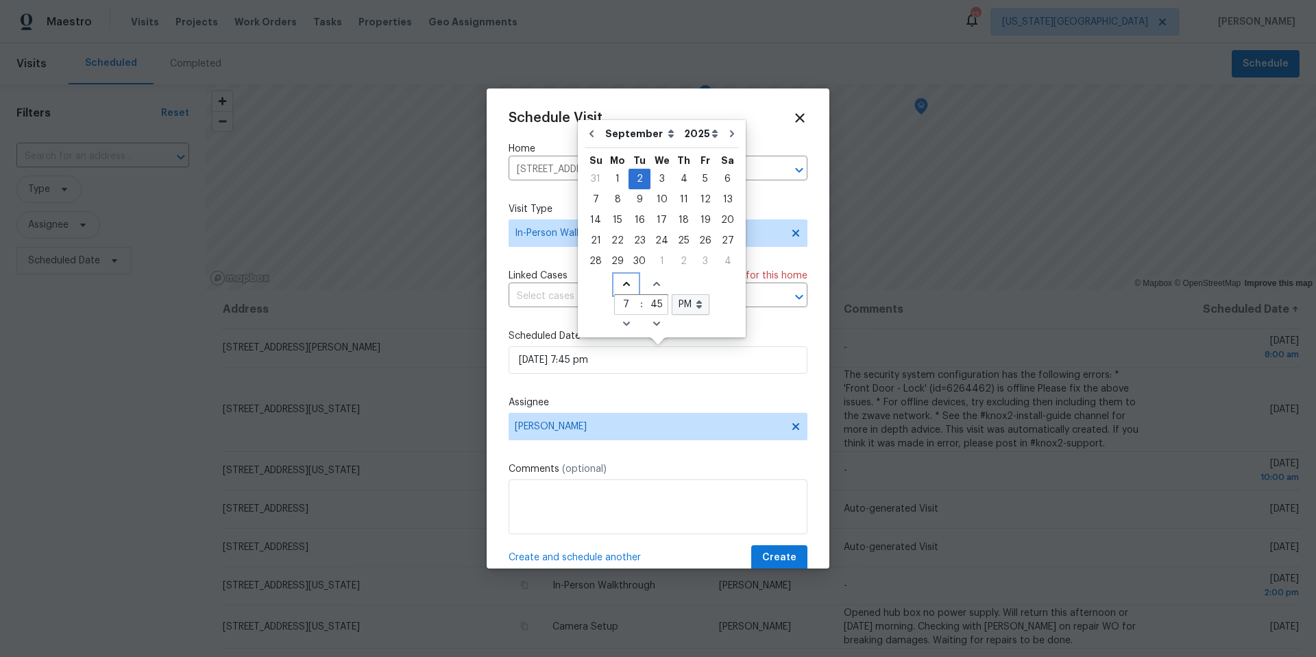
click at [623, 285] on icon "Increase hours (12hr clock)" at bounding box center [626, 283] width 11 height 11
type input "09/02/2025 8:45 pm"
type input "8"
click at [623, 285] on icon "Increase hours (12hr clock)" at bounding box center [626, 283] width 11 height 11
type input "09/02/2025 9:45 pm"
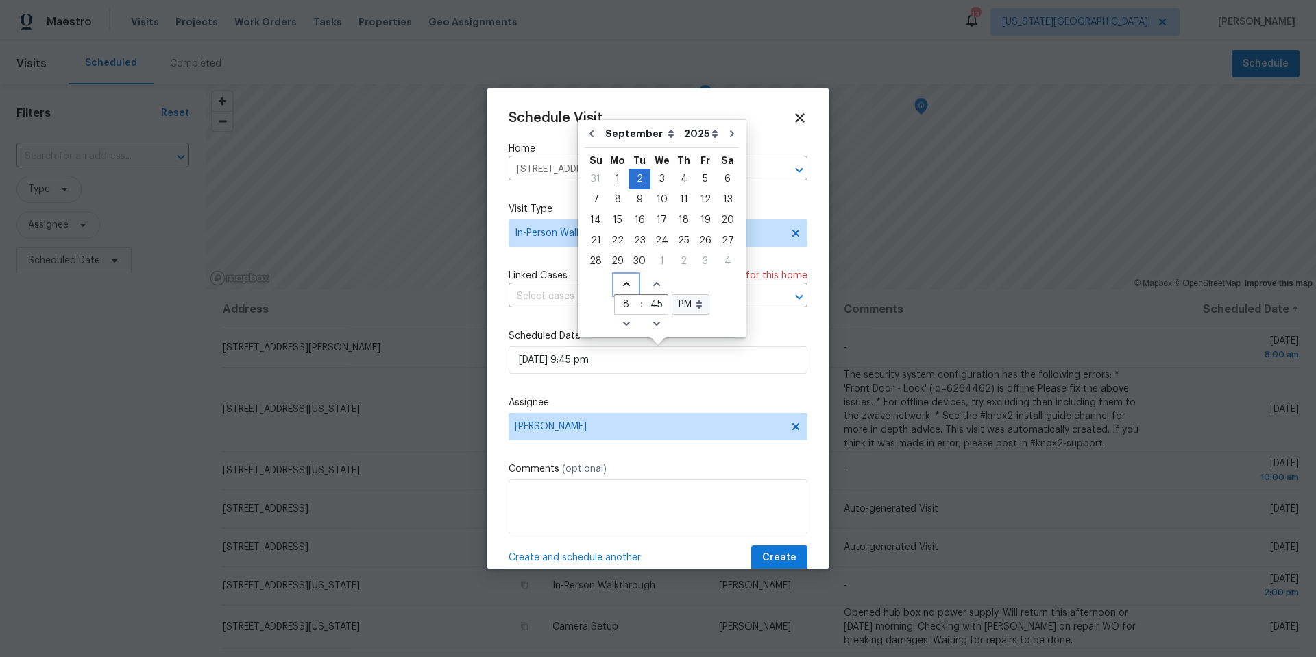
type input "9"
click at [621, 322] on icon "Decrease hours (12hr clock)" at bounding box center [626, 323] width 11 height 11
type input "09/02/2025 8:45 pm"
type input "8"
click at [653, 282] on icon "Increase minutes" at bounding box center [656, 284] width 7 height 4
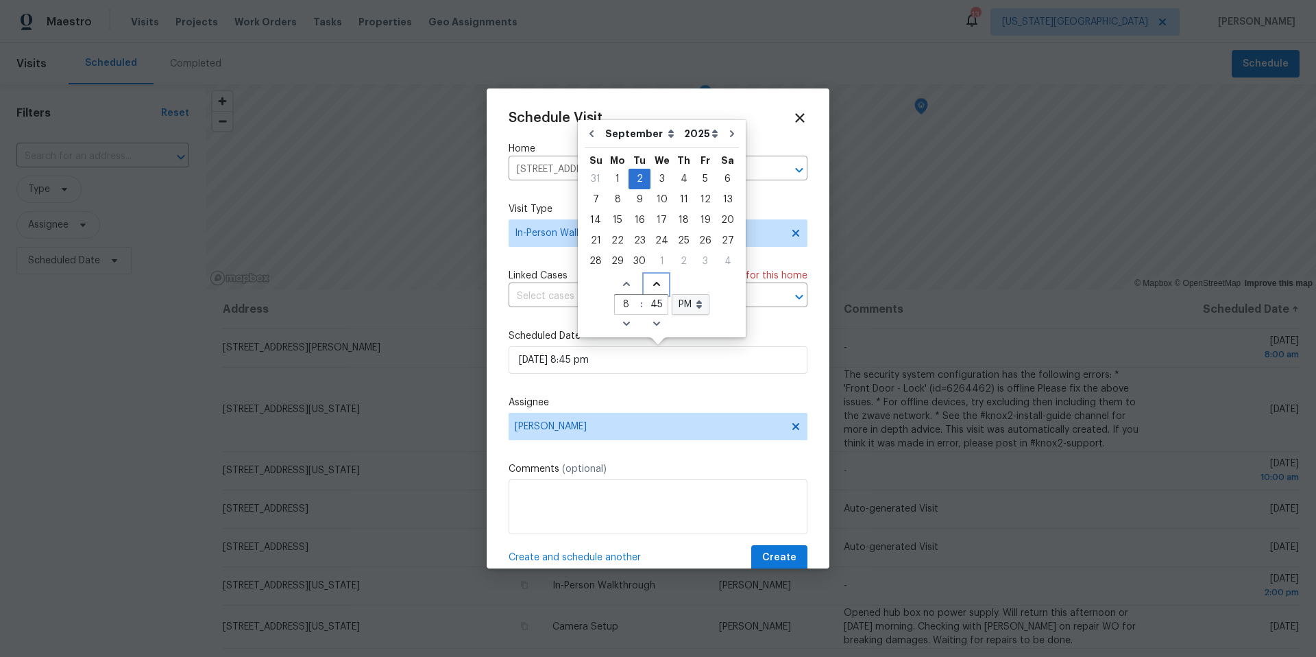
type input "09/02/2025 8:46 pm"
type input "46"
click at [653, 282] on icon "Increase minutes" at bounding box center [656, 284] width 7 height 4
type input "09/02/2025 8:47 pm"
type input "47"
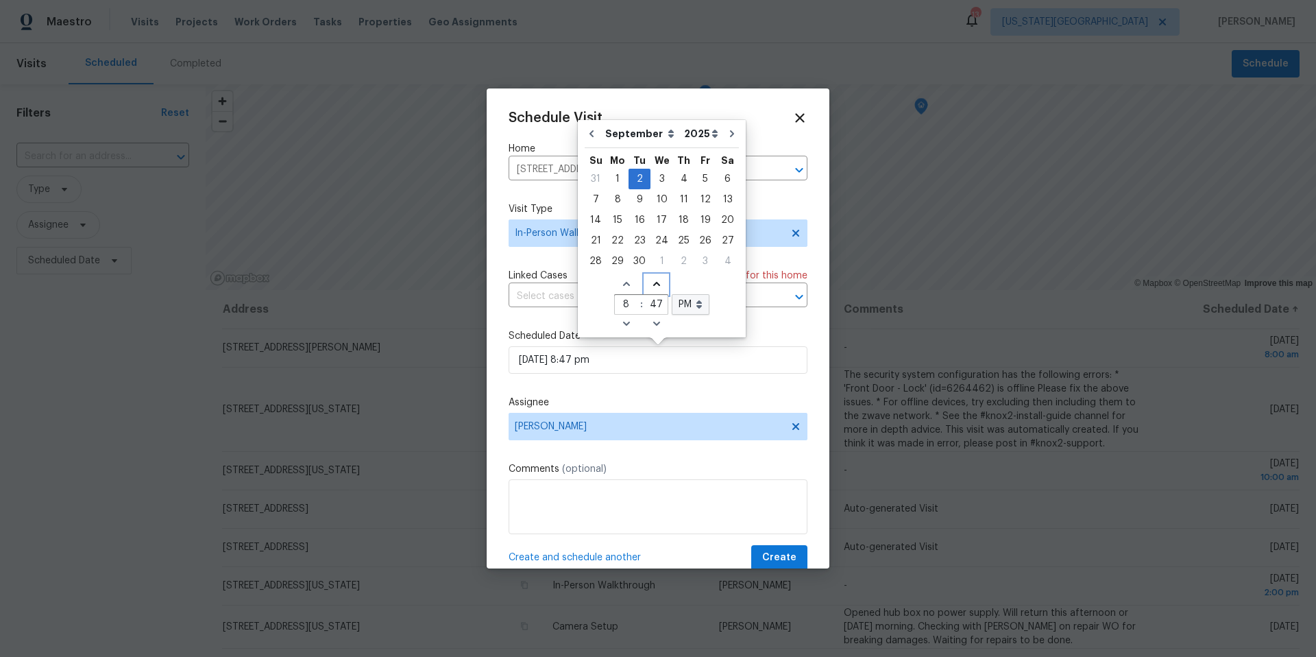
click at [653, 282] on icon "Increase minutes" at bounding box center [656, 284] width 7 height 4
type input "09/02/2025 8:48 pm"
type input "48"
click at [653, 282] on icon "Increase minutes" at bounding box center [656, 284] width 7 height 4
type input "09/02/2025 8:49 pm"
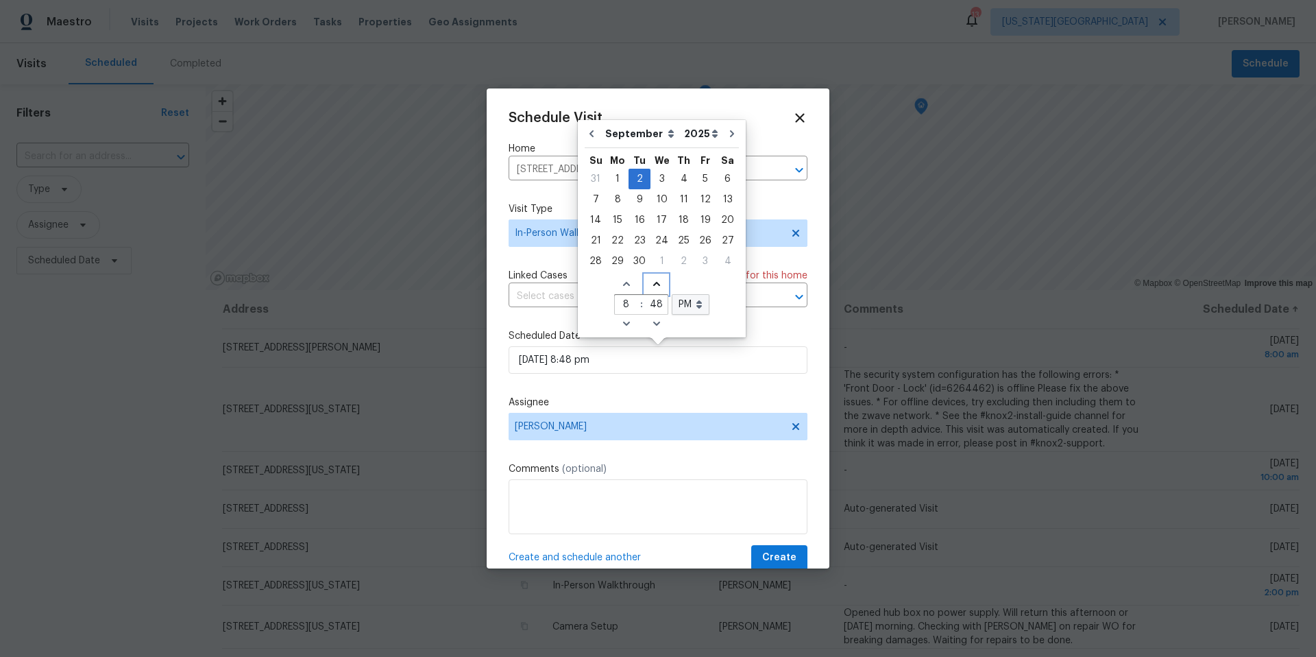
type input "49"
click at [653, 282] on icon "Increase minutes" at bounding box center [656, 284] width 7 height 4
type input "09/02/2025 8:50 pm"
type input "50"
click at [653, 282] on icon "Increase minutes" at bounding box center [656, 284] width 7 height 4
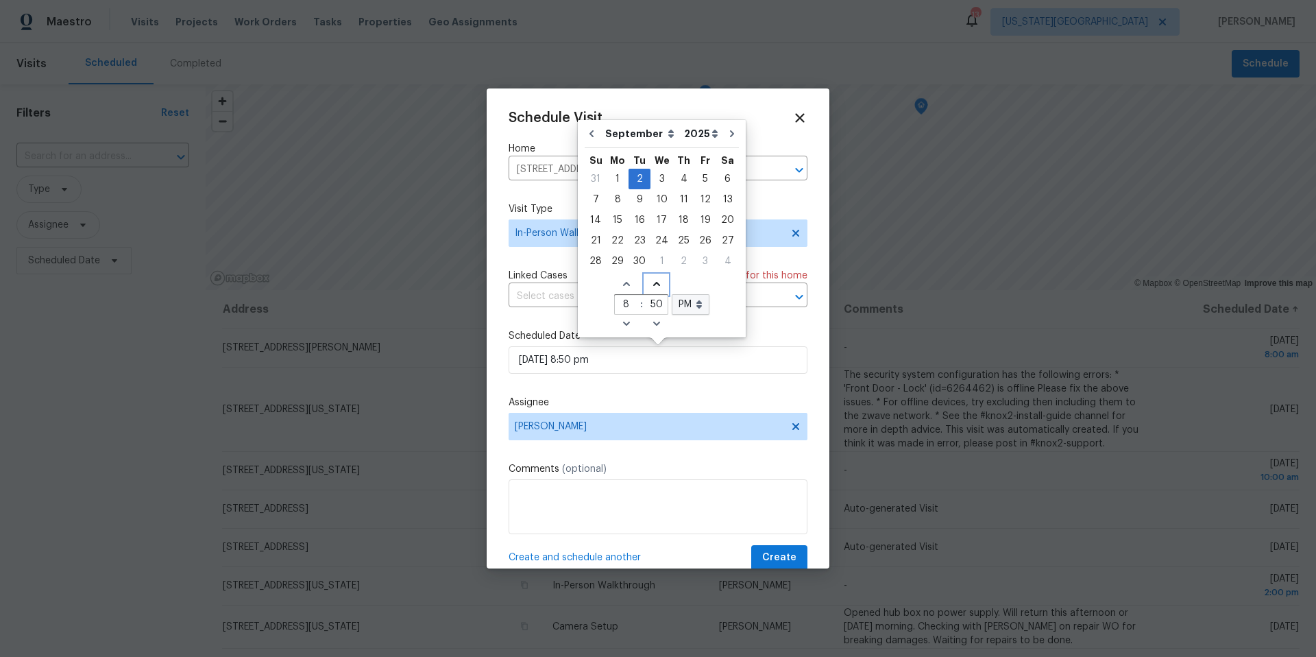
type input "09/02/2025 8:51 pm"
type input "51"
click at [653, 282] on icon "Increase minutes" at bounding box center [656, 284] width 7 height 4
type input "09/02/2025 8:52 pm"
type input "52"
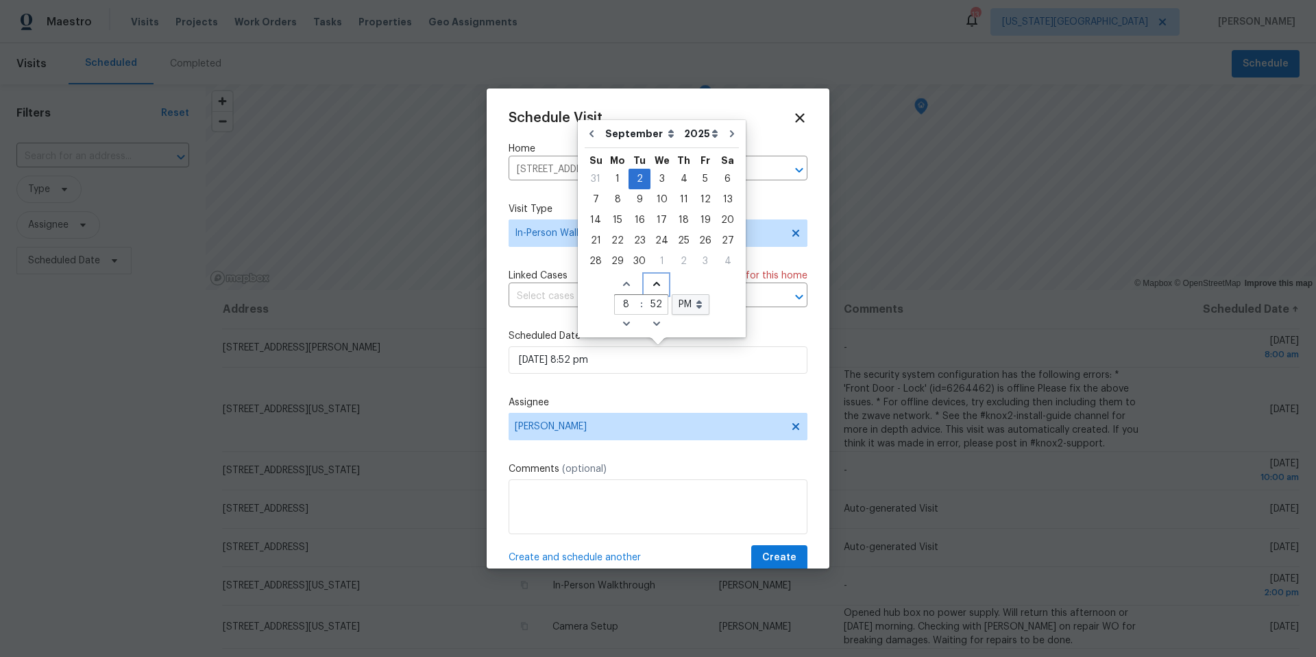
click at [653, 282] on icon "Increase minutes" at bounding box center [656, 284] width 7 height 4
type input "09/02/2025 8:53 pm"
type input "53"
click at [653, 282] on icon "Increase minutes" at bounding box center [656, 284] width 7 height 4
type input "09/02/2025 8:54 pm"
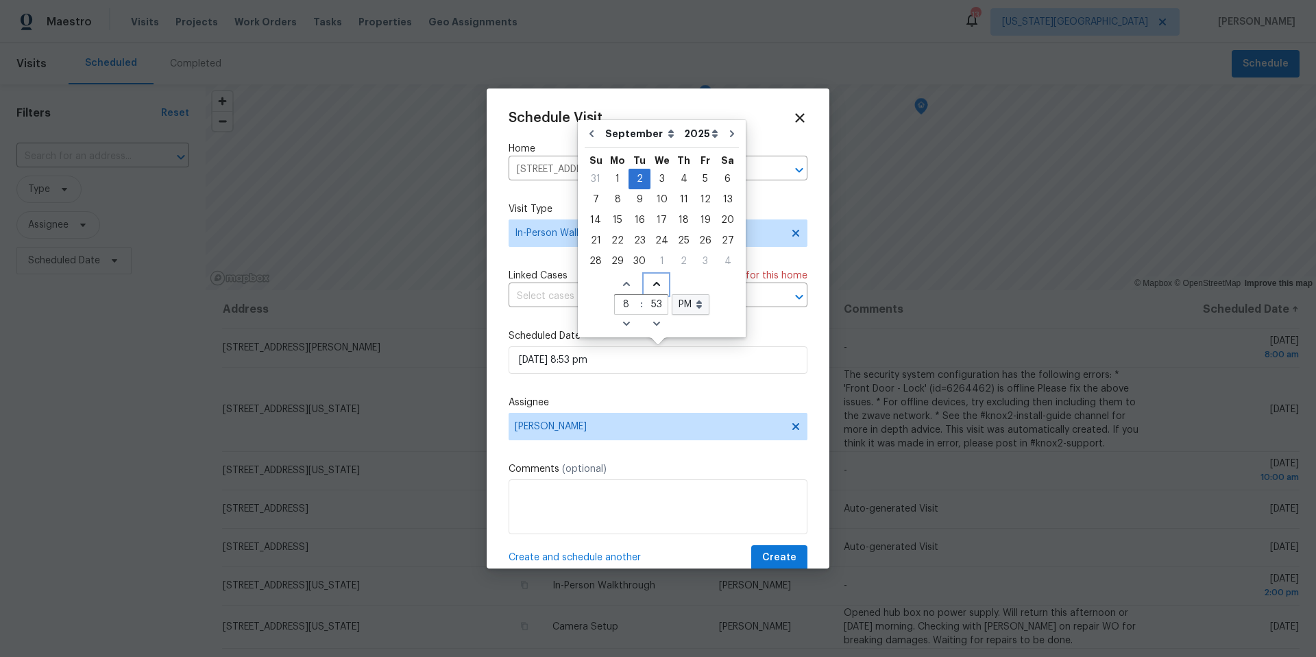
type input "54"
click at [653, 282] on icon "Increase minutes" at bounding box center [656, 284] width 7 height 4
type input "09/02/2025 8:55 pm"
type input "55"
click at [653, 282] on icon "Increase minutes" at bounding box center [656, 284] width 7 height 4
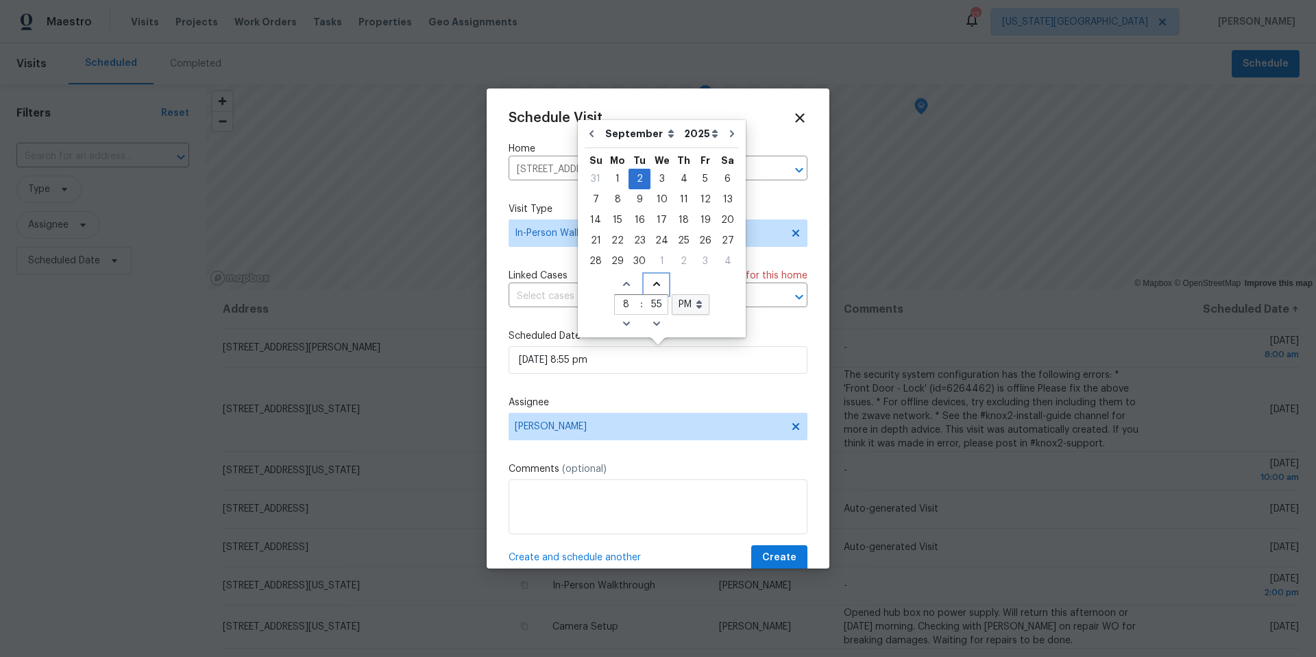
type input "09/02/2025 8:56 pm"
type input "56"
click at [653, 282] on icon "Increase minutes" at bounding box center [656, 284] width 7 height 4
type input "09/02/2025 8:57 pm"
type input "57"
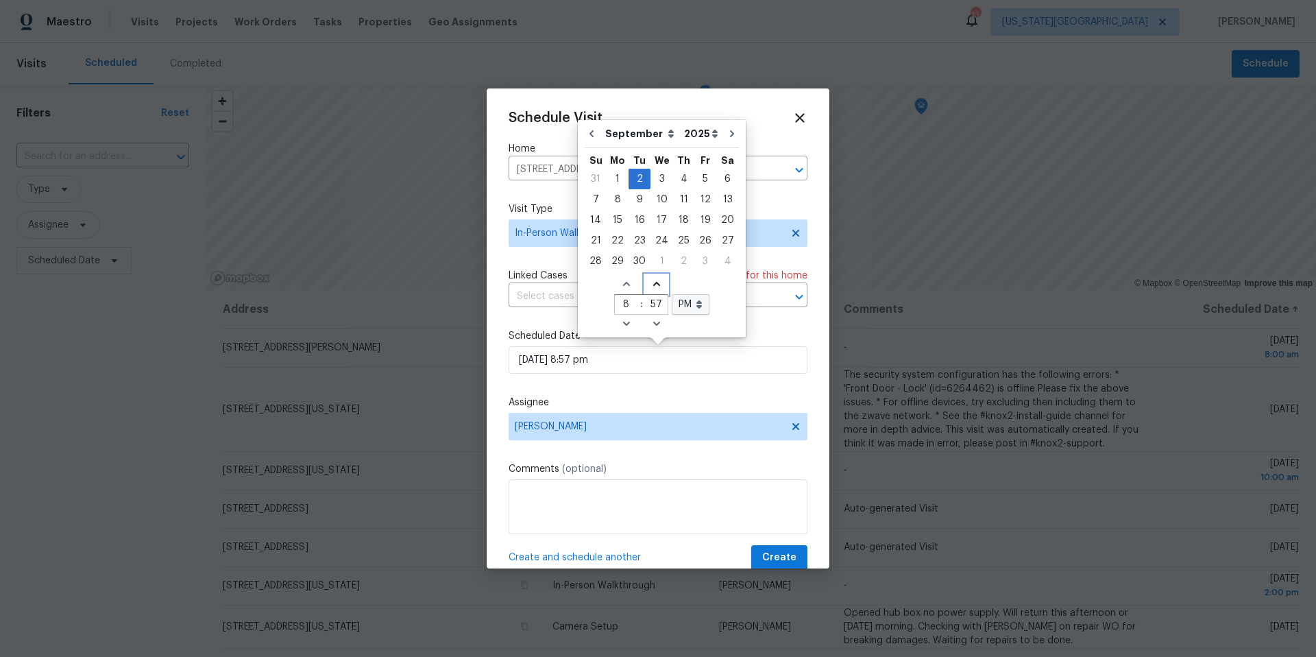
click at [653, 282] on icon "Increase minutes" at bounding box center [656, 284] width 7 height 4
type input "09/02/2025 8:58 pm"
type input "58"
click at [653, 282] on icon "Increase minutes" at bounding box center [656, 284] width 7 height 4
type input "09/02/2025 8:59 pm"
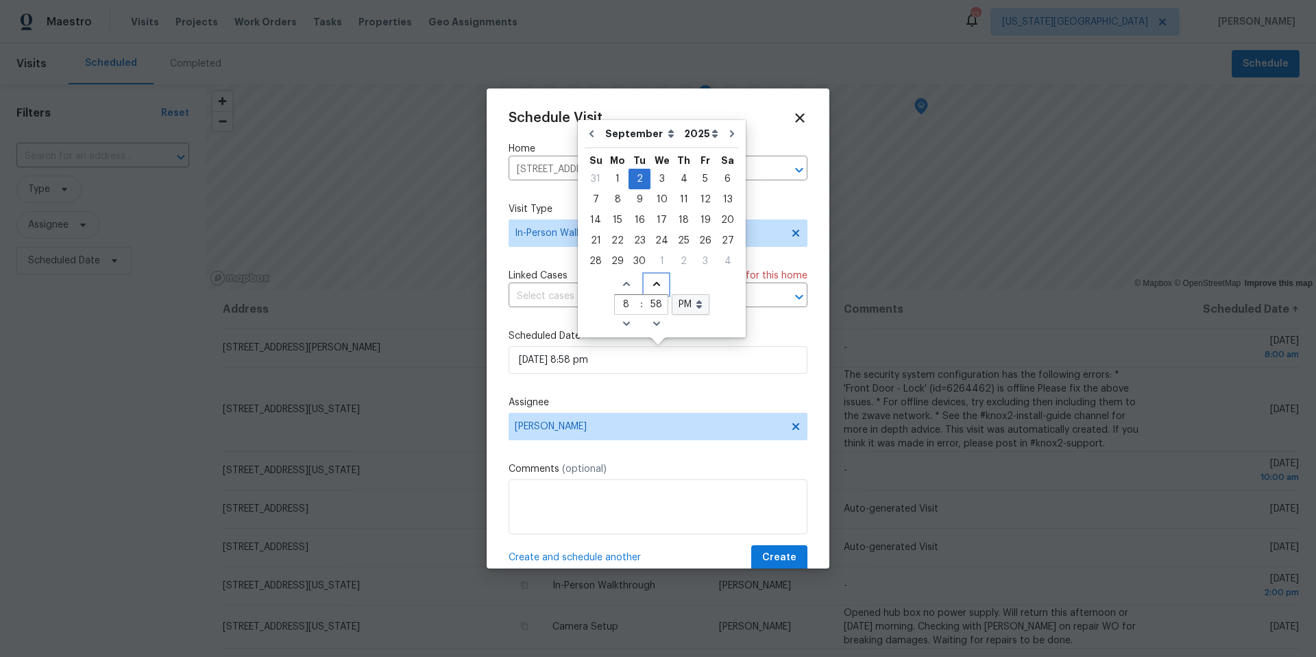
type input "59"
click at [653, 282] on icon "Increase minutes" at bounding box center [656, 284] width 7 height 4
type input "09/02/2025 8:00 pm"
type input "00"
click at [699, 307] on select "AM PM" at bounding box center [691, 304] width 38 height 21
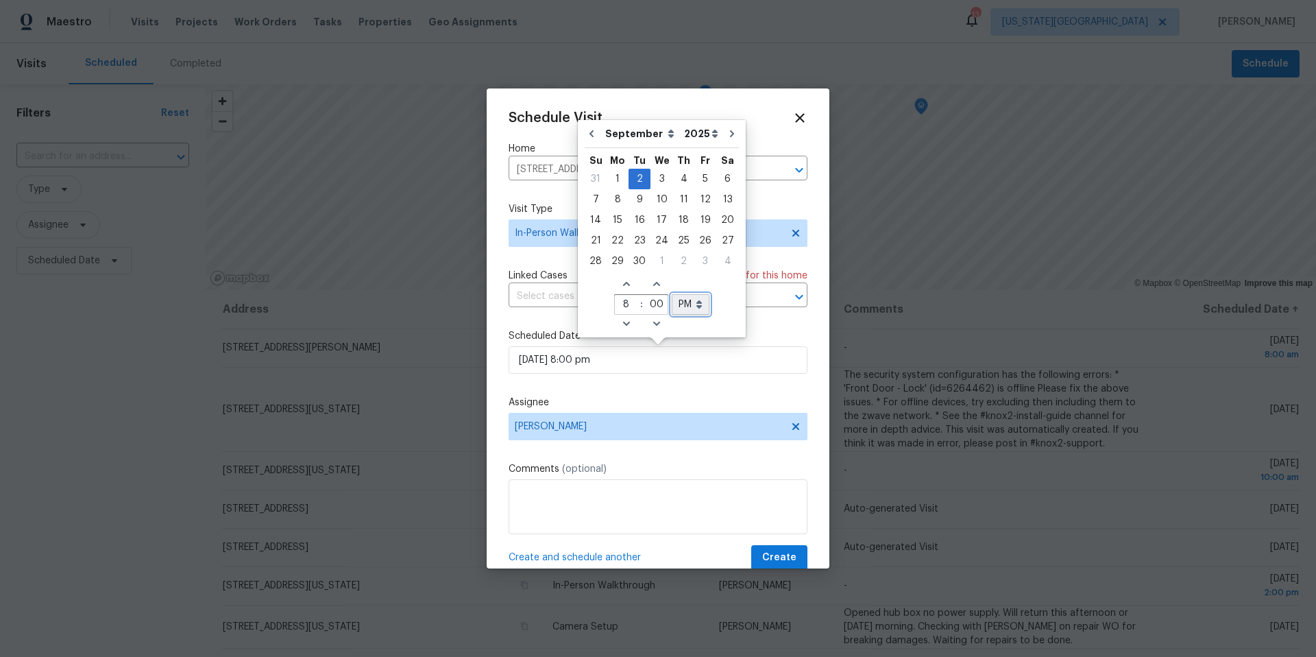
select select "am"
click at [672, 294] on select "AM PM" at bounding box center [691, 304] width 38 height 21
type input "09/02/2025 8:00 am"
select select "am"
click at [697, 376] on div "Schedule Visit Home 10612 N Michigan Ave, Kansas City, MO 64155 ​ Visit Type In…" at bounding box center [658, 340] width 299 height 460
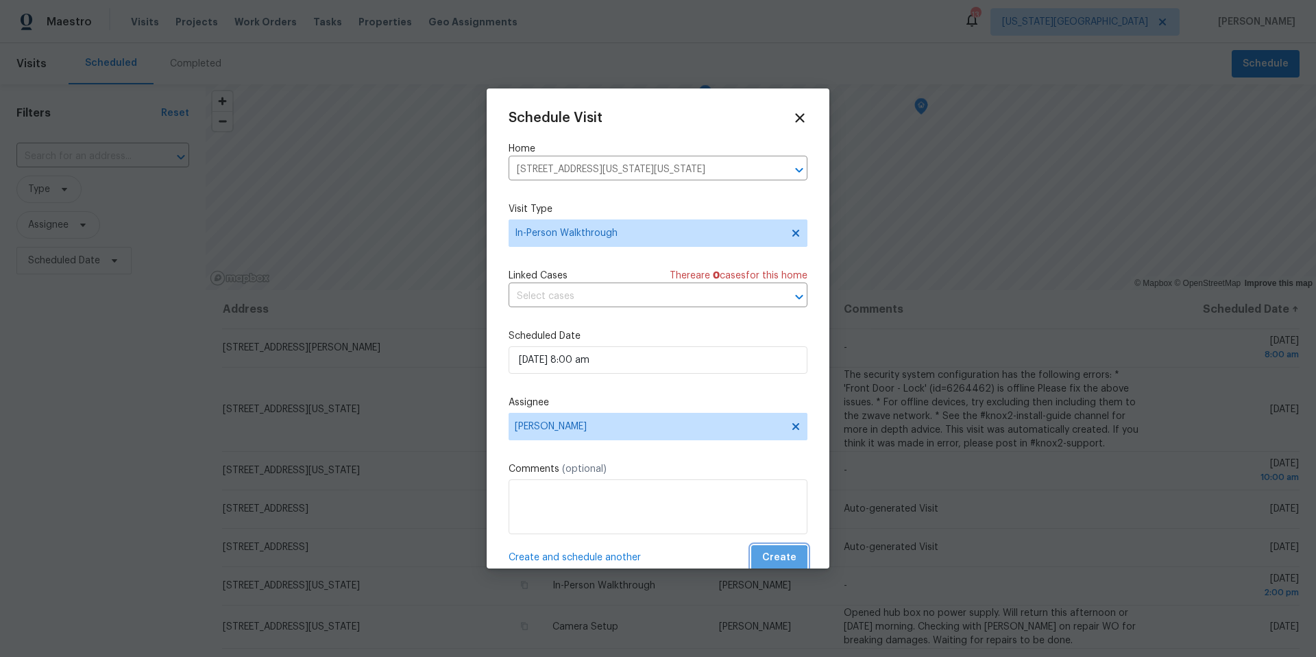
click at [780, 566] on span "Create" at bounding box center [779, 557] width 34 height 17
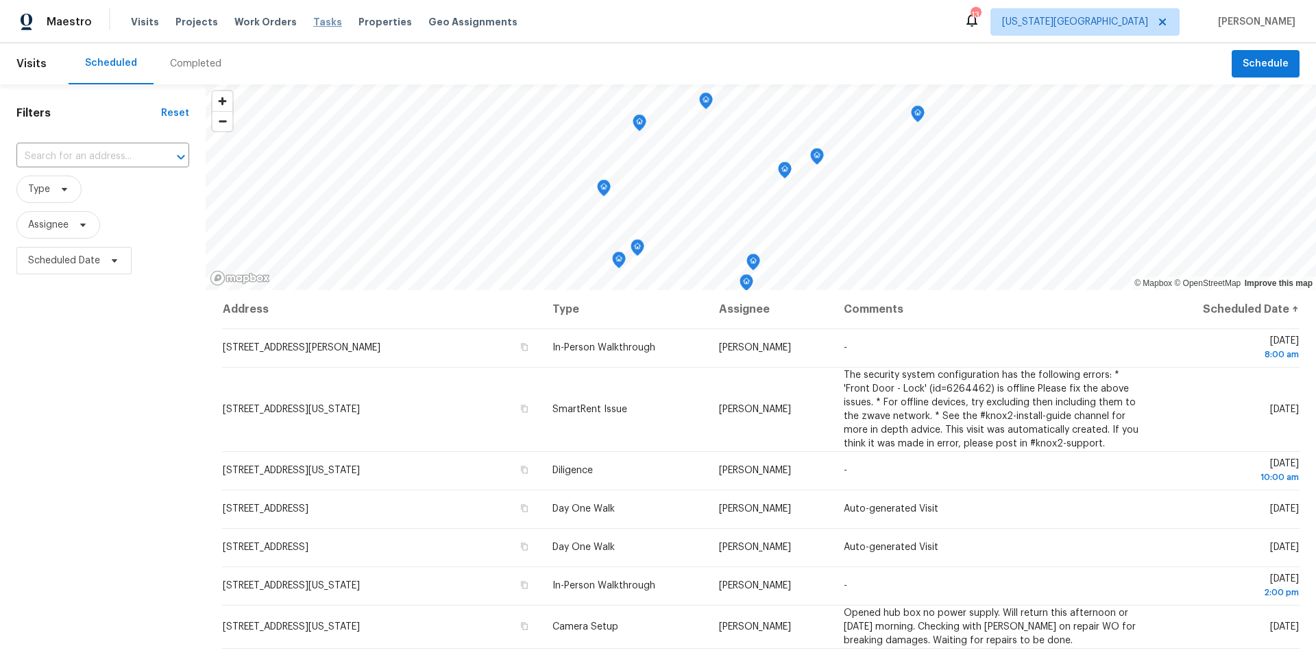
click at [316, 23] on span "Tasks" at bounding box center [327, 22] width 29 height 10
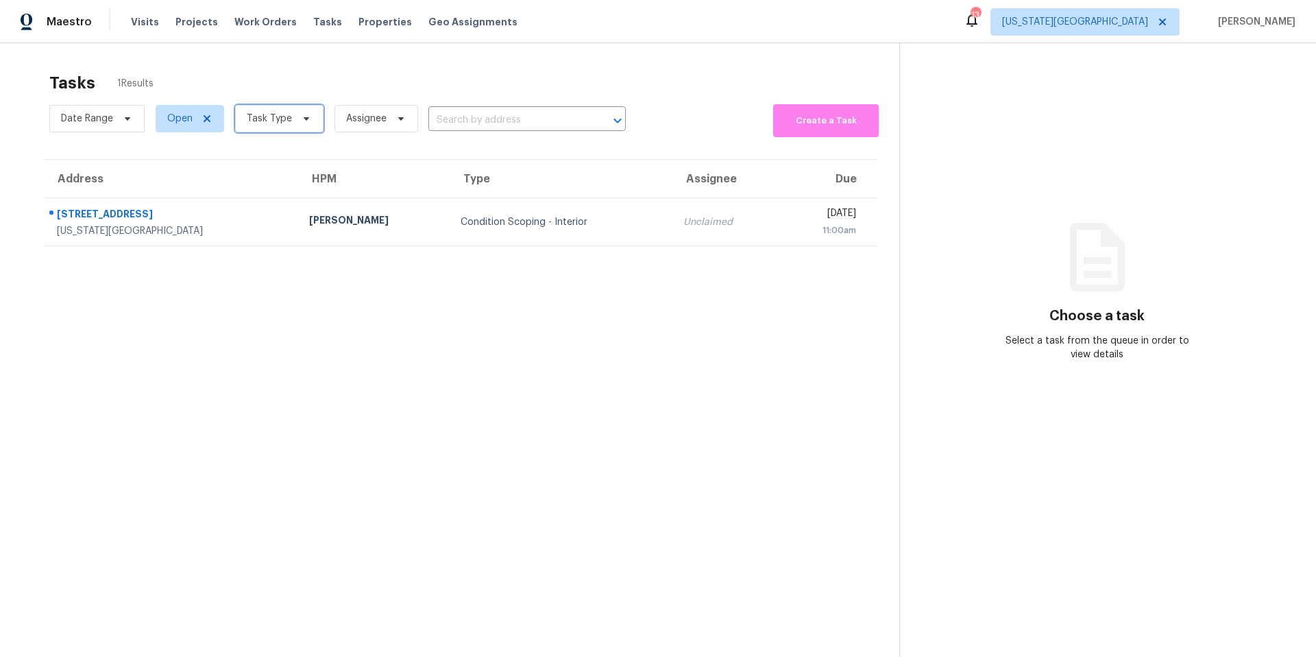
click at [272, 120] on span "Task Type" at bounding box center [269, 119] width 45 height 14
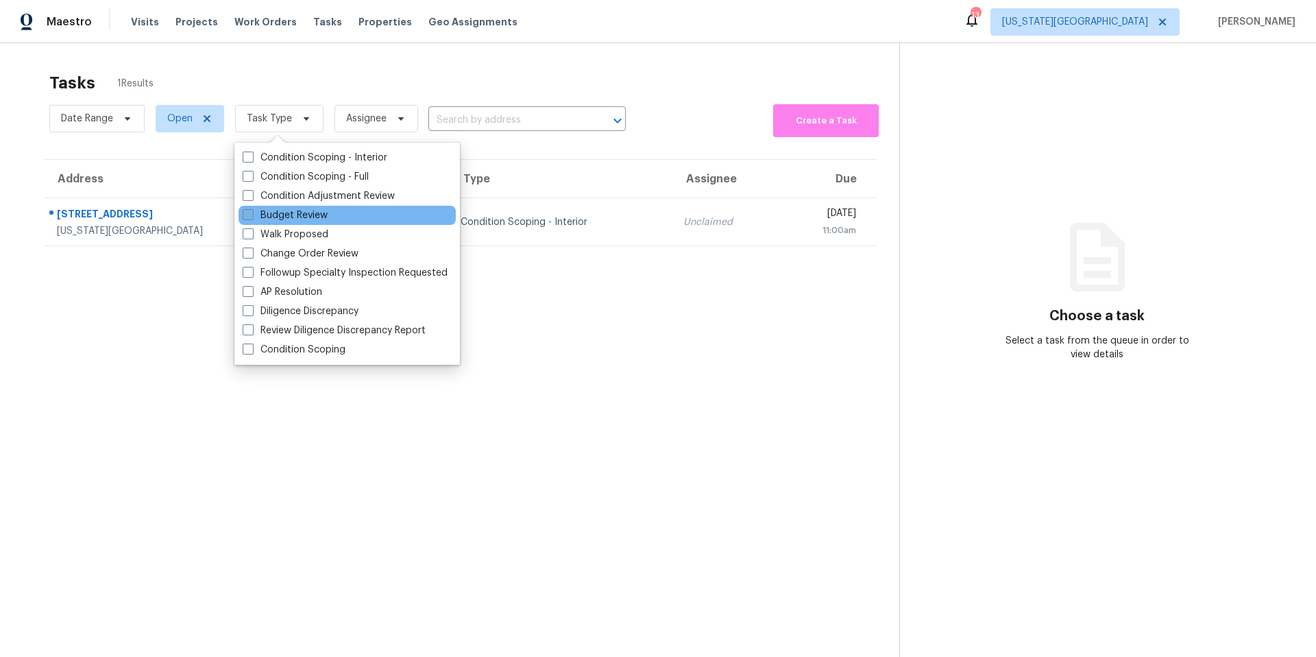
click at [271, 215] on label "Budget Review" at bounding box center [285, 215] width 85 height 14
click at [252, 215] on input "Budget Review" at bounding box center [247, 212] width 9 height 9
checkbox input "true"
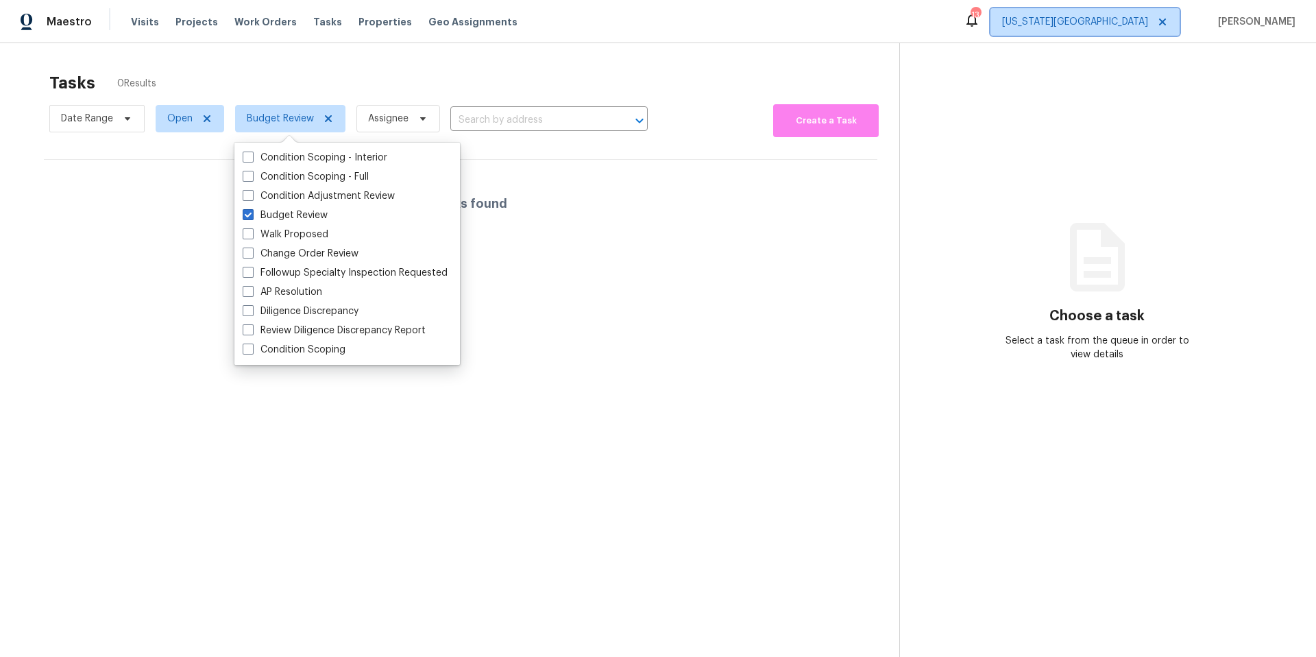
click at [1134, 23] on span "Kansas City" at bounding box center [1075, 22] width 146 height 14
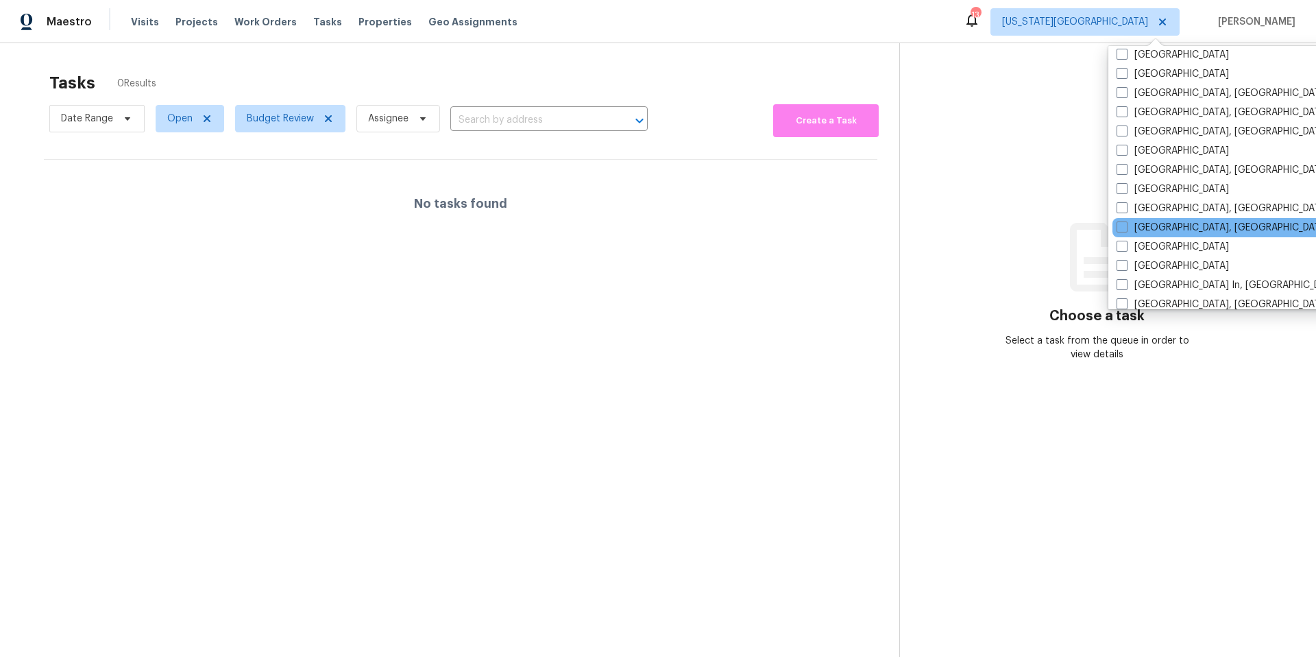
scroll to position [394, 0]
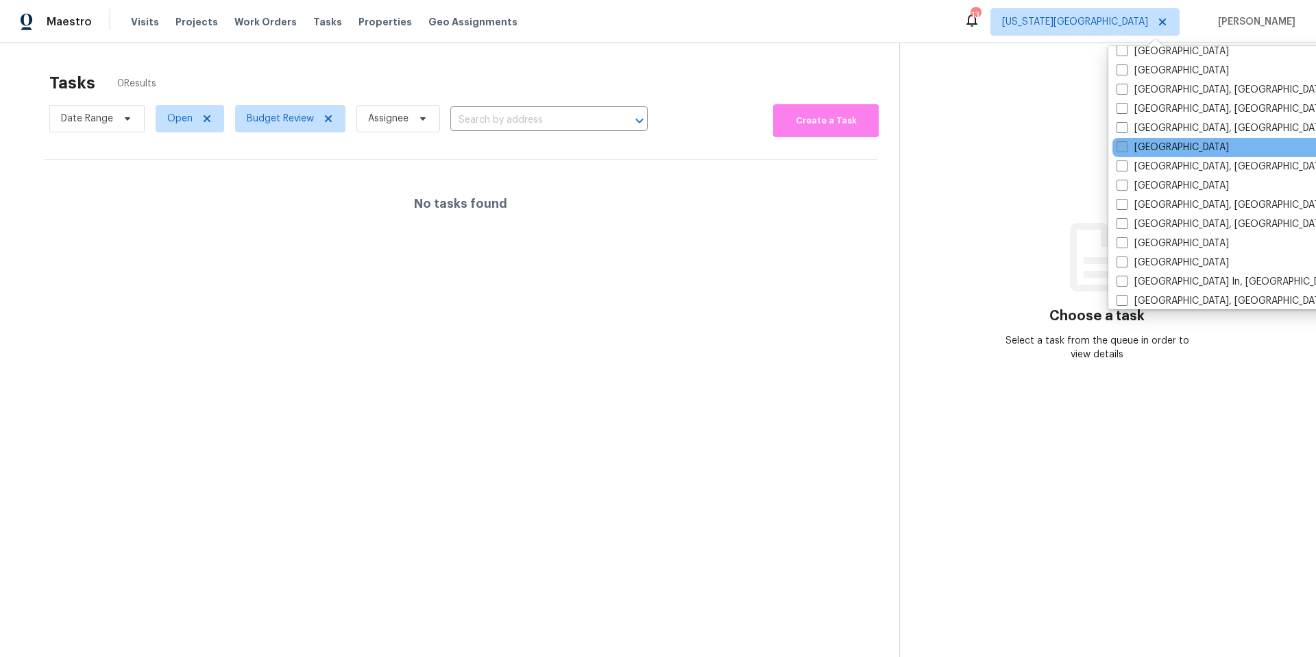
click at [1127, 147] on span at bounding box center [1122, 146] width 11 height 11
click at [1126, 147] on input "Houston" at bounding box center [1121, 145] width 9 height 9
checkbox input "true"
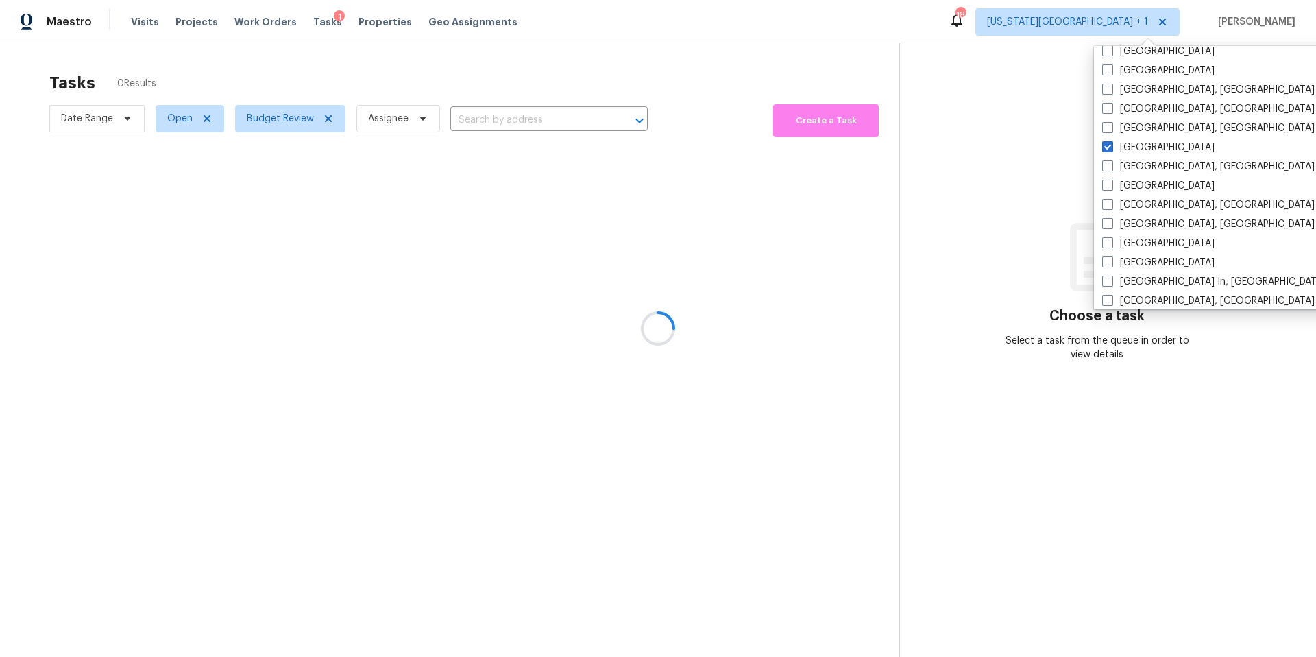
click at [937, 77] on div at bounding box center [658, 328] width 1316 height 657
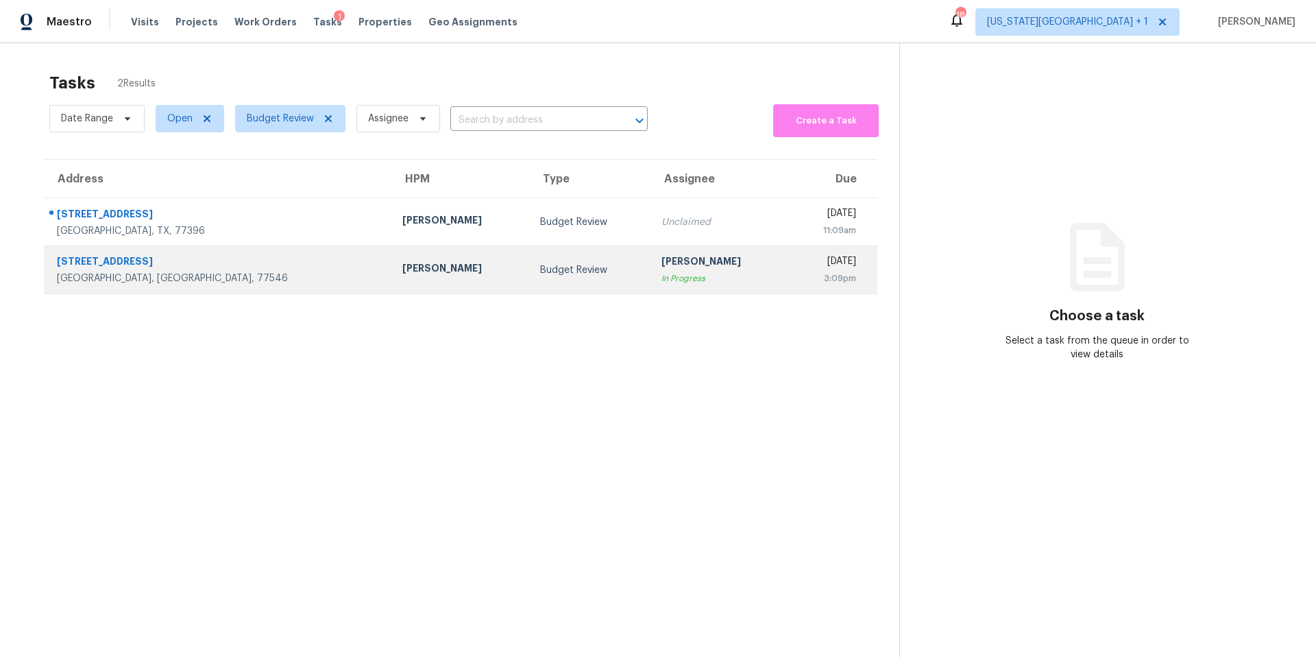
click at [402, 266] on div "[PERSON_NAME]" at bounding box center [460, 269] width 117 height 17
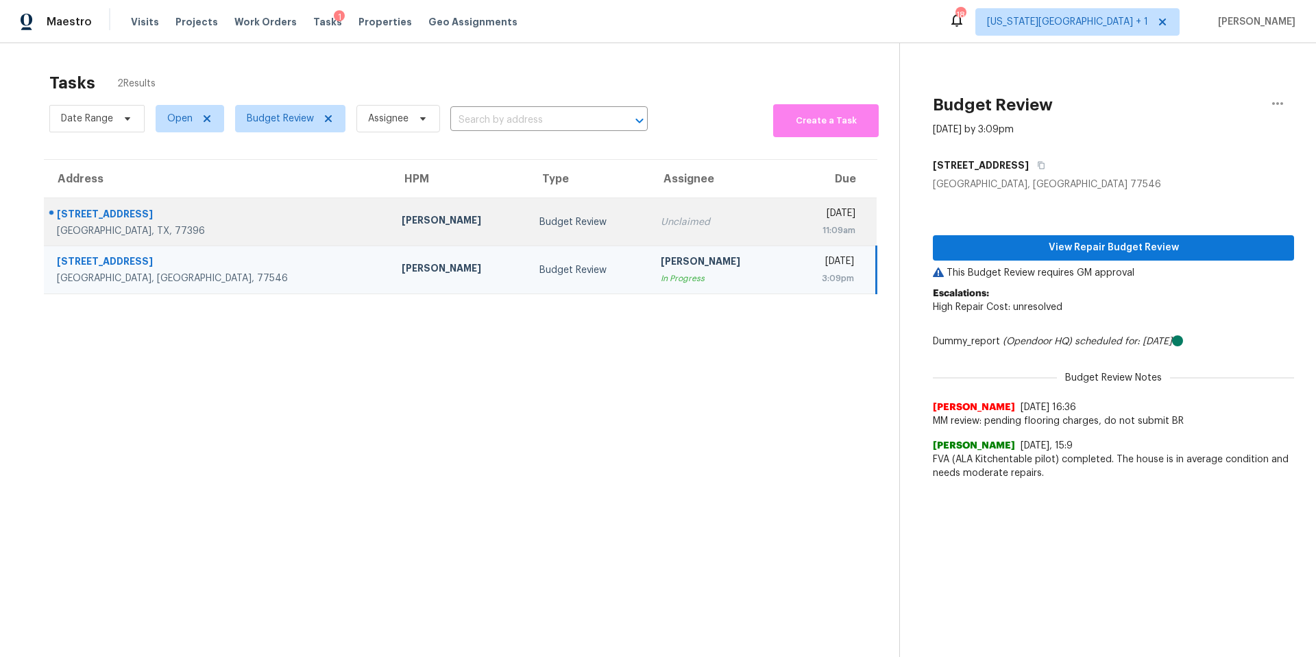
click at [402, 215] on div "[PERSON_NAME]" at bounding box center [460, 221] width 116 height 17
